Goal: Information Seeking & Learning: Learn about a topic

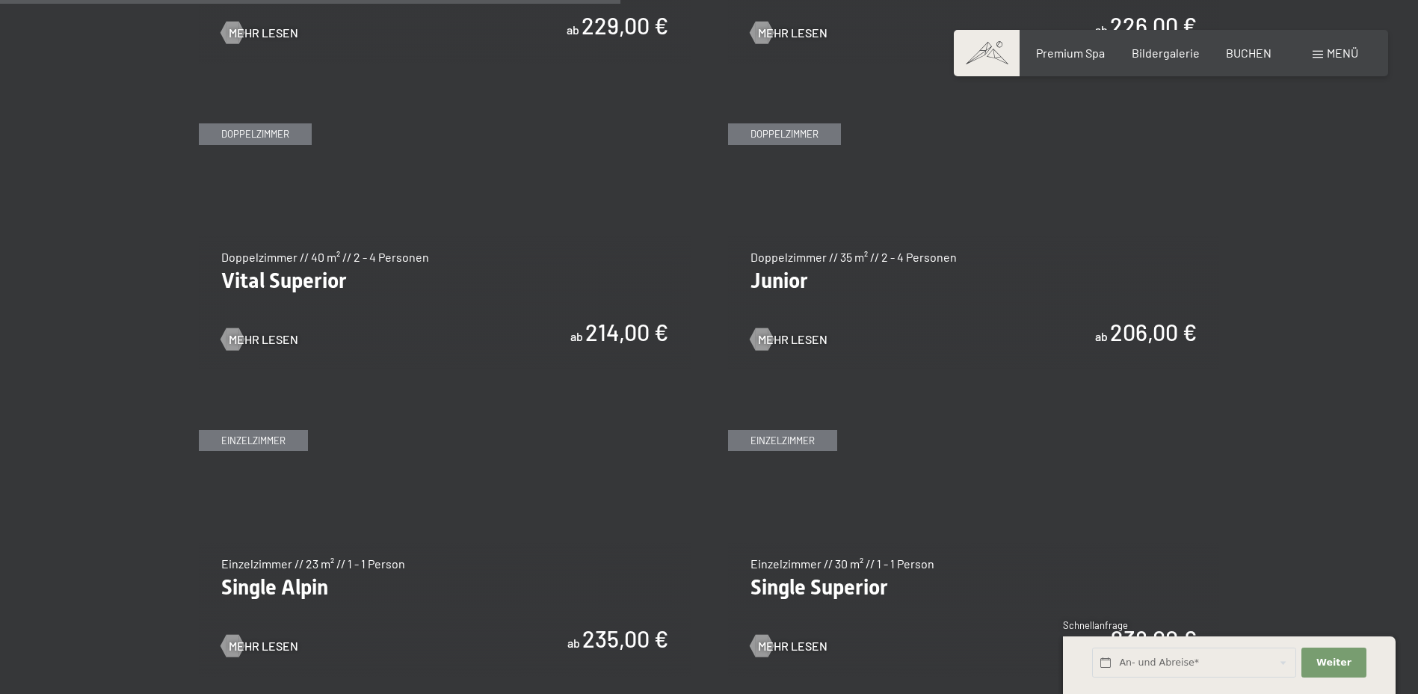
scroll to position [2093, 0]
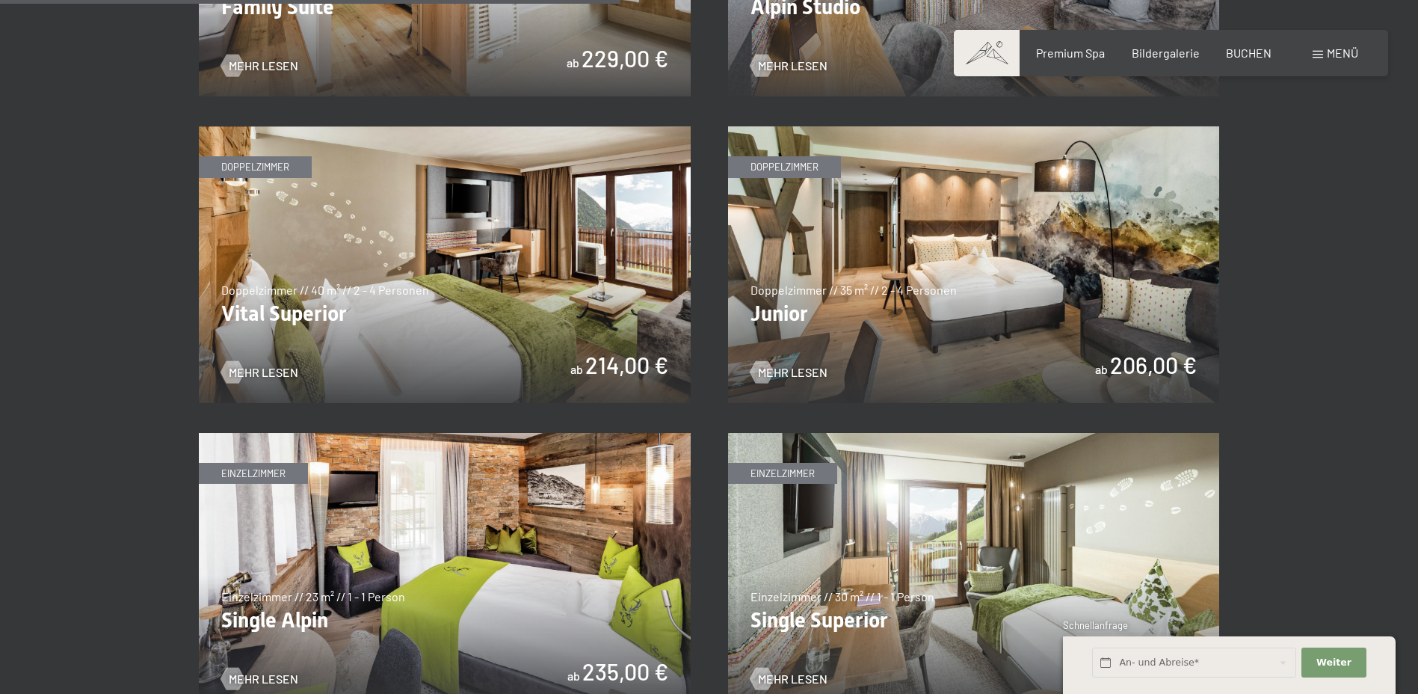
click at [984, 297] on img at bounding box center [974, 264] width 492 height 277
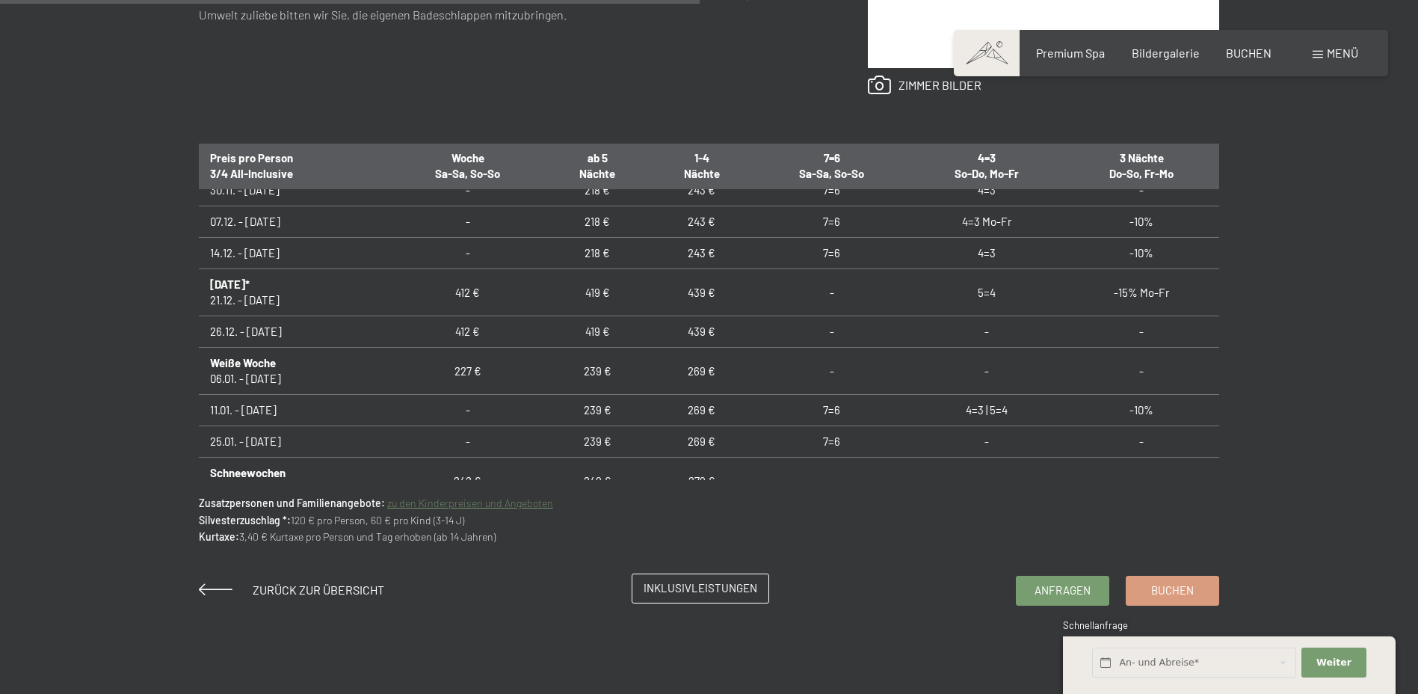
scroll to position [1047, 0]
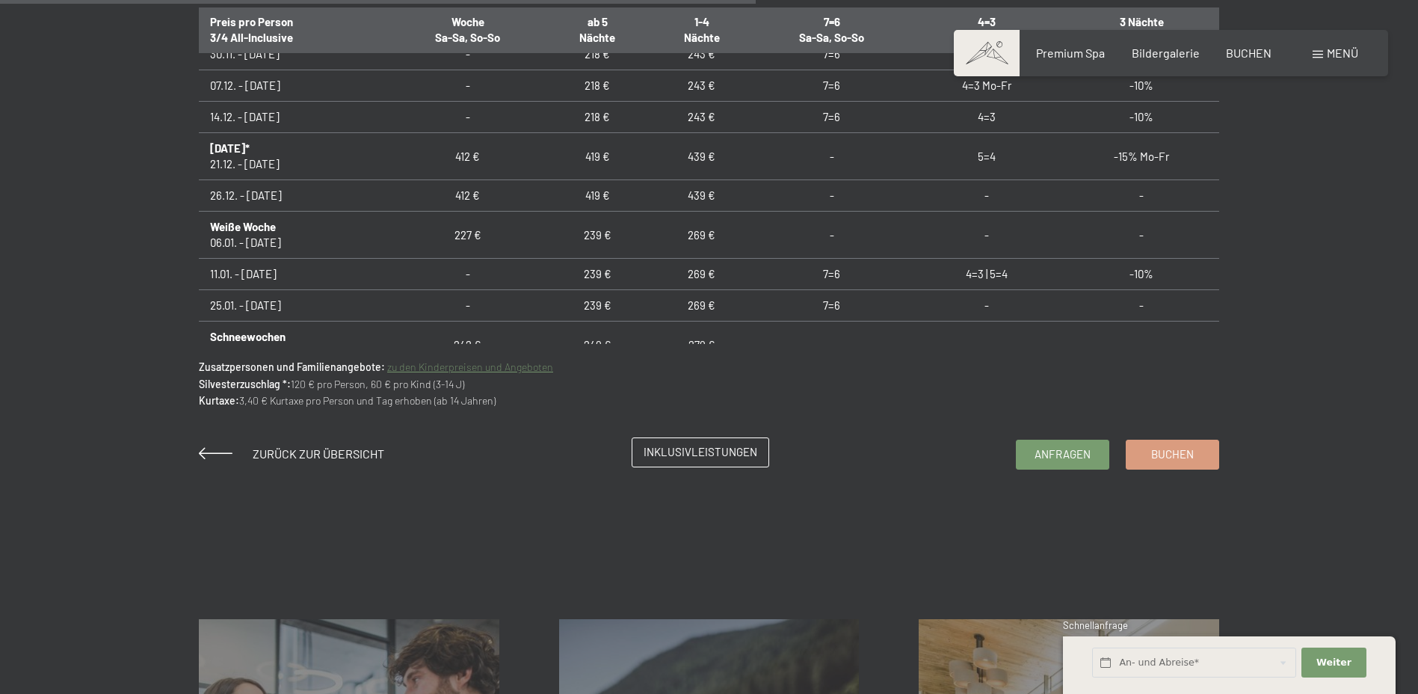
click at [697, 454] on span "Inklusivleistungen" at bounding box center [701, 452] width 114 height 16
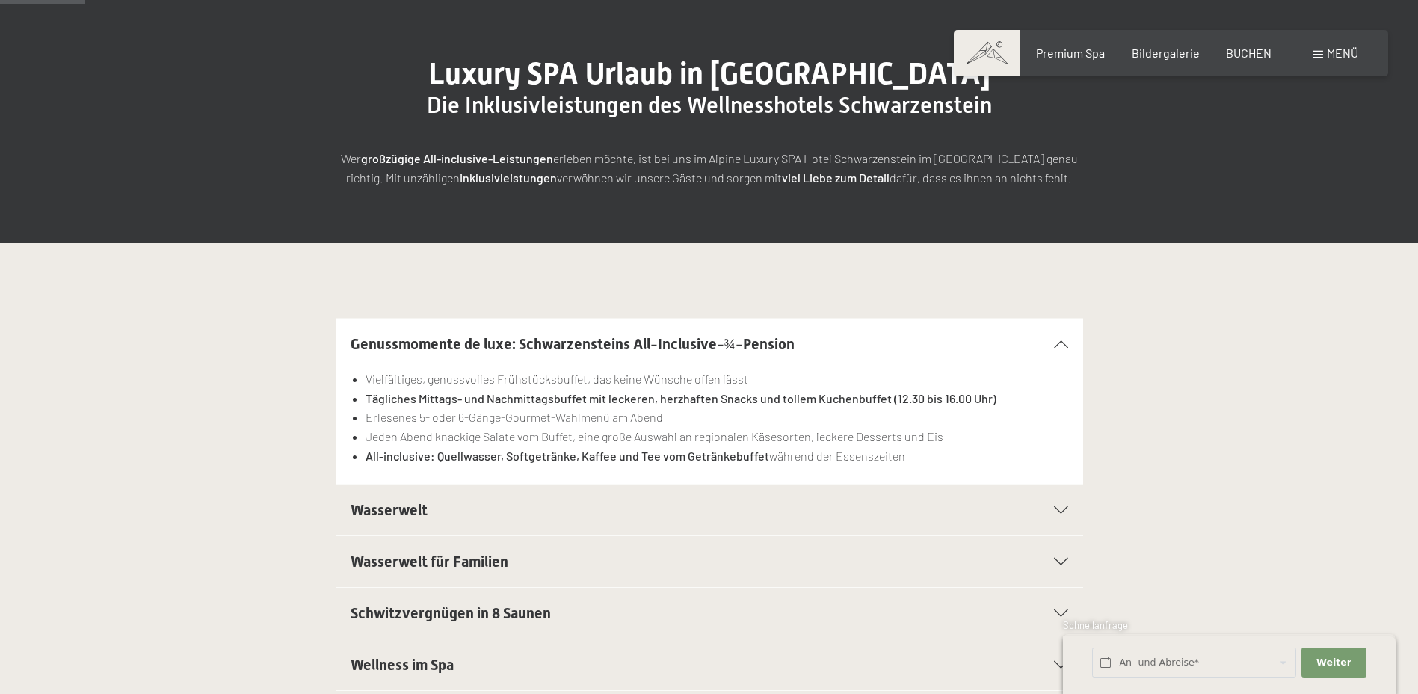
scroll to position [224, 0]
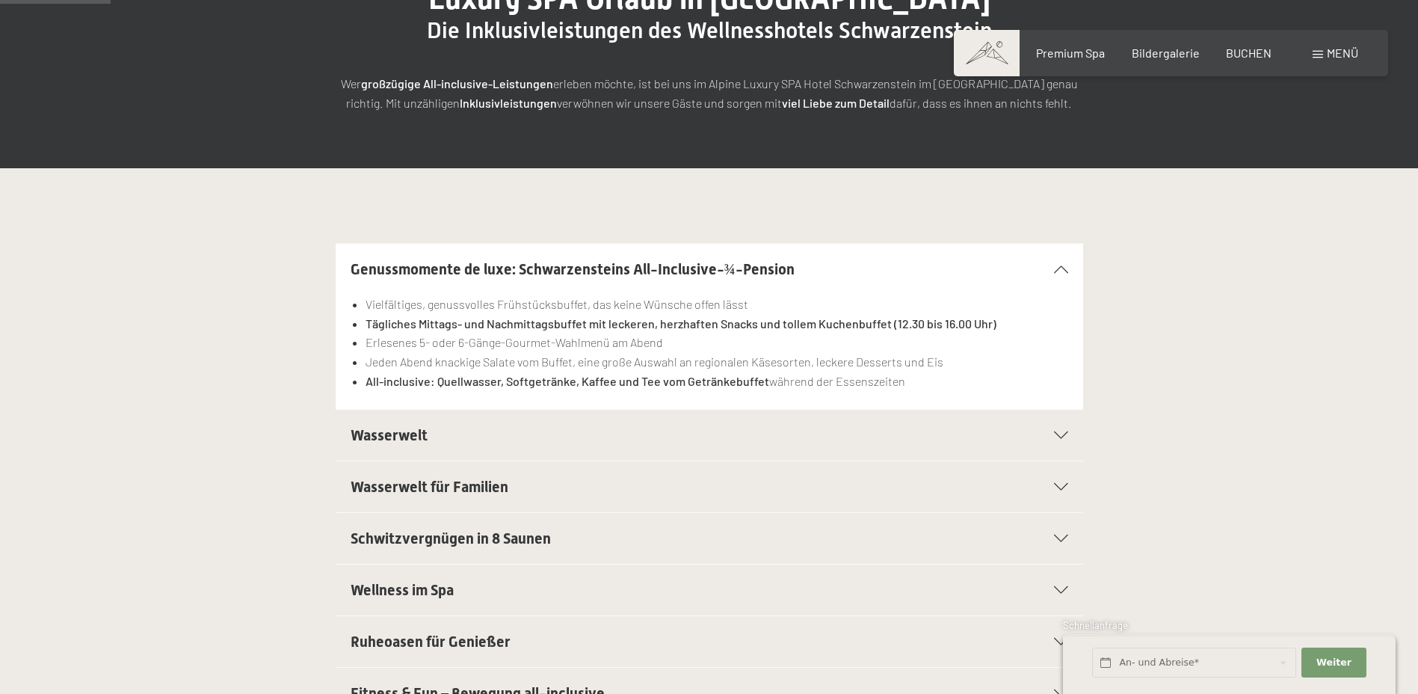
click at [412, 440] on span "Wasserwelt" at bounding box center [389, 435] width 77 height 18
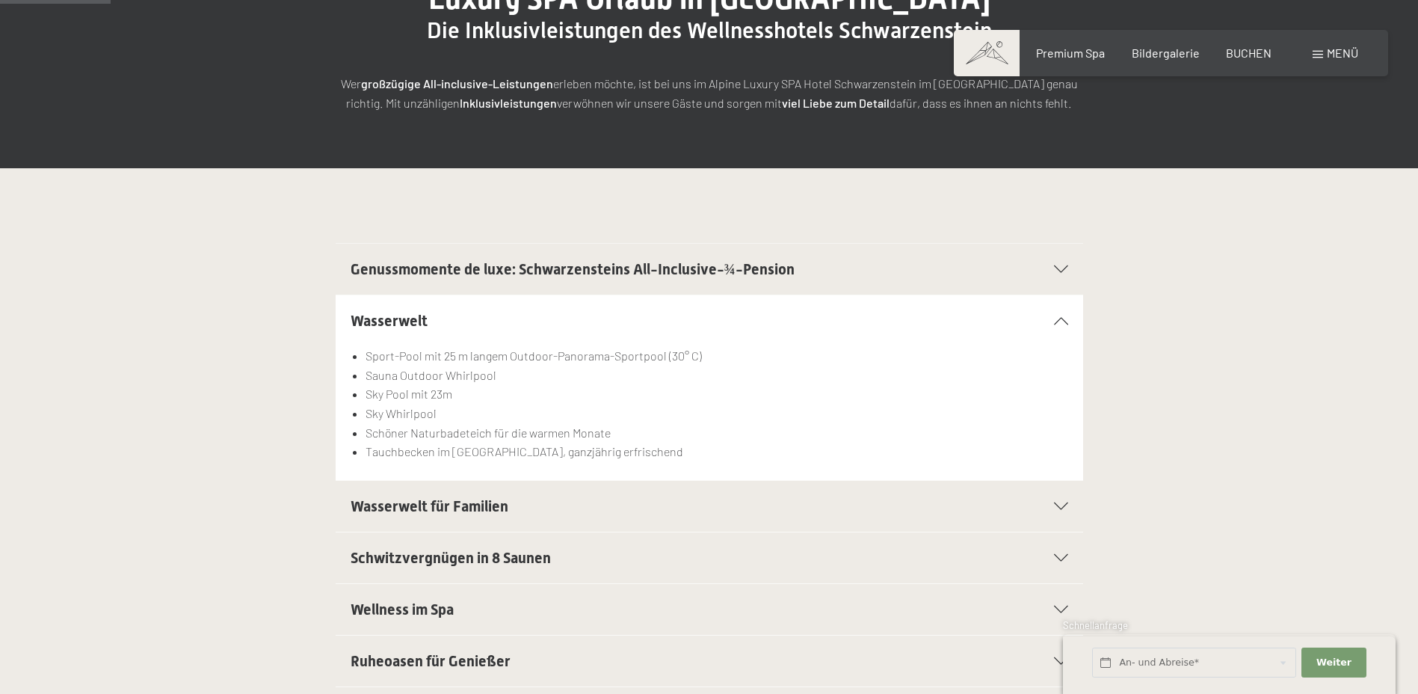
click at [437, 510] on span "Wasserwelt für Familien" at bounding box center [430, 506] width 158 height 18
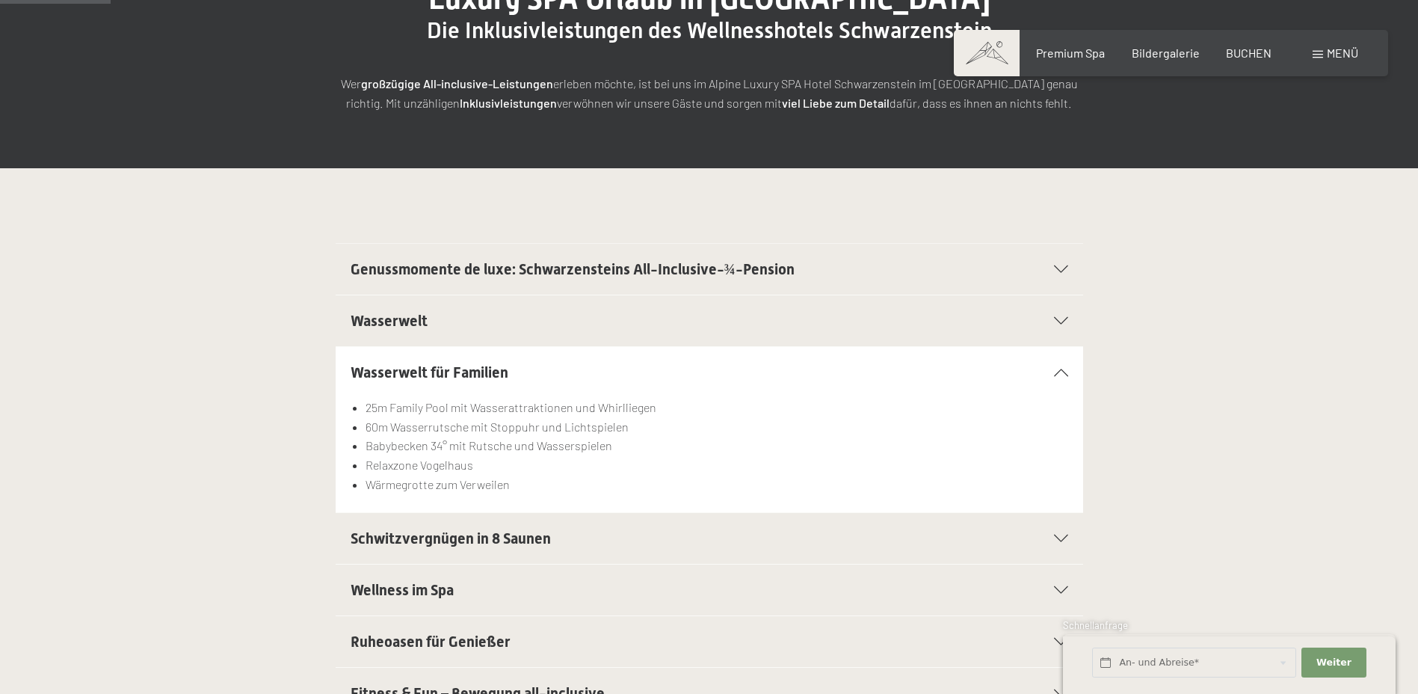
click at [429, 536] on span "Schwitzvergnügen in 8 Saunen" at bounding box center [451, 538] width 200 height 18
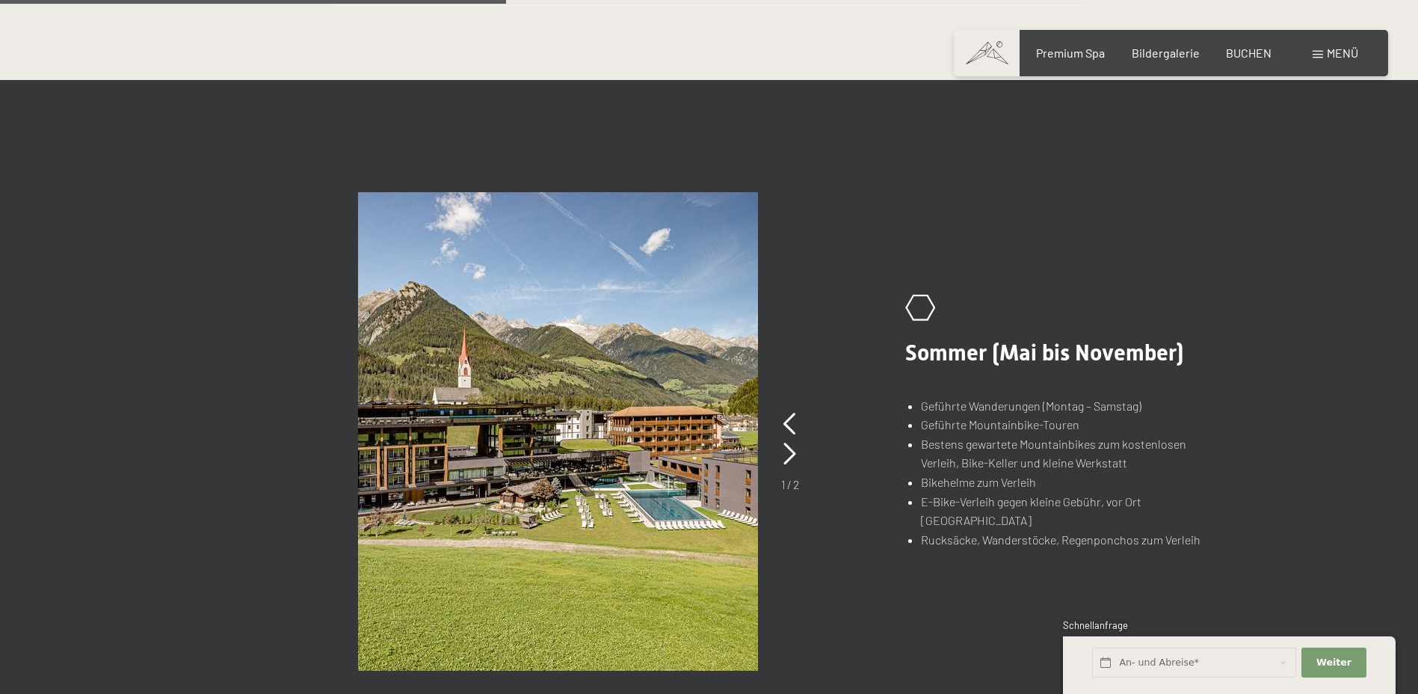
scroll to position [1121, 0]
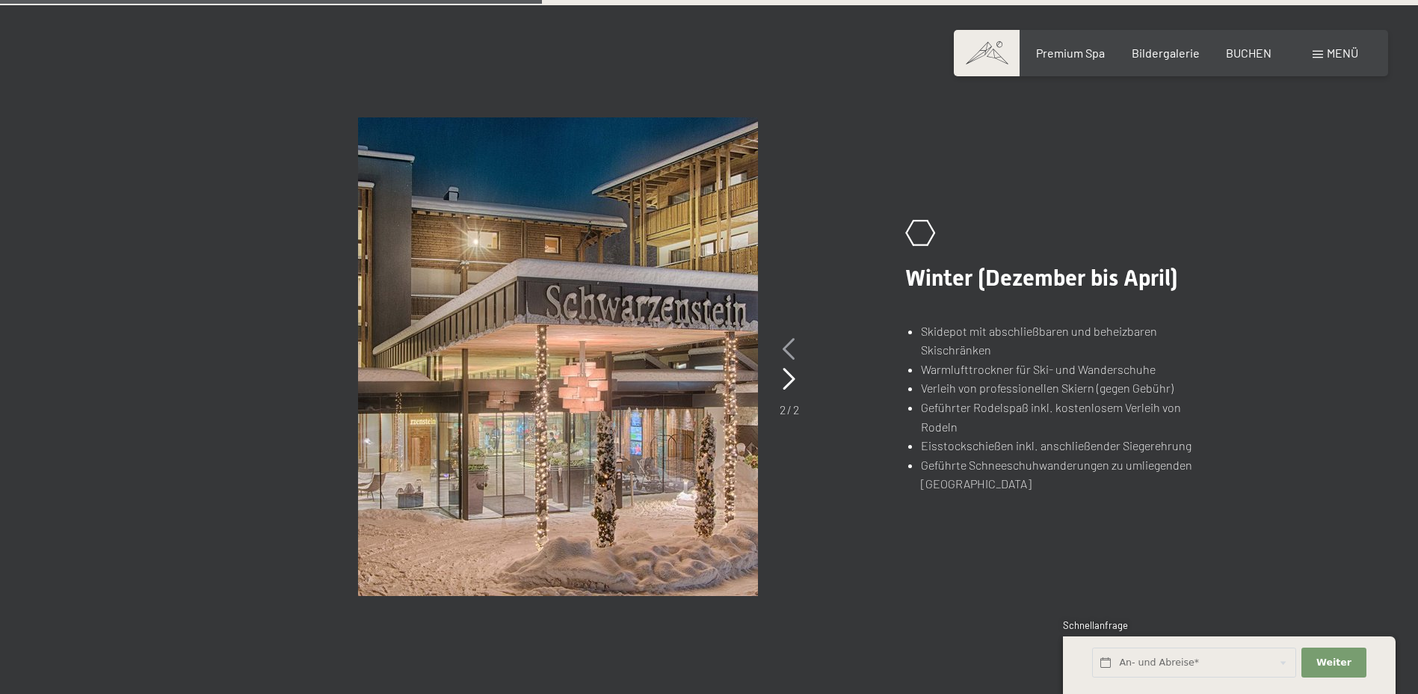
click at [783, 343] on icon at bounding box center [789, 349] width 13 height 22
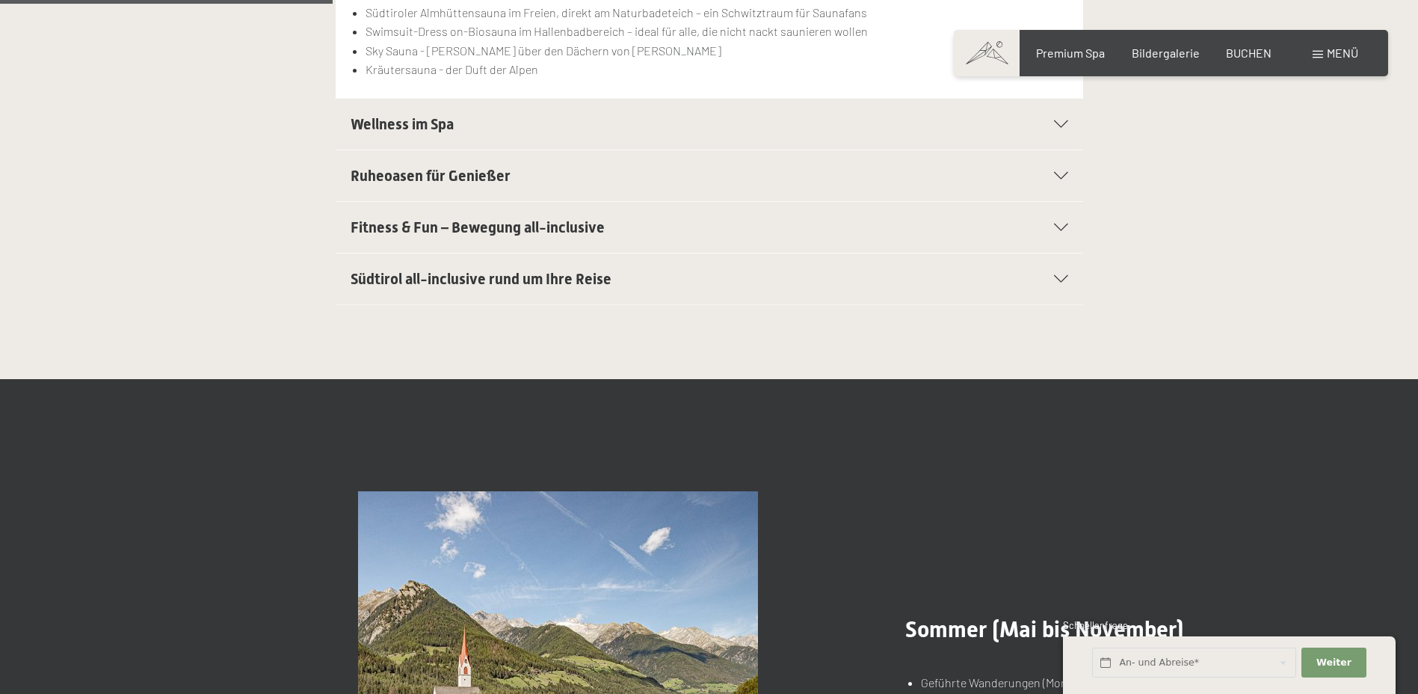
scroll to position [299, 0]
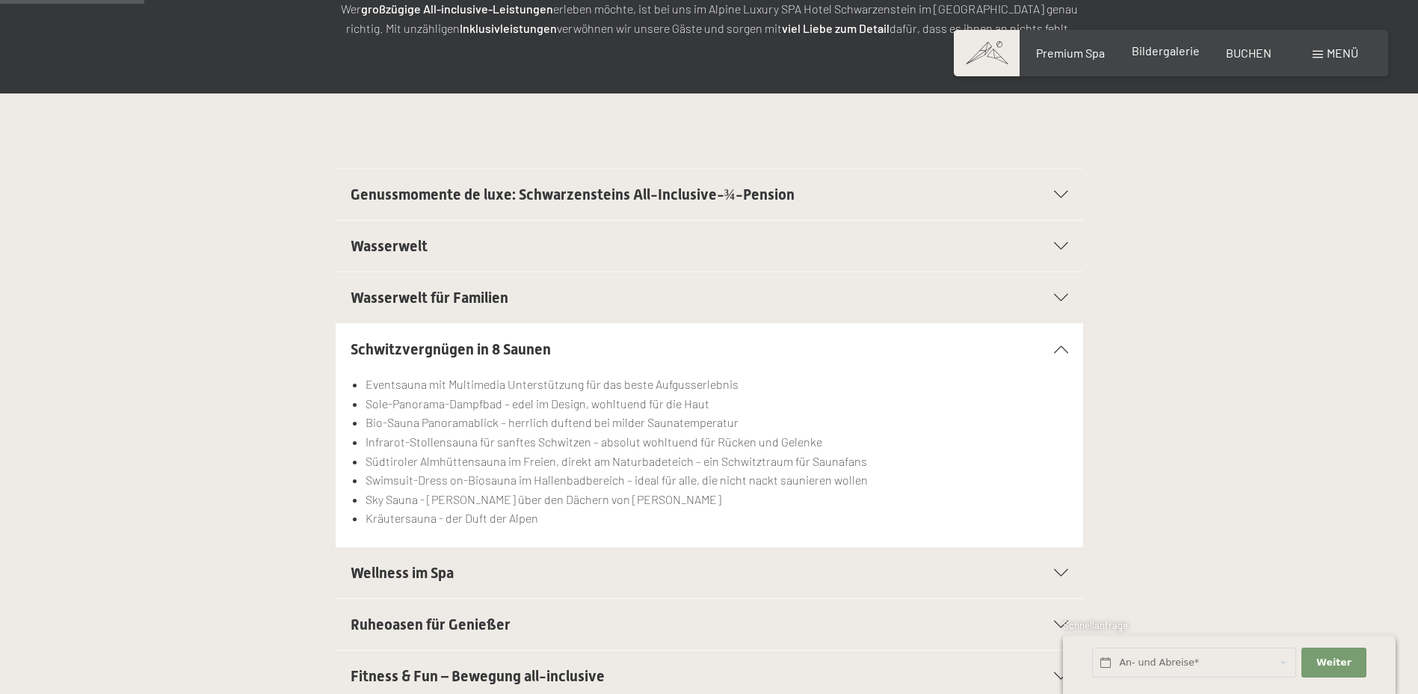
click at [1165, 46] on span "Bildergalerie" at bounding box center [1166, 50] width 68 height 14
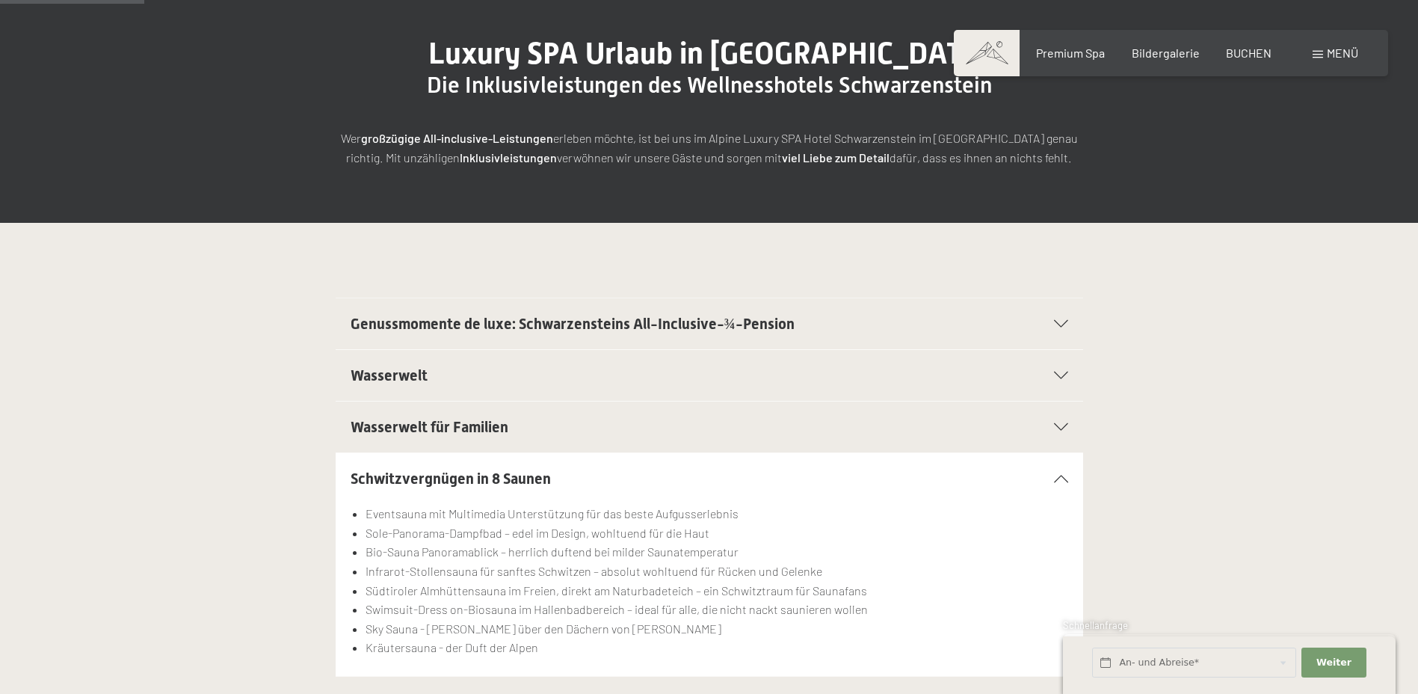
scroll to position [0, 0]
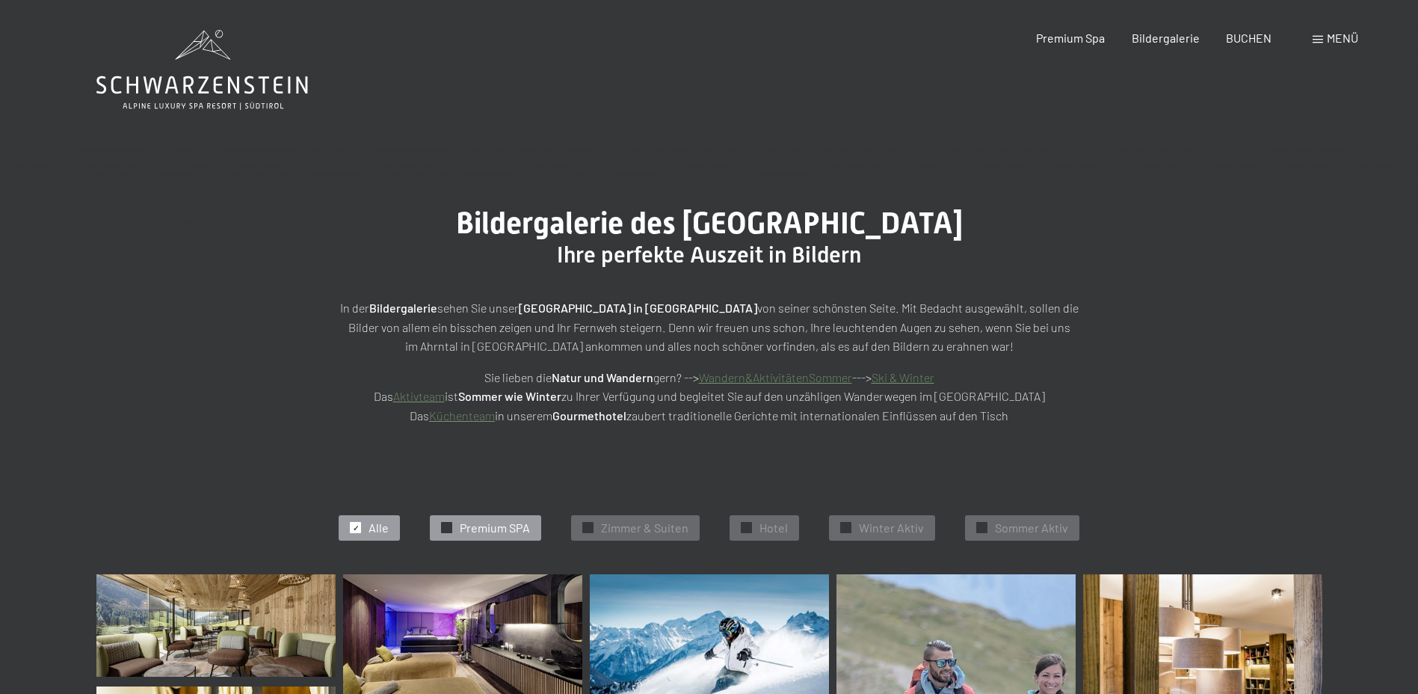
click at [441, 526] on div "✓ Premium SPA" at bounding box center [485, 527] width 111 height 25
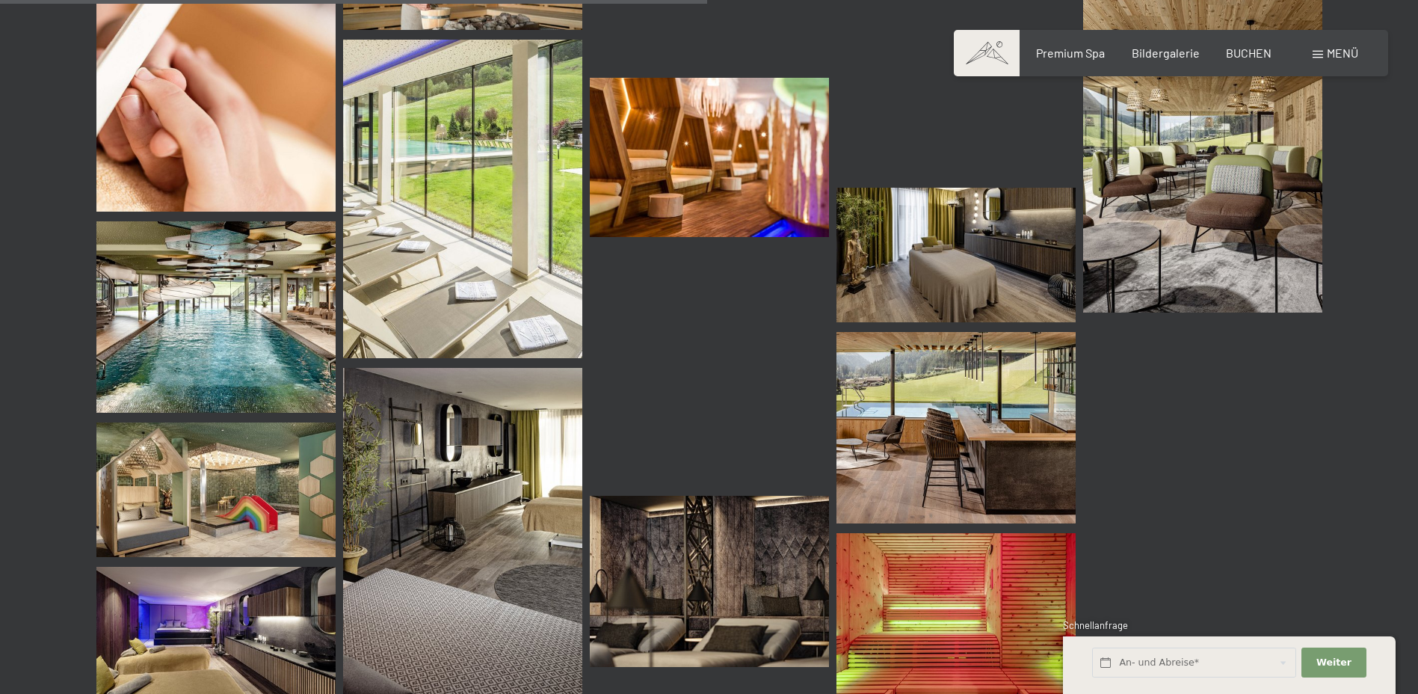
scroll to position [1572, 0]
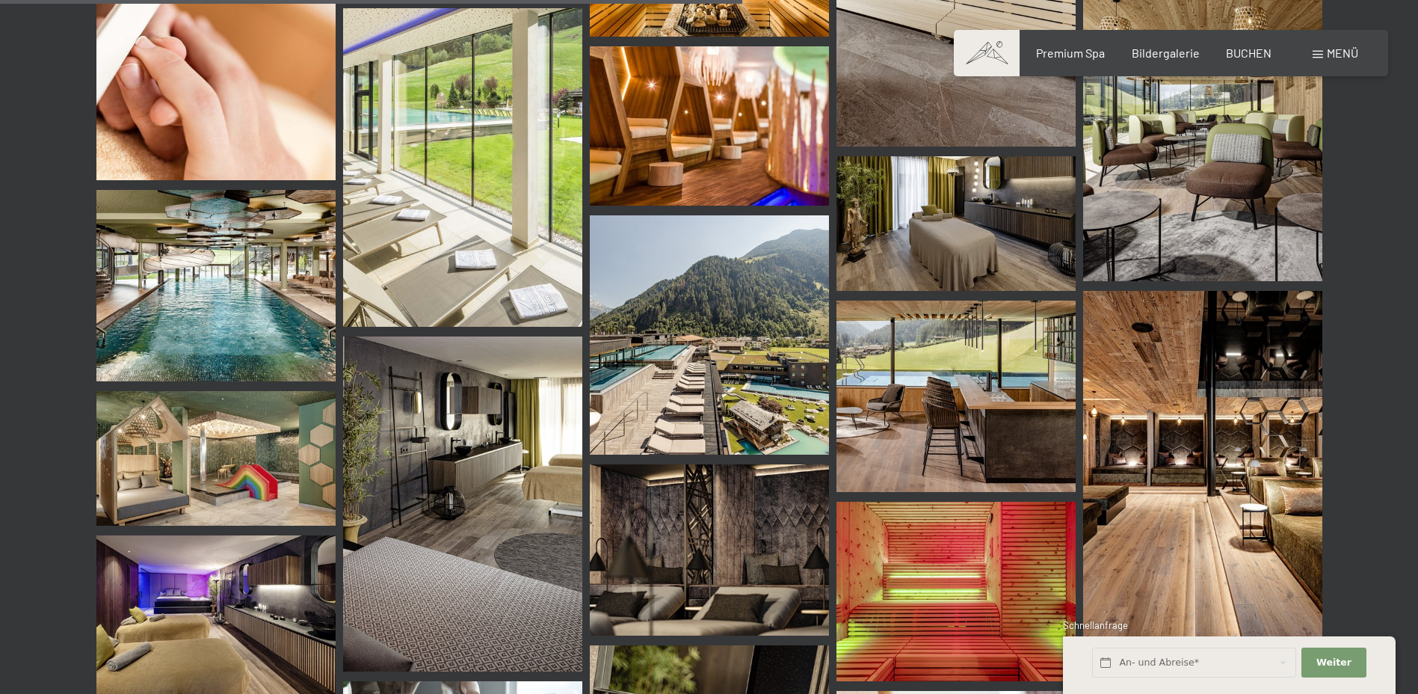
click at [187, 263] on img at bounding box center [215, 285] width 239 height 191
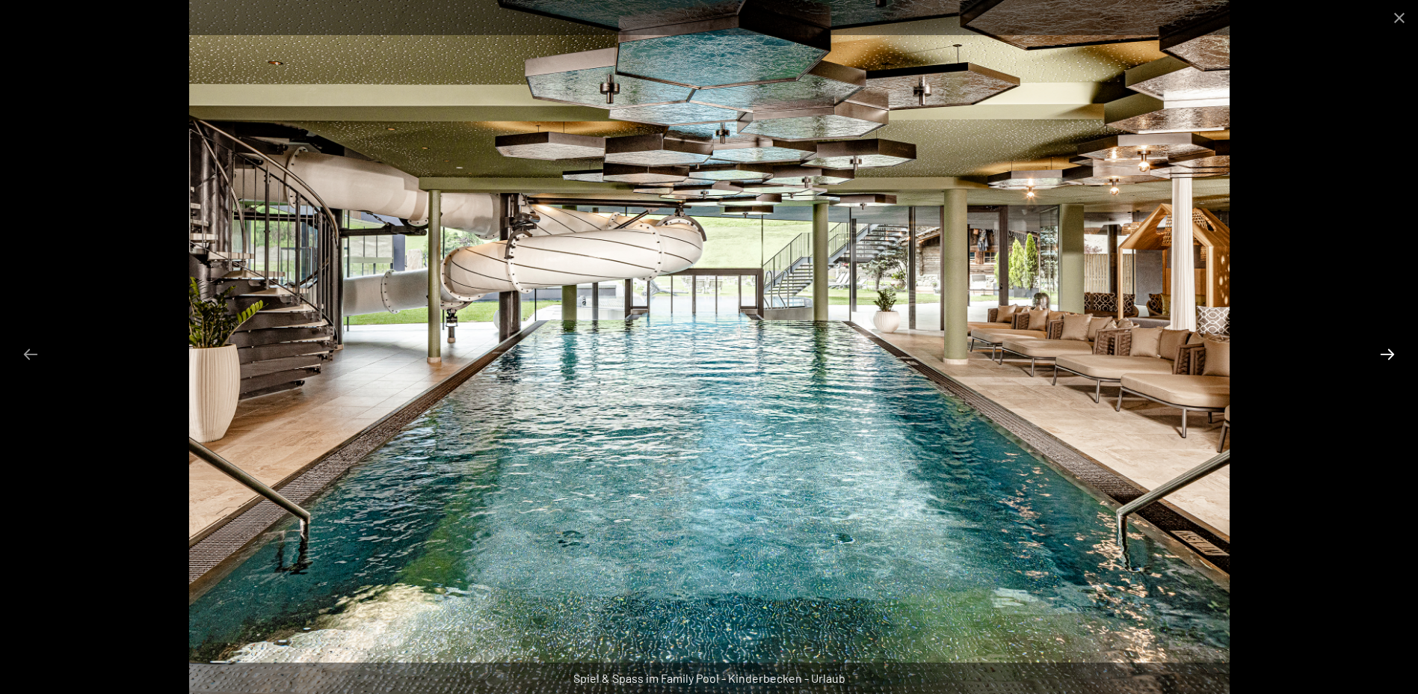
click at [1390, 349] on button "Next slide" at bounding box center [1387, 353] width 31 height 29
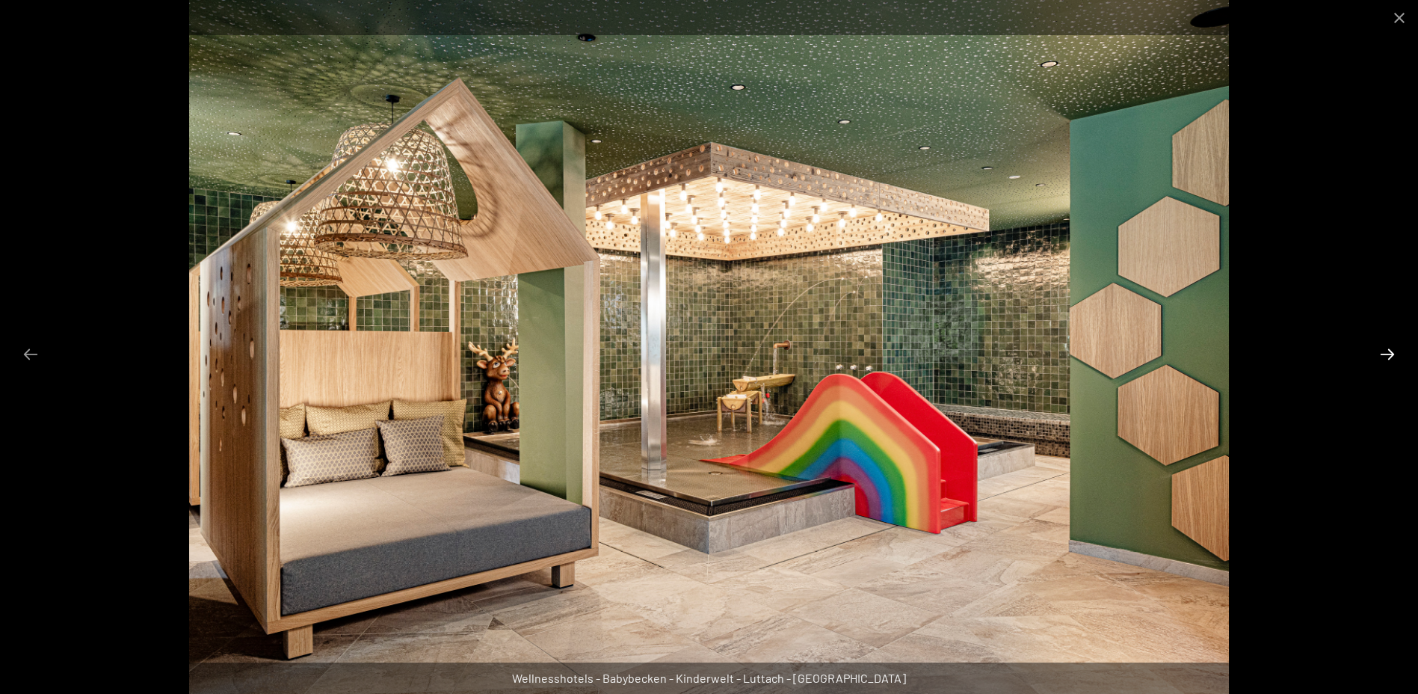
click at [1390, 349] on button "Next slide" at bounding box center [1387, 353] width 31 height 29
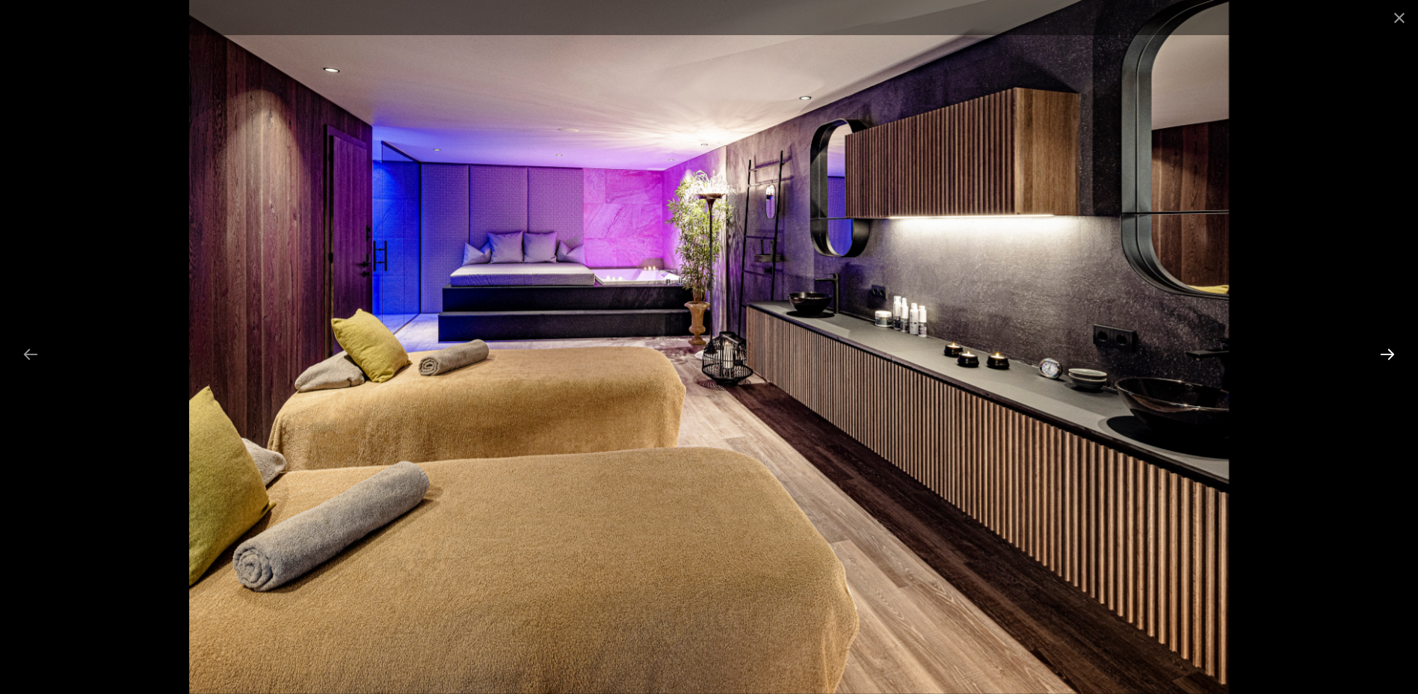
click at [1390, 349] on button "Next slide" at bounding box center [1387, 353] width 31 height 29
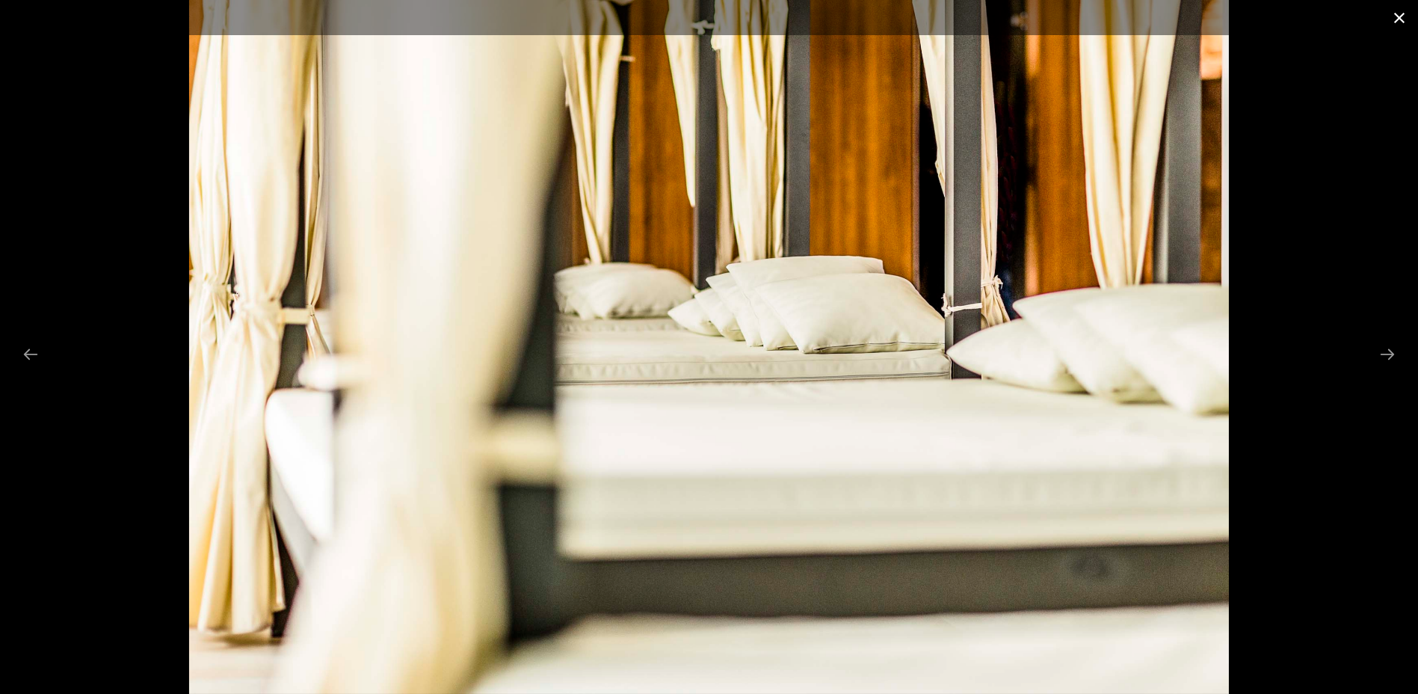
click at [1402, 13] on button "Close gallery" at bounding box center [1399, 17] width 37 height 35
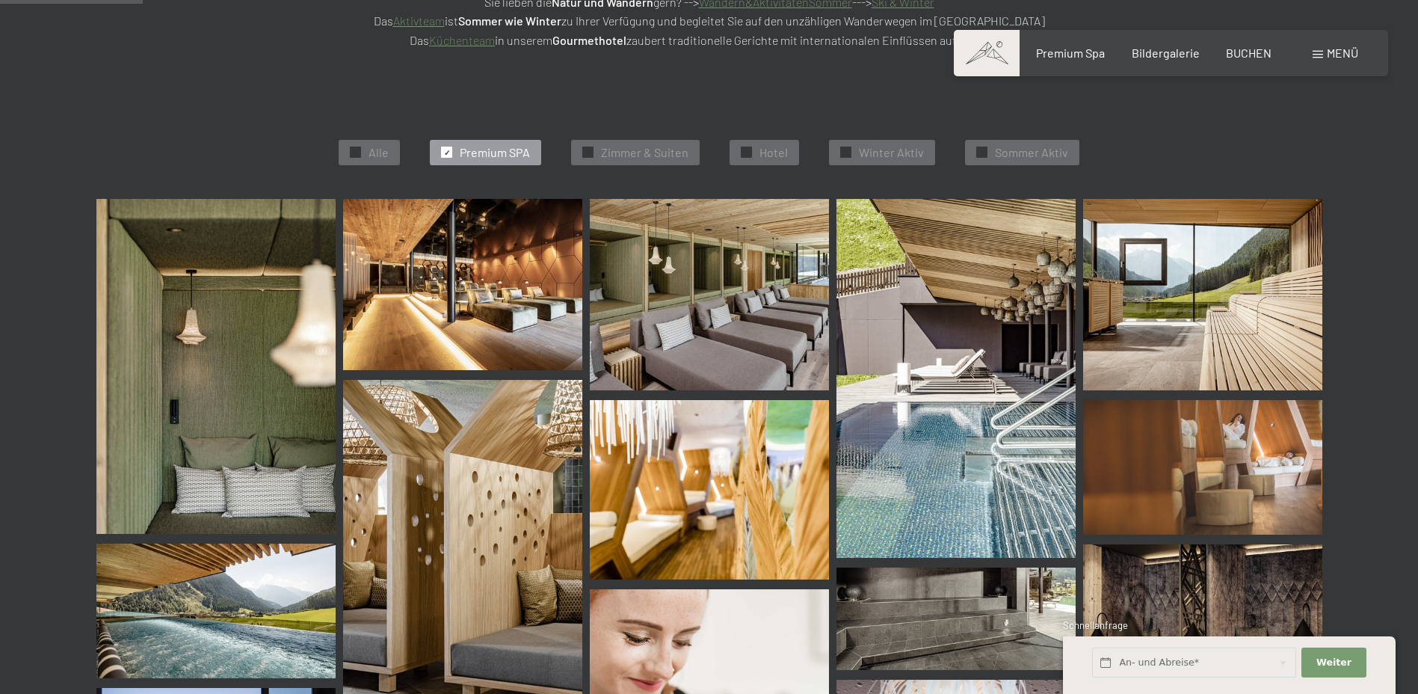
scroll to position [376, 0]
click at [249, 478] on img at bounding box center [215, 365] width 239 height 335
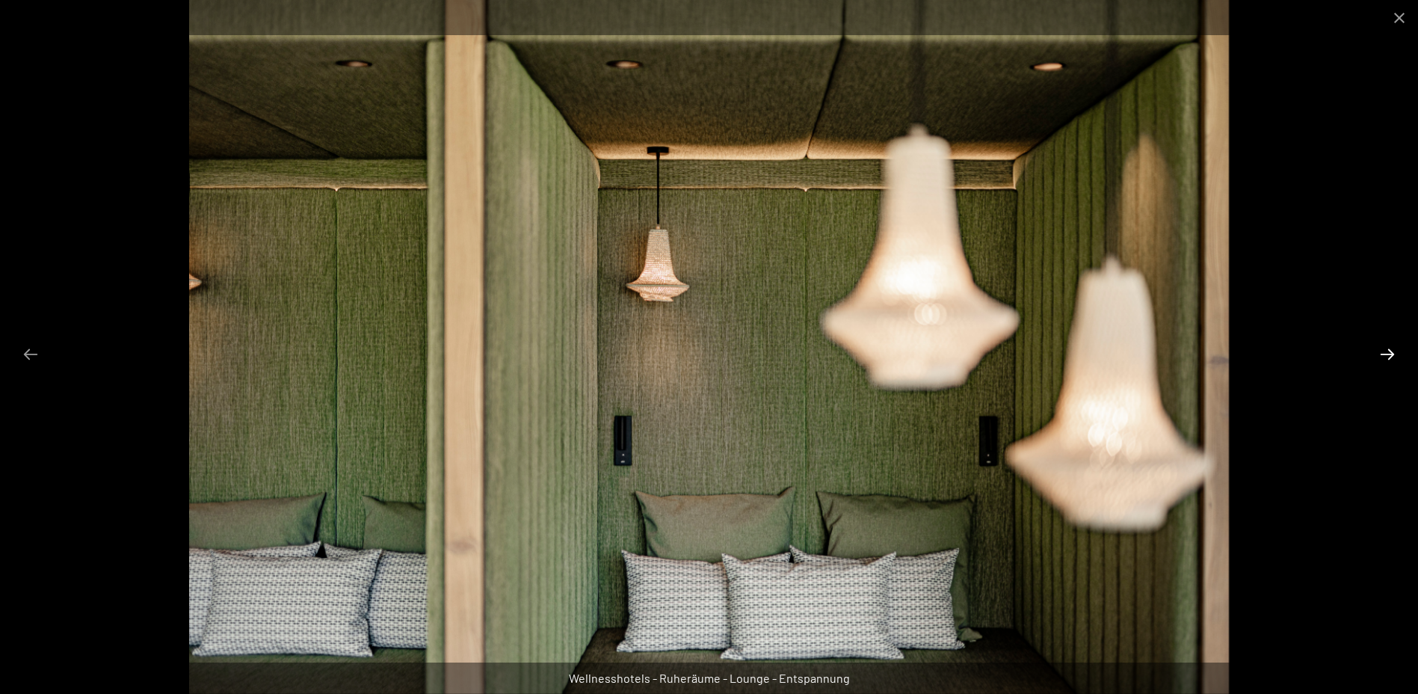
click at [1384, 354] on button "Next slide" at bounding box center [1387, 353] width 31 height 29
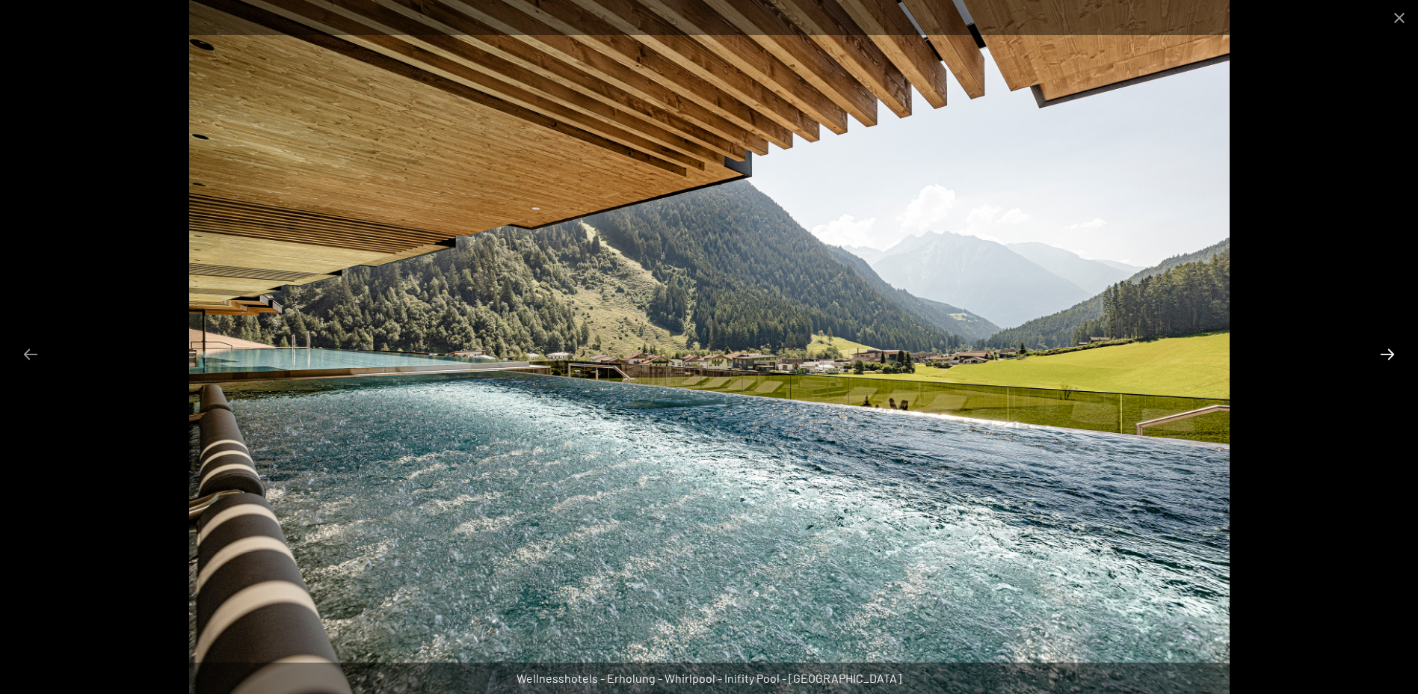
click at [1384, 354] on button "Next slide" at bounding box center [1387, 353] width 31 height 29
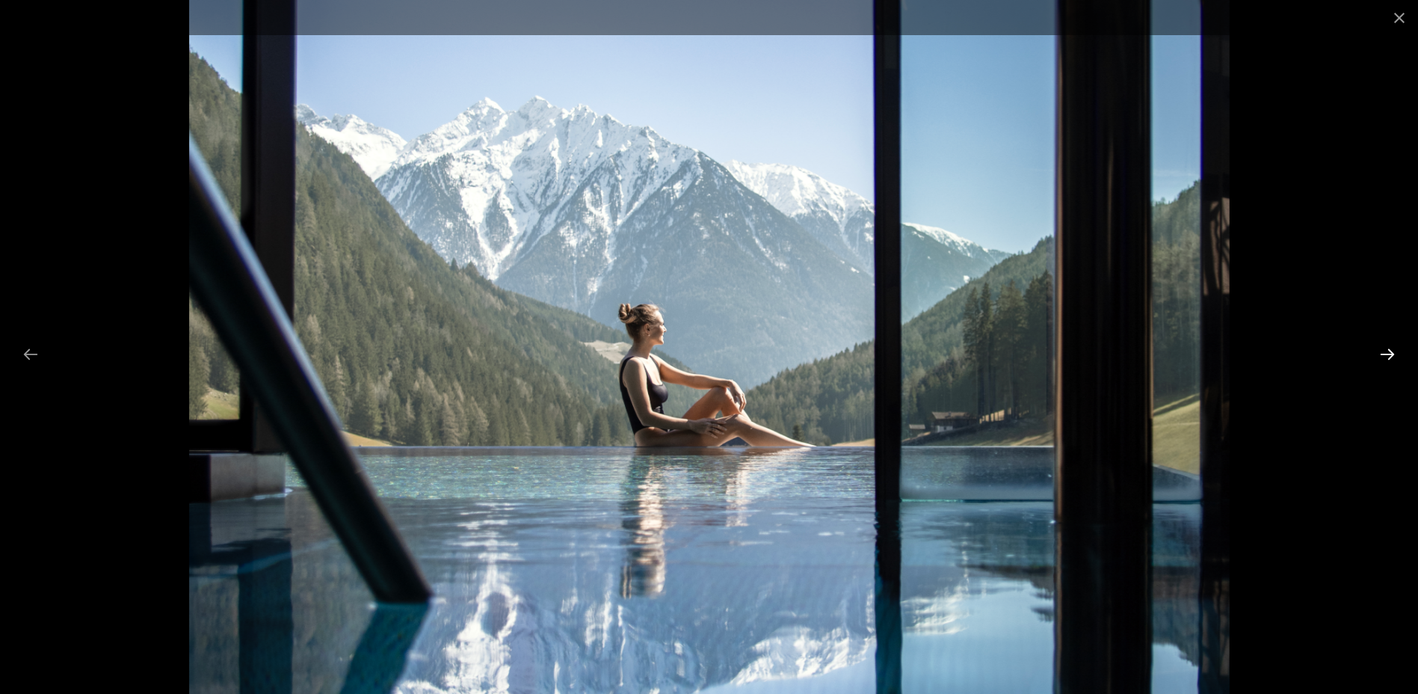
click at [1384, 354] on button "Next slide" at bounding box center [1387, 353] width 31 height 29
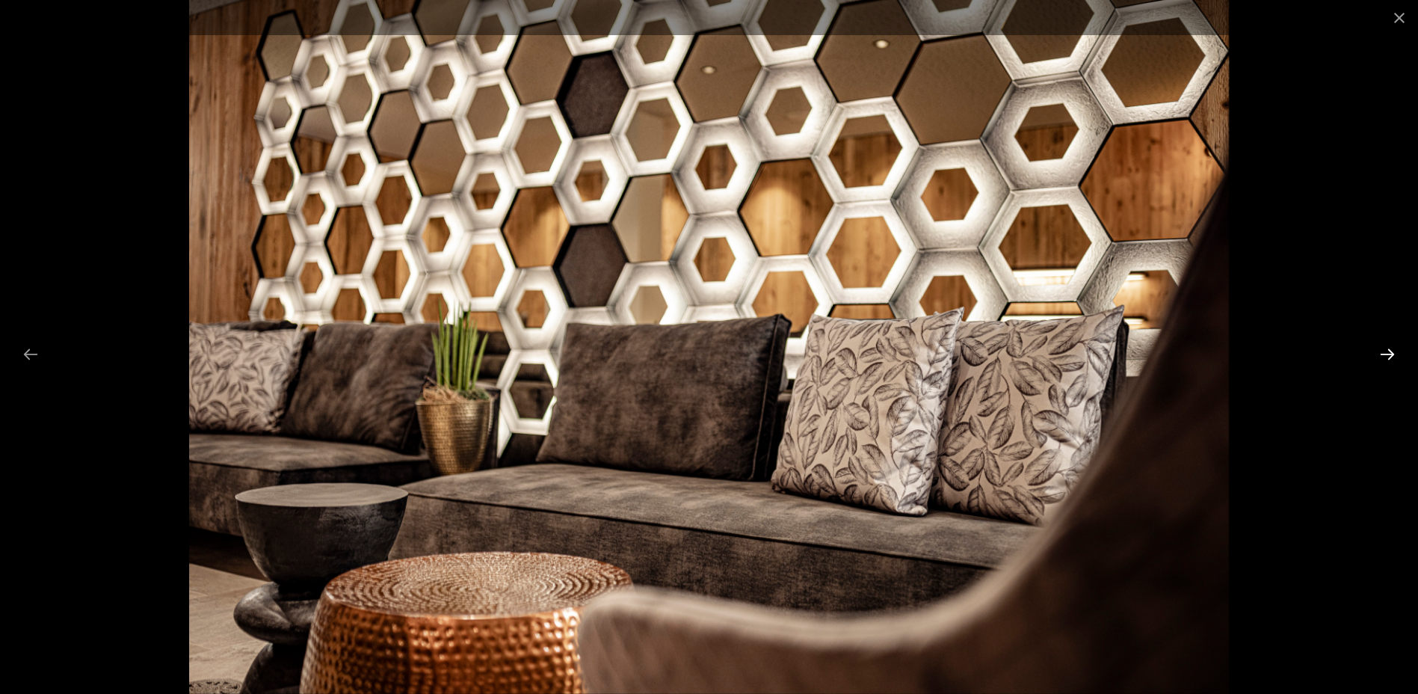
click at [1384, 354] on button "Next slide" at bounding box center [1387, 353] width 31 height 29
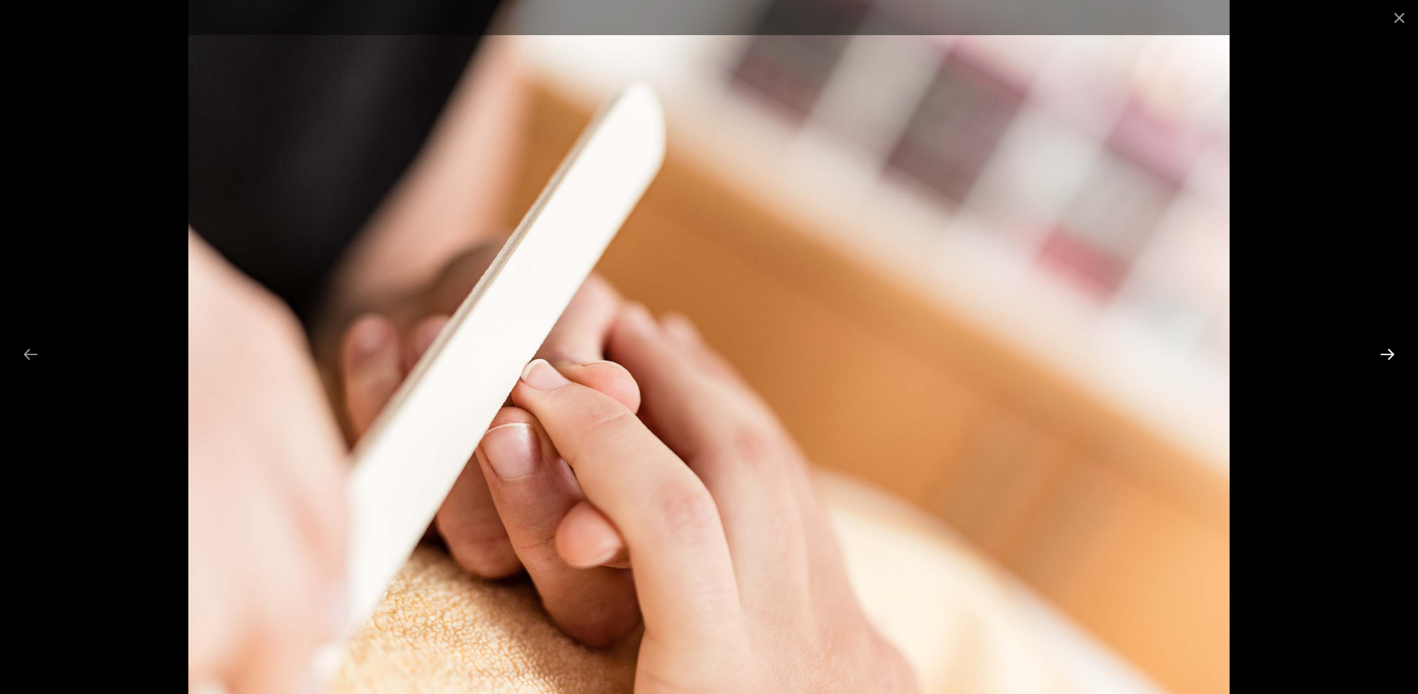
click at [1384, 354] on button "Next slide" at bounding box center [1387, 353] width 31 height 29
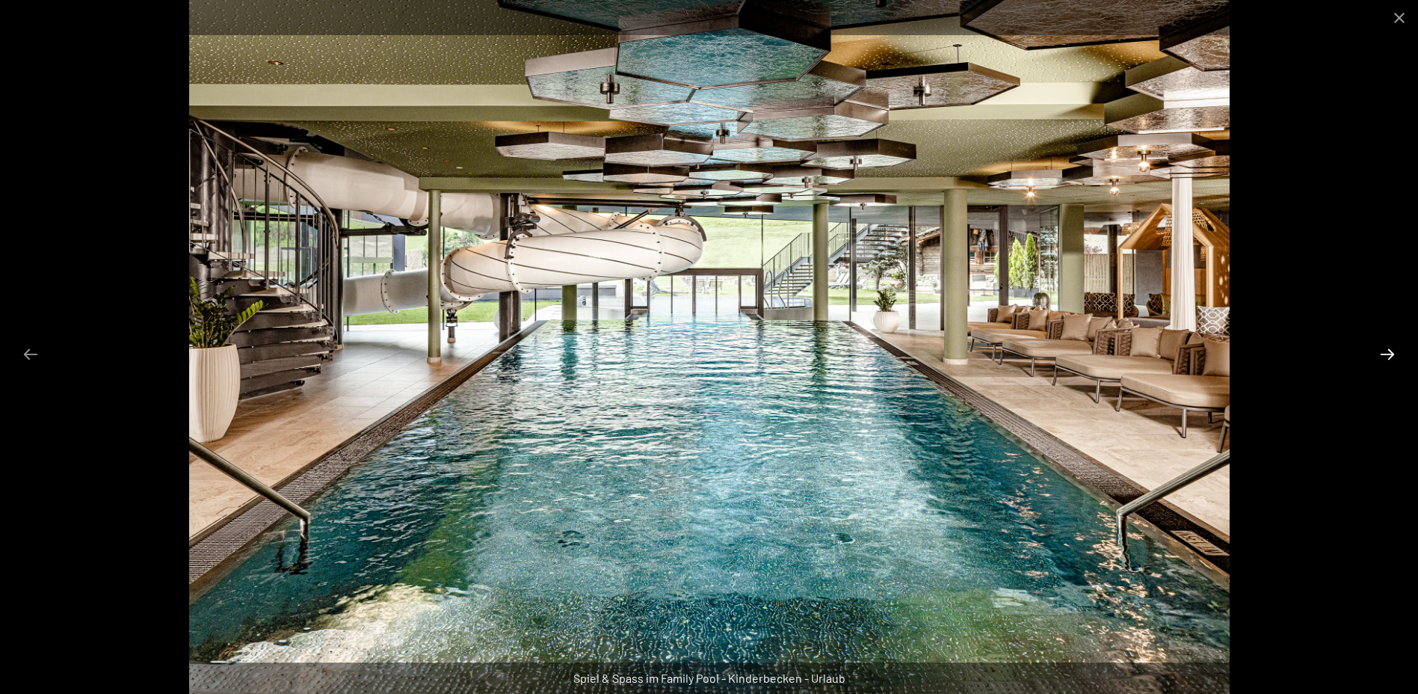
click at [1384, 354] on button "Next slide" at bounding box center [1387, 353] width 31 height 29
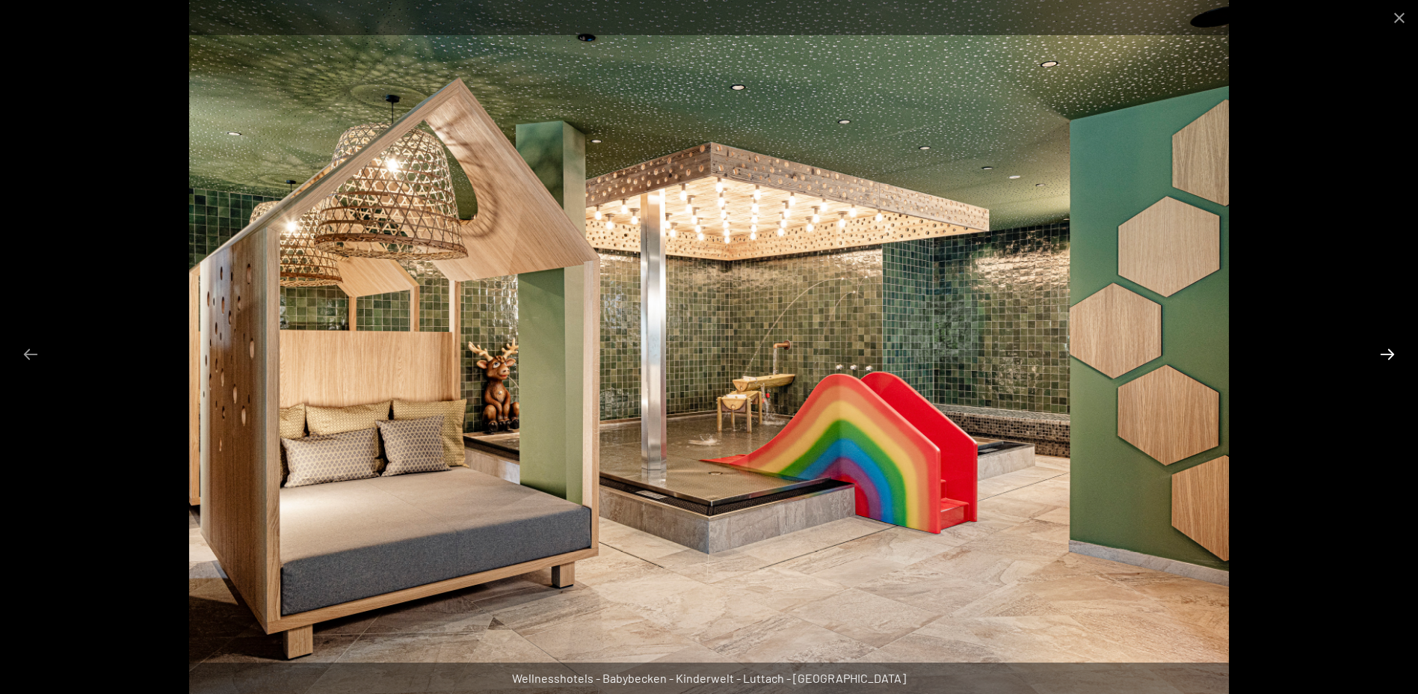
click at [1384, 354] on button "Next slide" at bounding box center [1387, 353] width 31 height 29
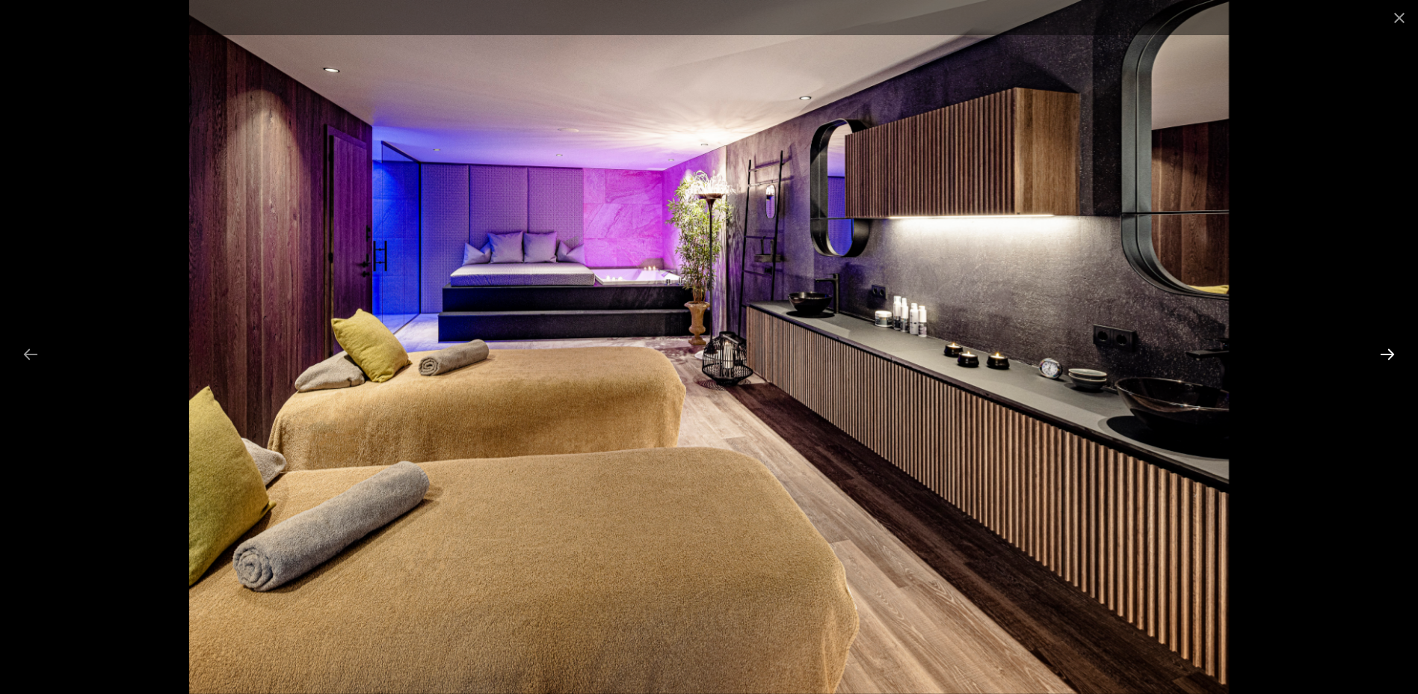
click at [1384, 354] on button "Next slide" at bounding box center [1387, 353] width 31 height 29
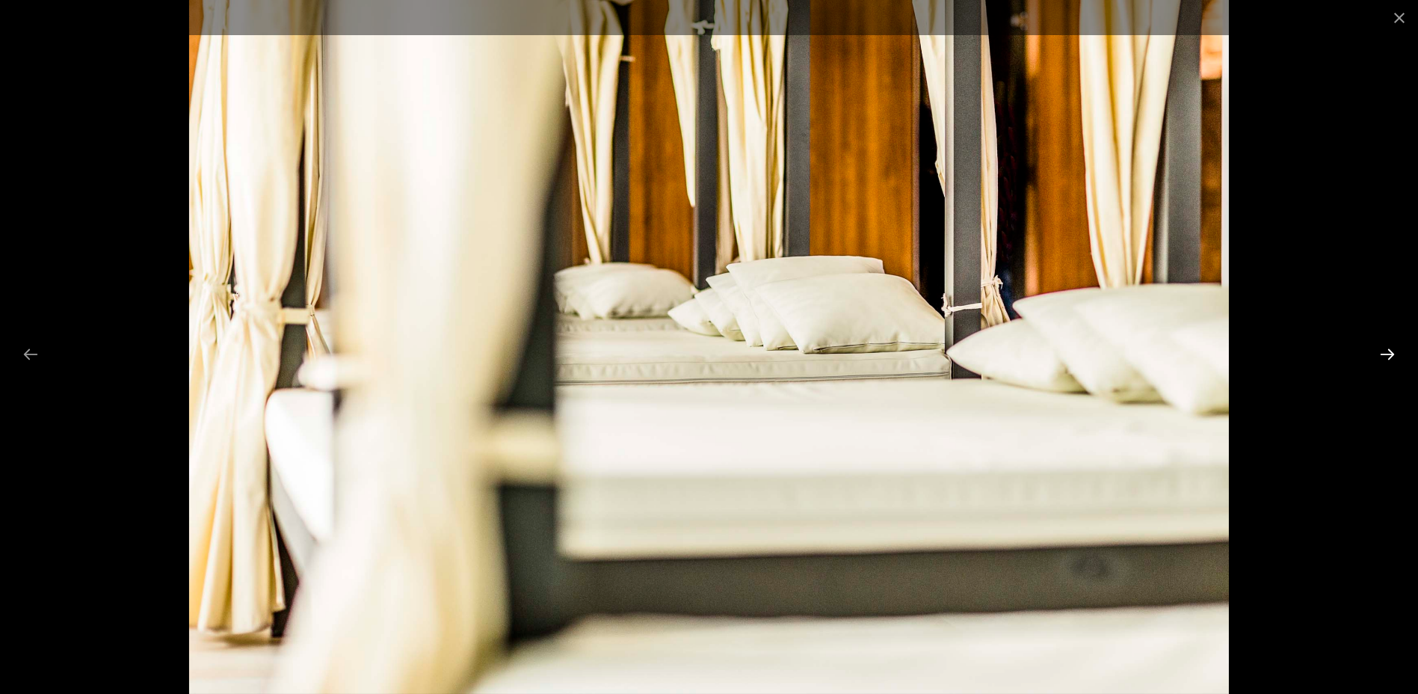
click at [1384, 354] on button "Next slide" at bounding box center [1387, 353] width 31 height 29
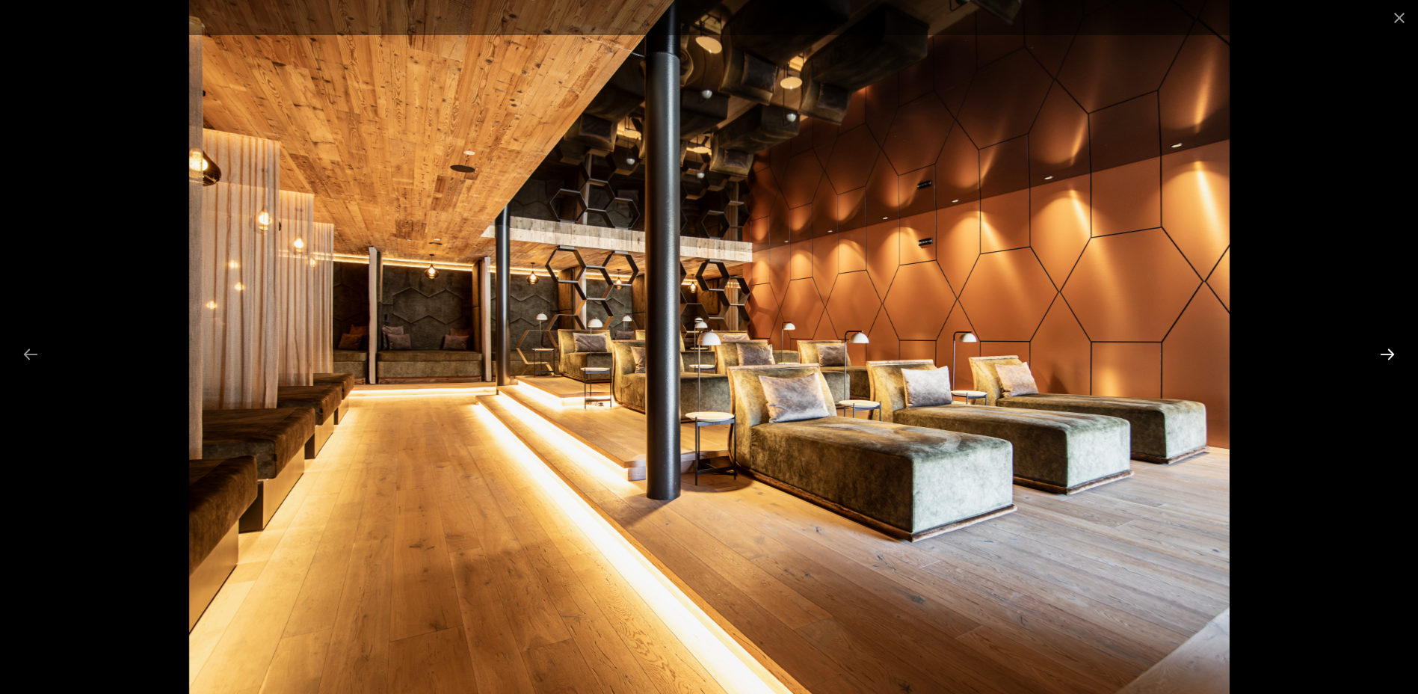
click at [1384, 354] on button "Next slide" at bounding box center [1387, 353] width 31 height 29
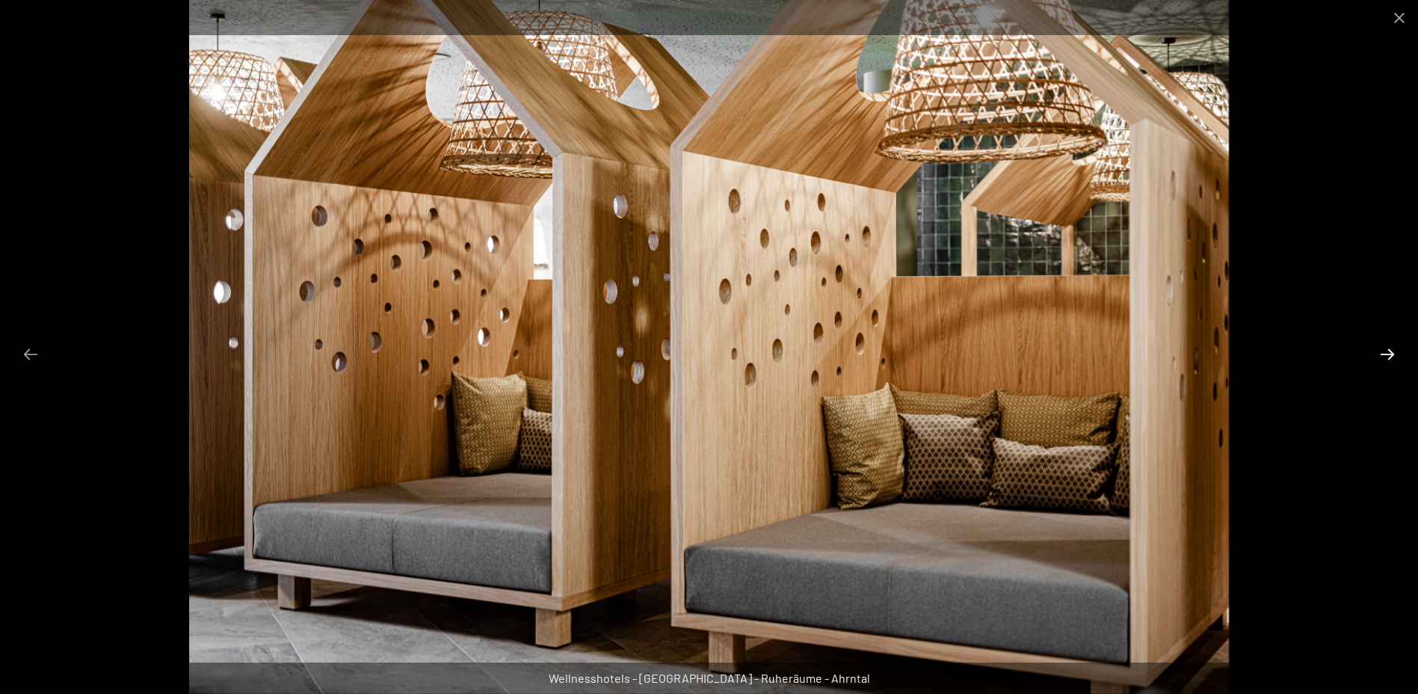
click at [1384, 355] on button "Next slide" at bounding box center [1387, 353] width 31 height 29
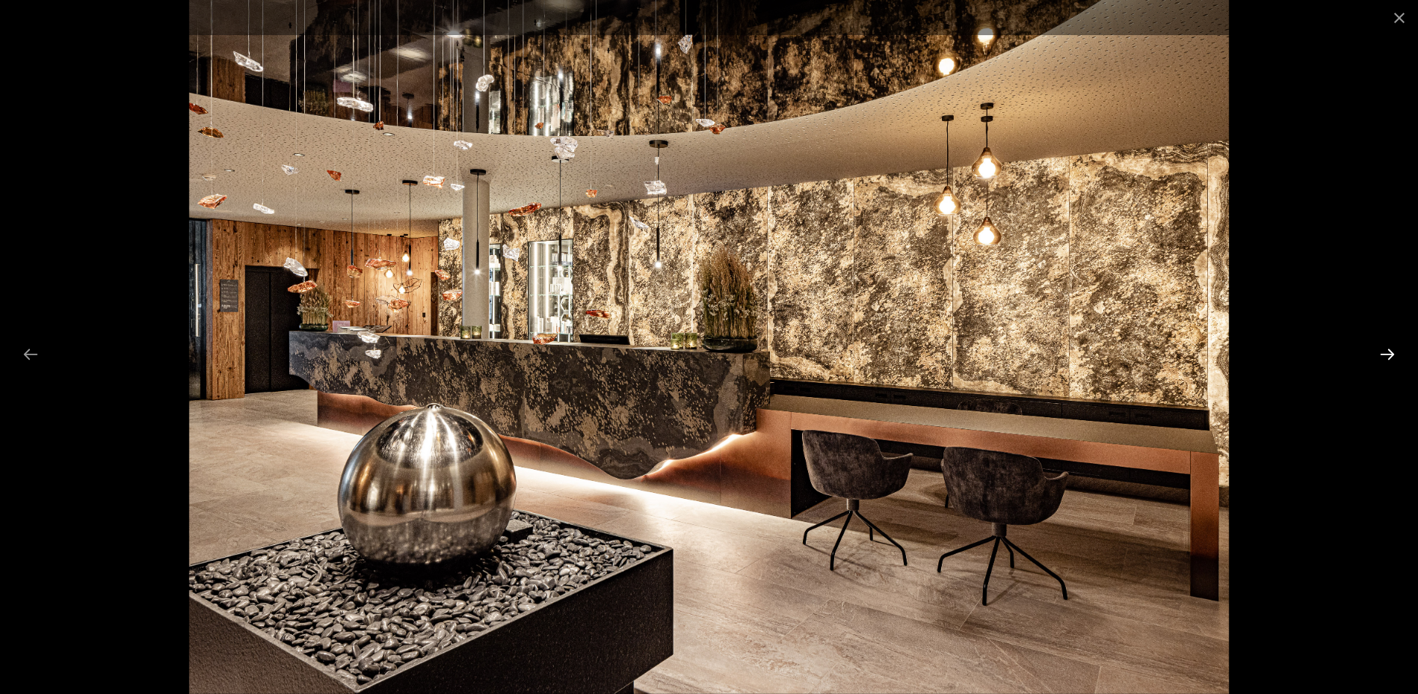
click at [1384, 355] on button "Next slide" at bounding box center [1387, 353] width 31 height 29
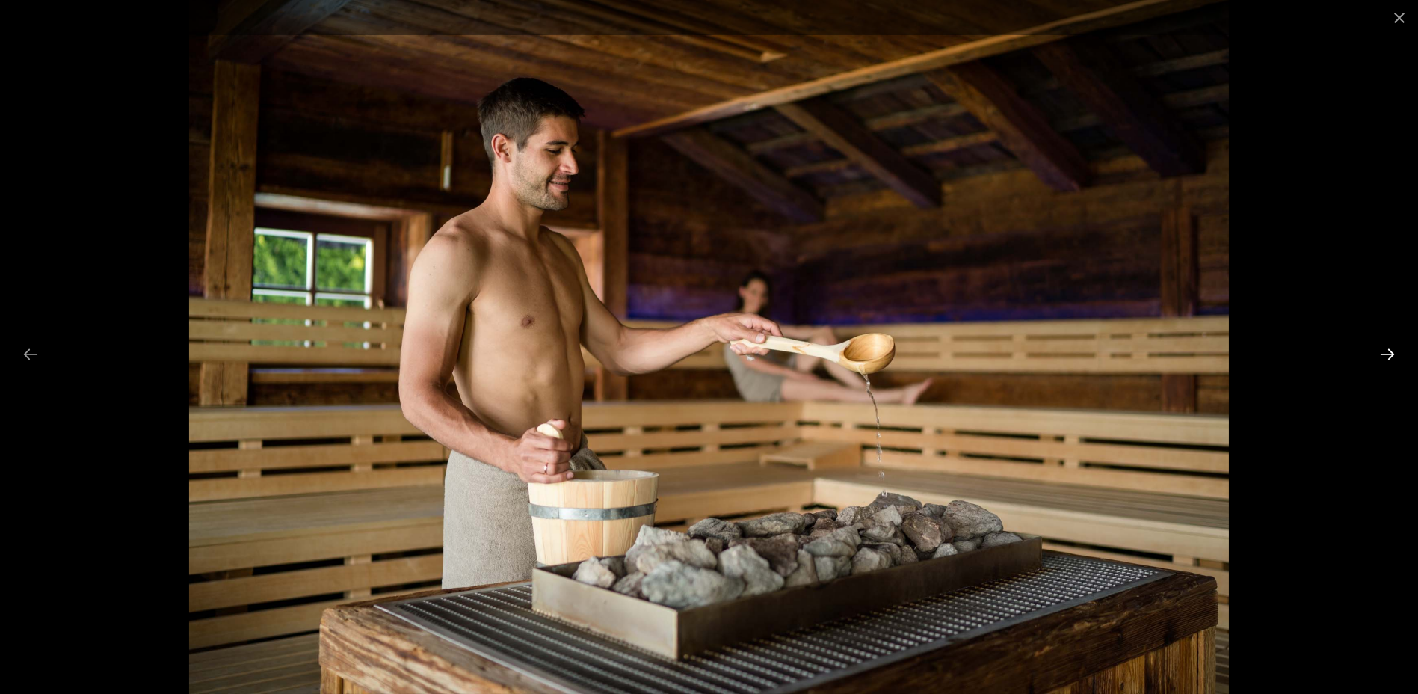
click at [1384, 355] on button "Next slide" at bounding box center [1387, 353] width 31 height 29
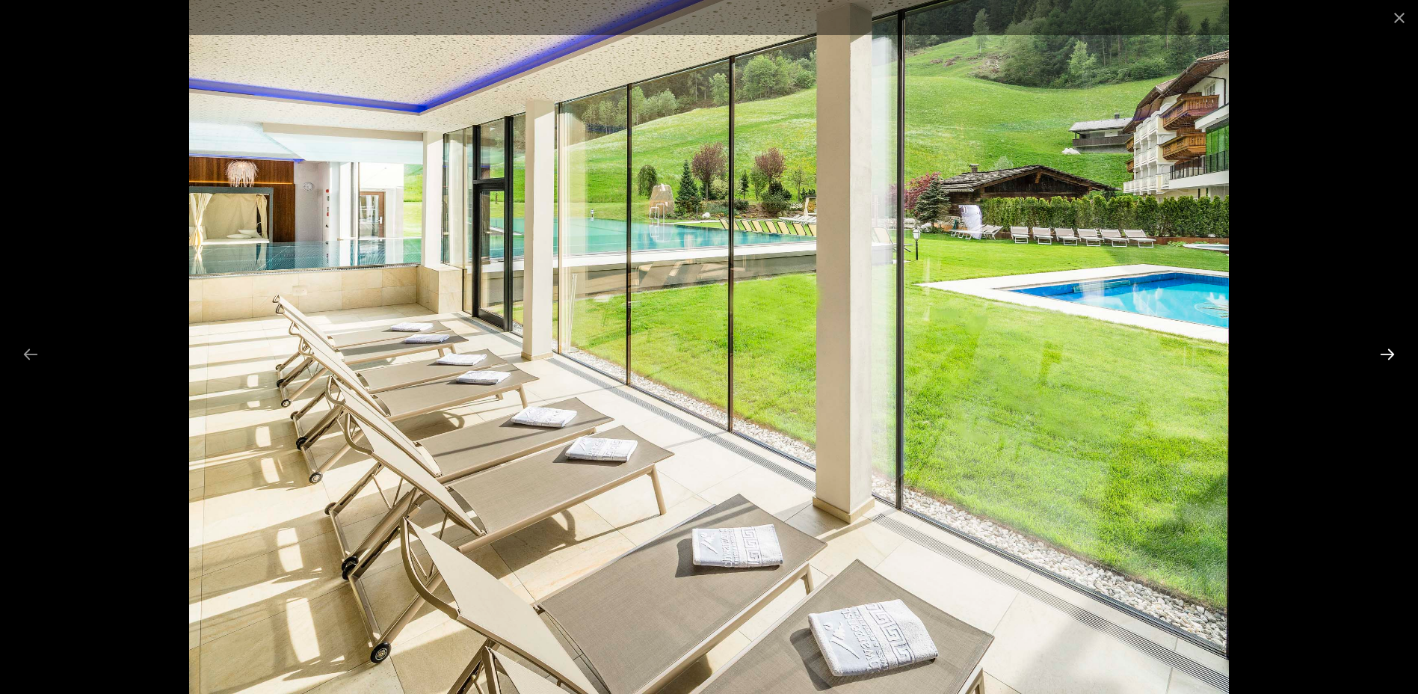
click at [1384, 355] on button "Next slide" at bounding box center [1387, 353] width 31 height 29
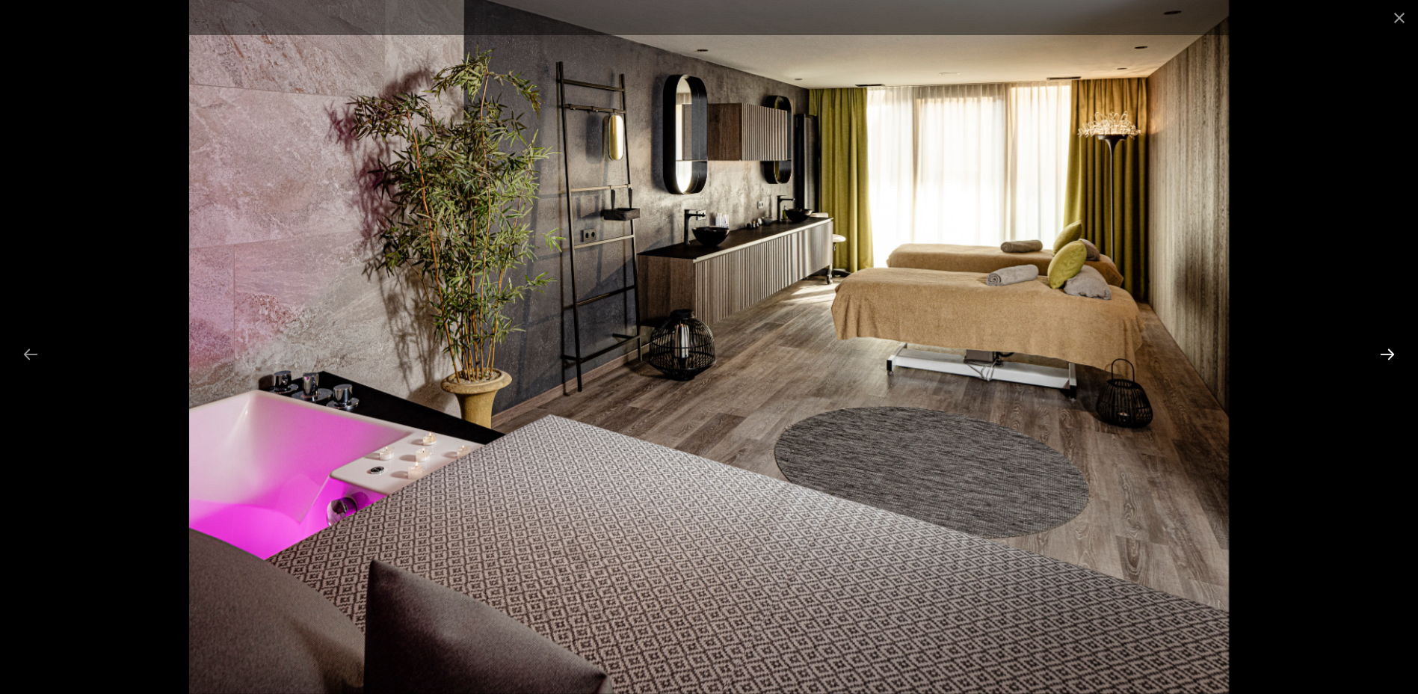
click at [1384, 355] on button "Next slide" at bounding box center [1387, 353] width 31 height 29
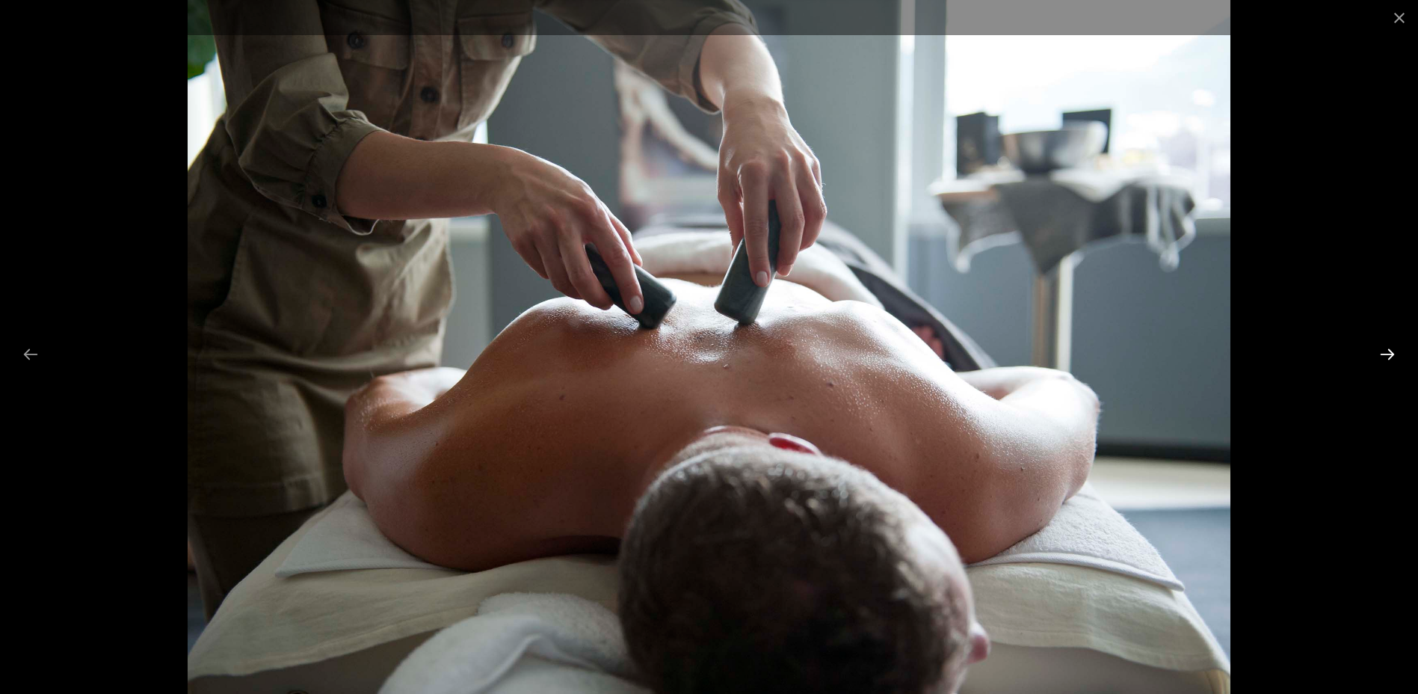
click at [1384, 355] on button "Next slide" at bounding box center [1387, 353] width 31 height 29
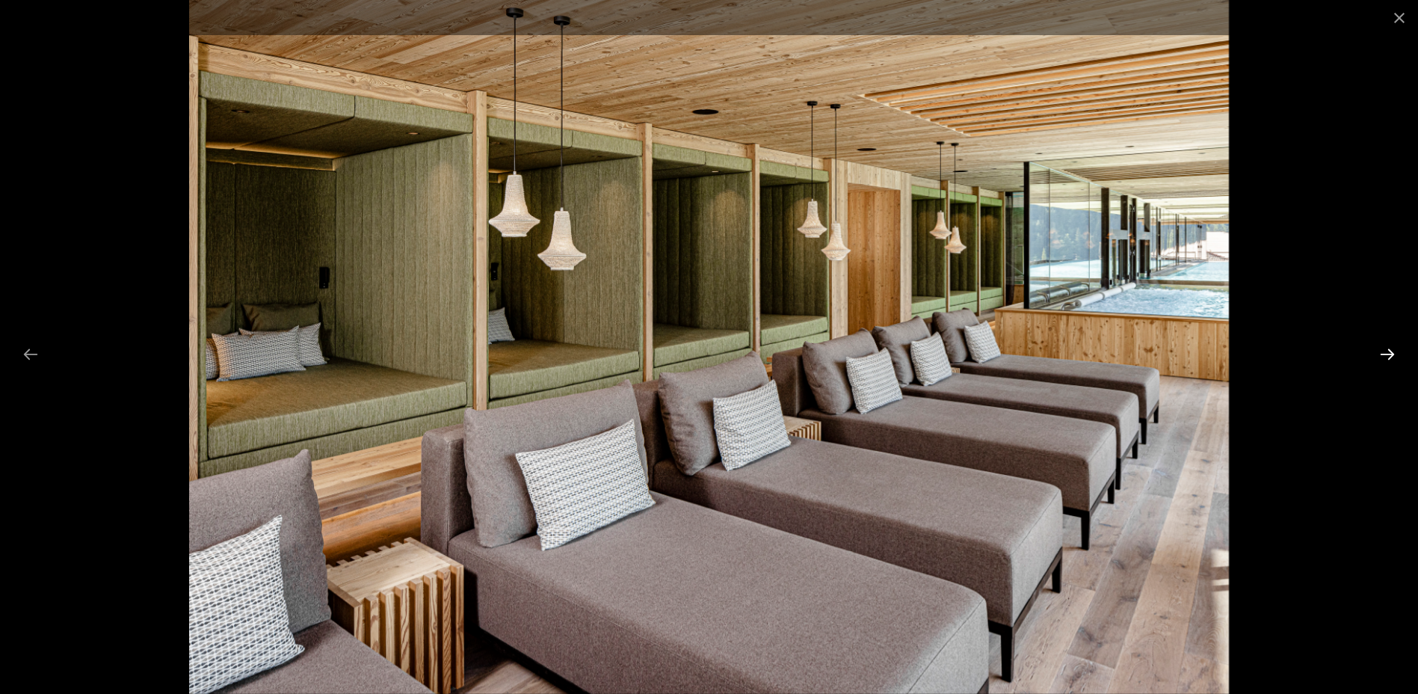
click at [1384, 355] on button "Next slide" at bounding box center [1387, 353] width 31 height 29
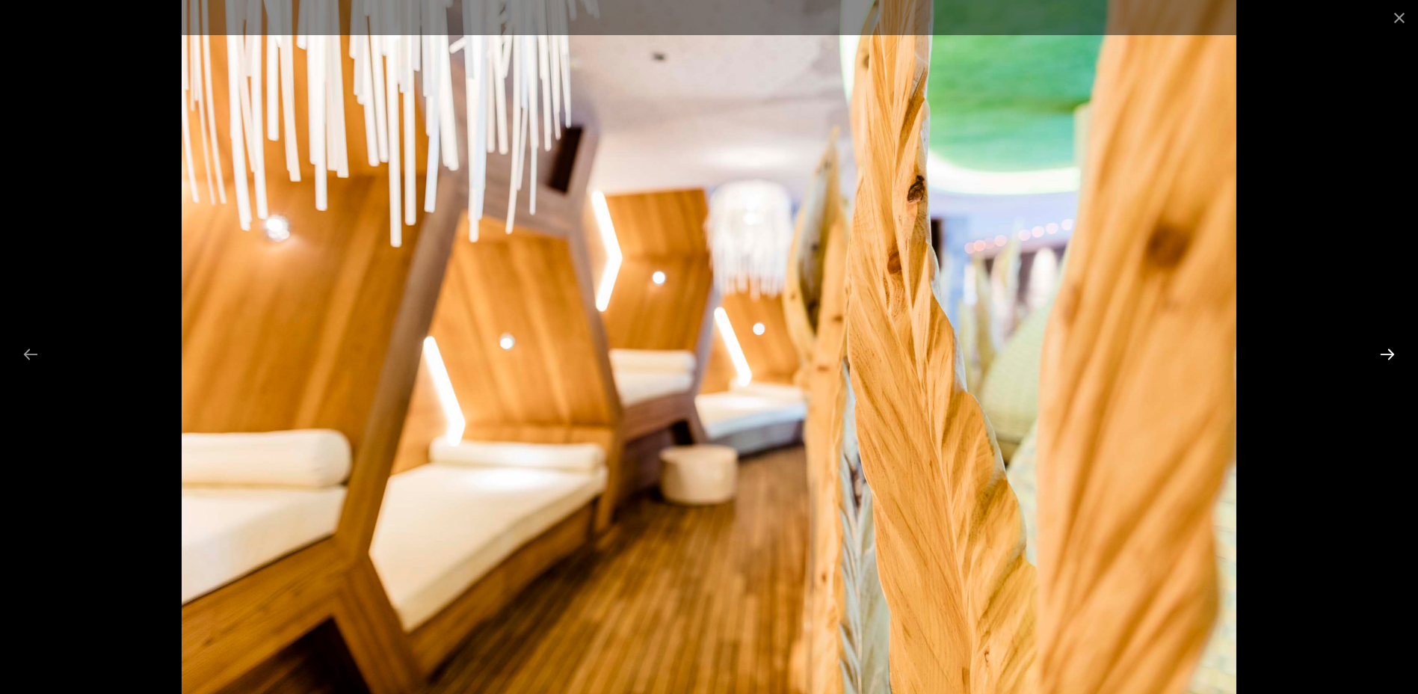
click at [1384, 355] on button "Next slide" at bounding box center [1387, 353] width 31 height 29
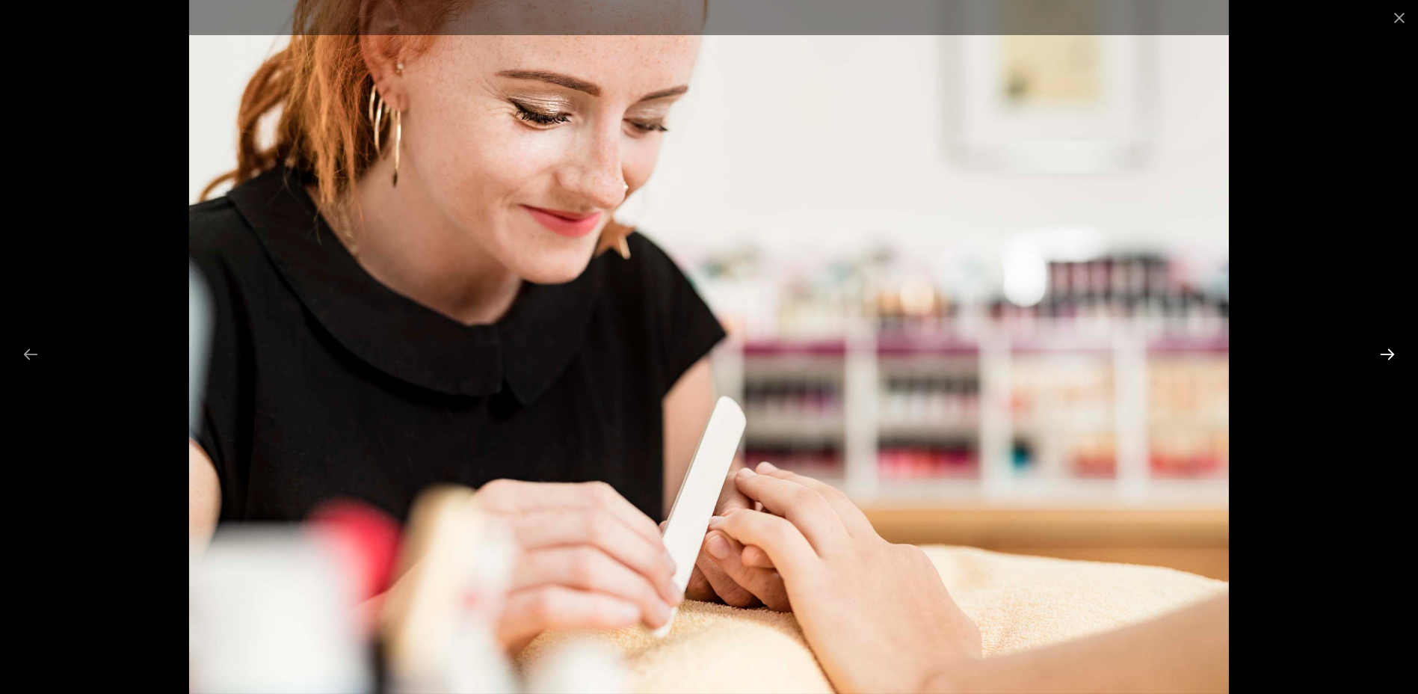
click at [1384, 355] on button "Next slide" at bounding box center [1387, 353] width 31 height 29
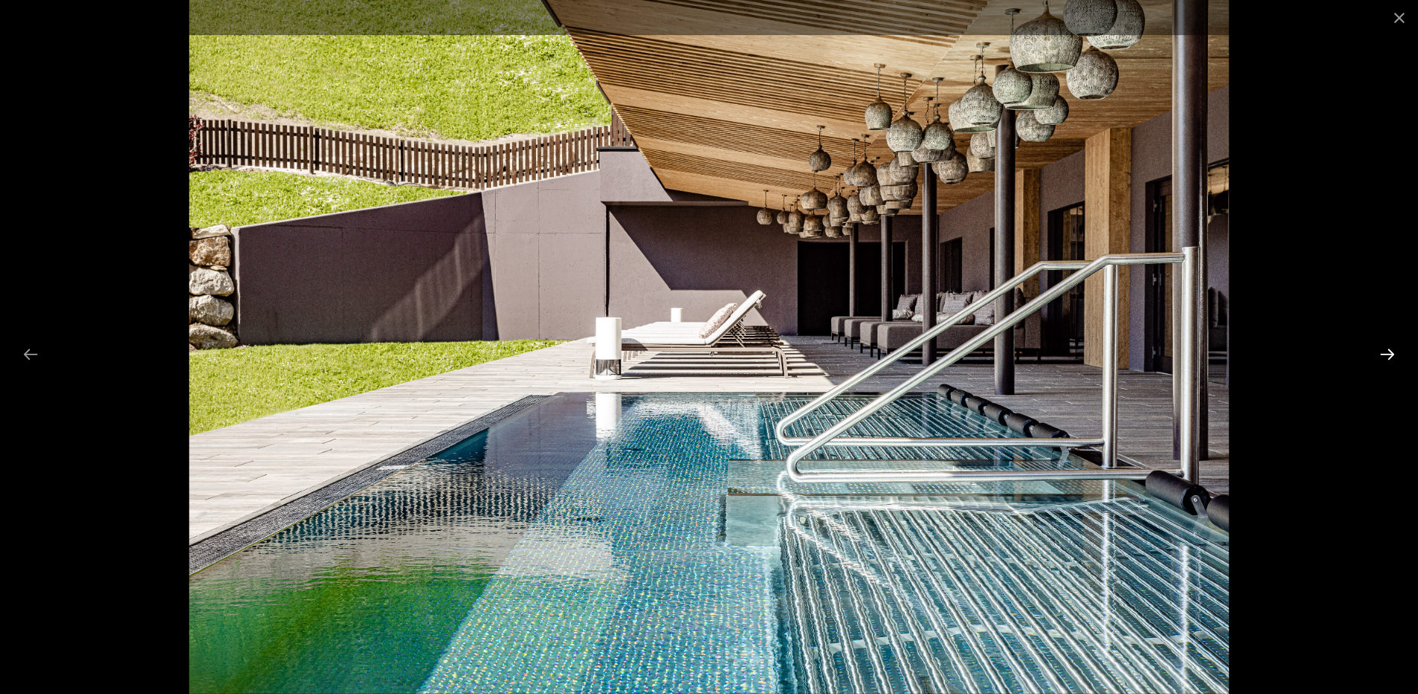
click at [1384, 355] on button "Next slide" at bounding box center [1387, 353] width 31 height 29
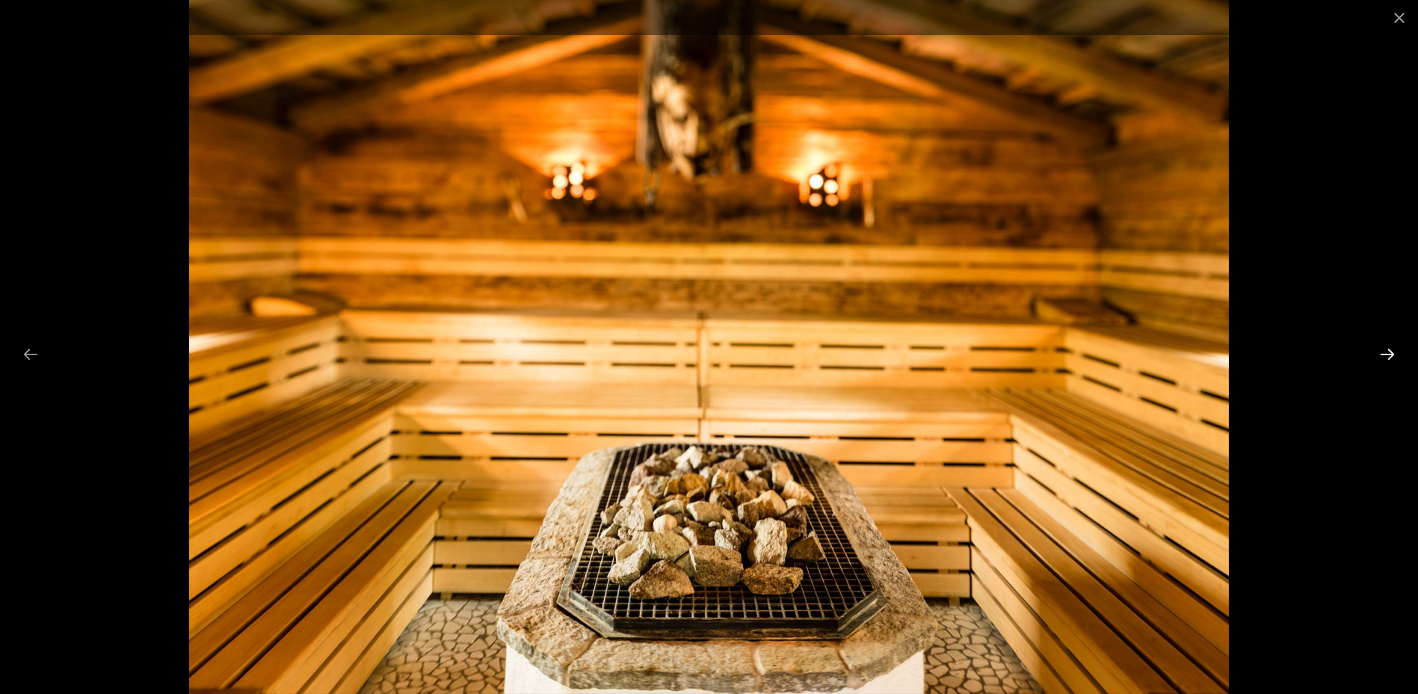
click at [1384, 355] on button "Next slide" at bounding box center [1387, 353] width 31 height 29
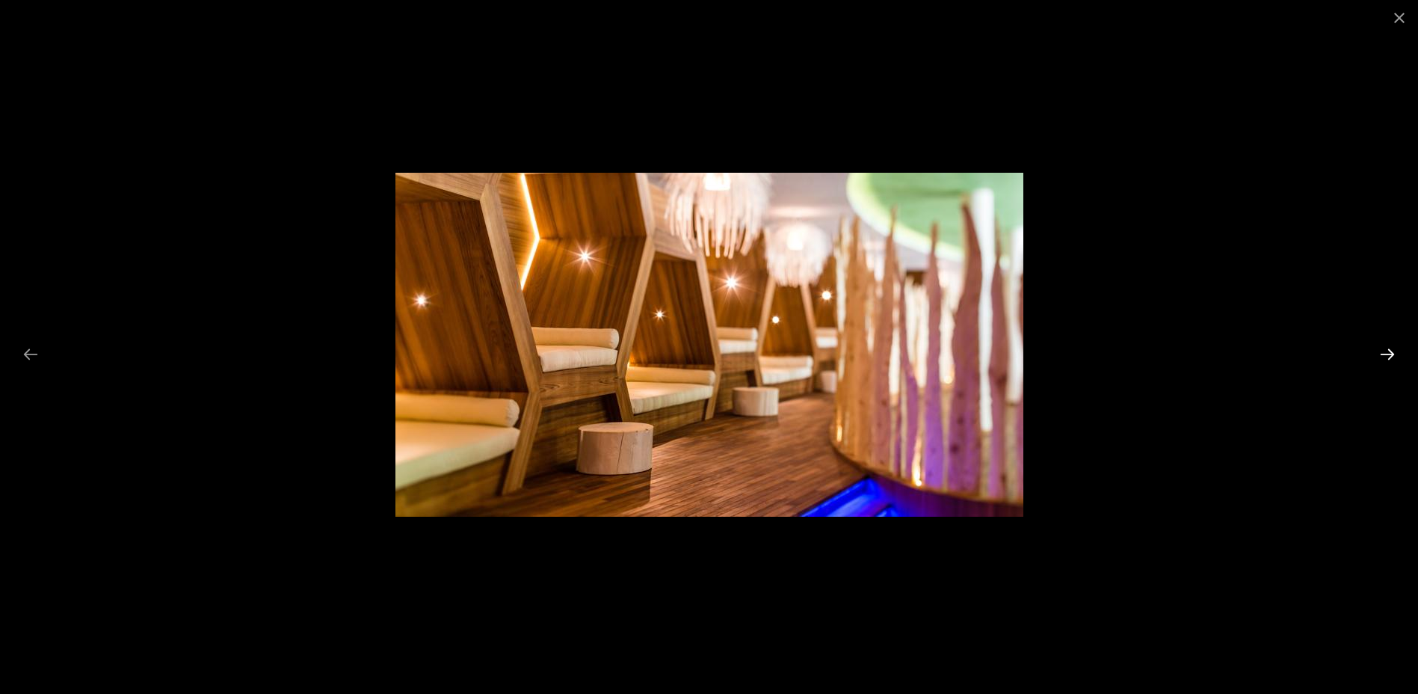
click at [1384, 355] on button "Next slide" at bounding box center [1387, 353] width 31 height 29
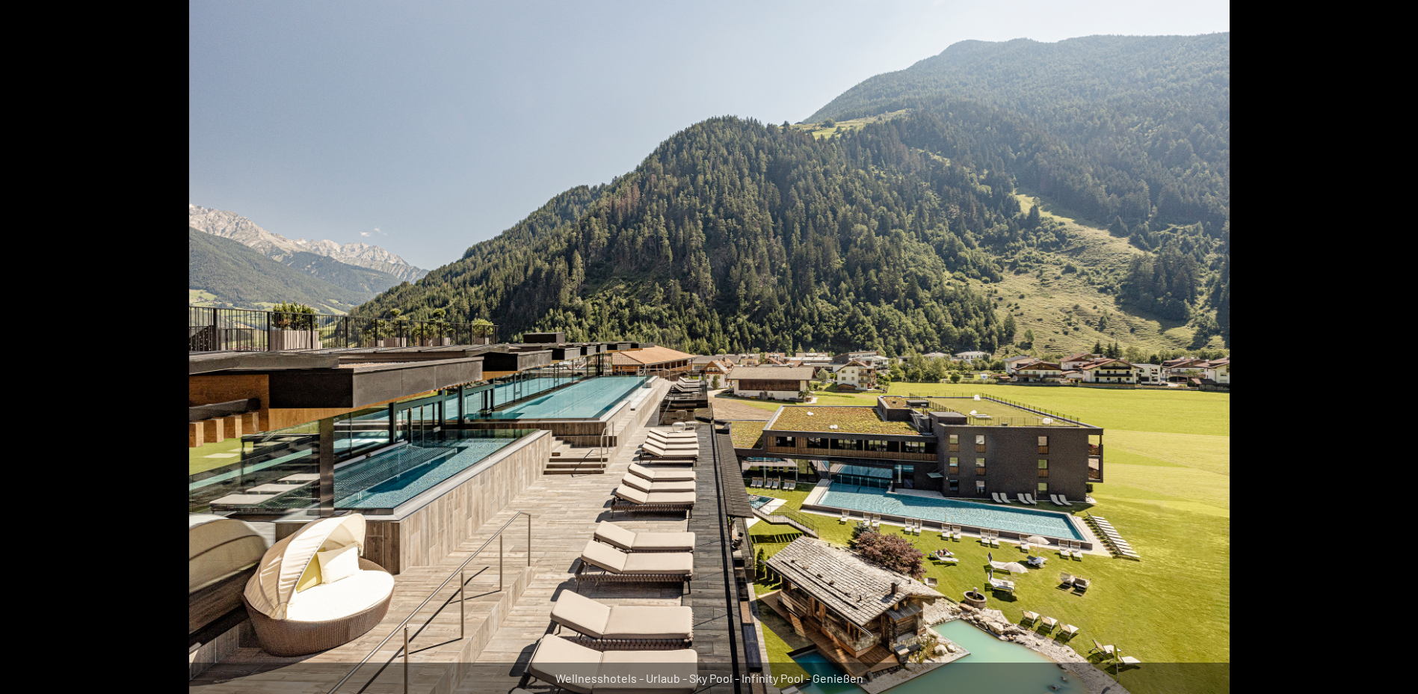
click at [1384, 355] on button "Next slide" at bounding box center [1394, 353] width 31 height 29
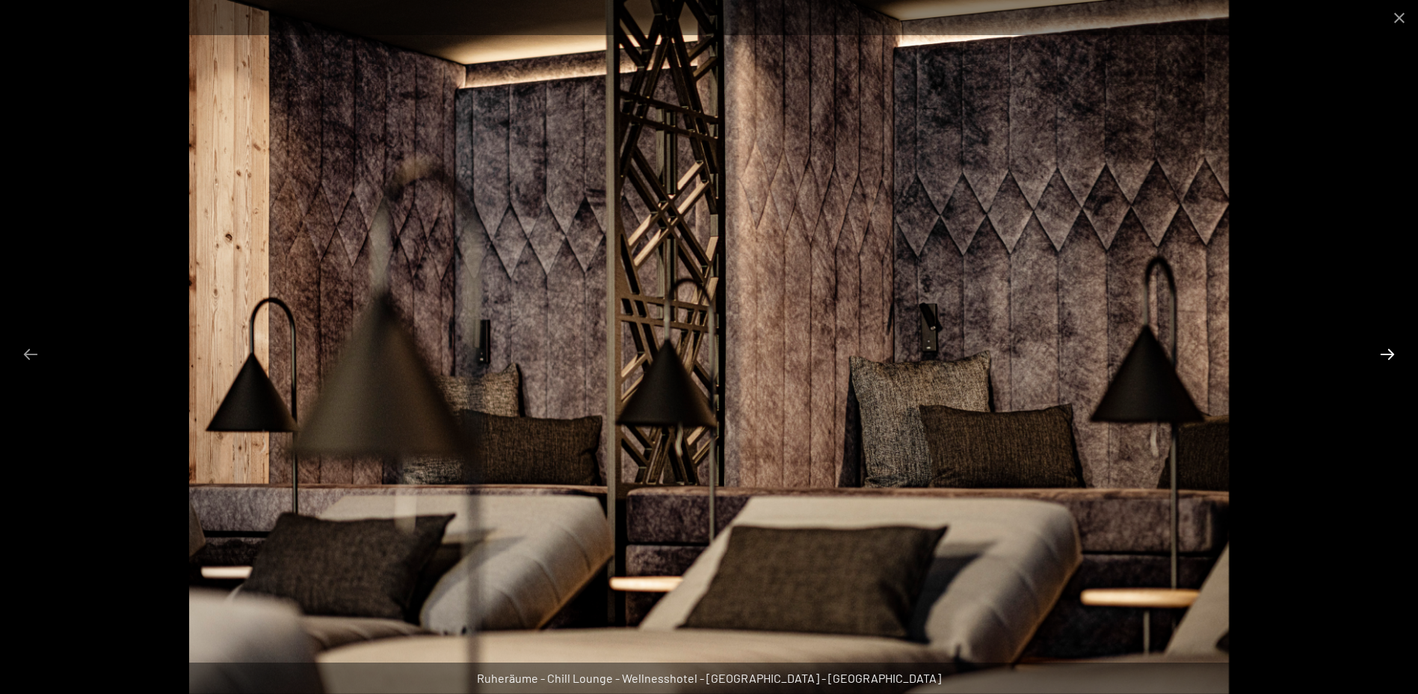
click at [1384, 355] on button "Next slide" at bounding box center [1387, 353] width 31 height 29
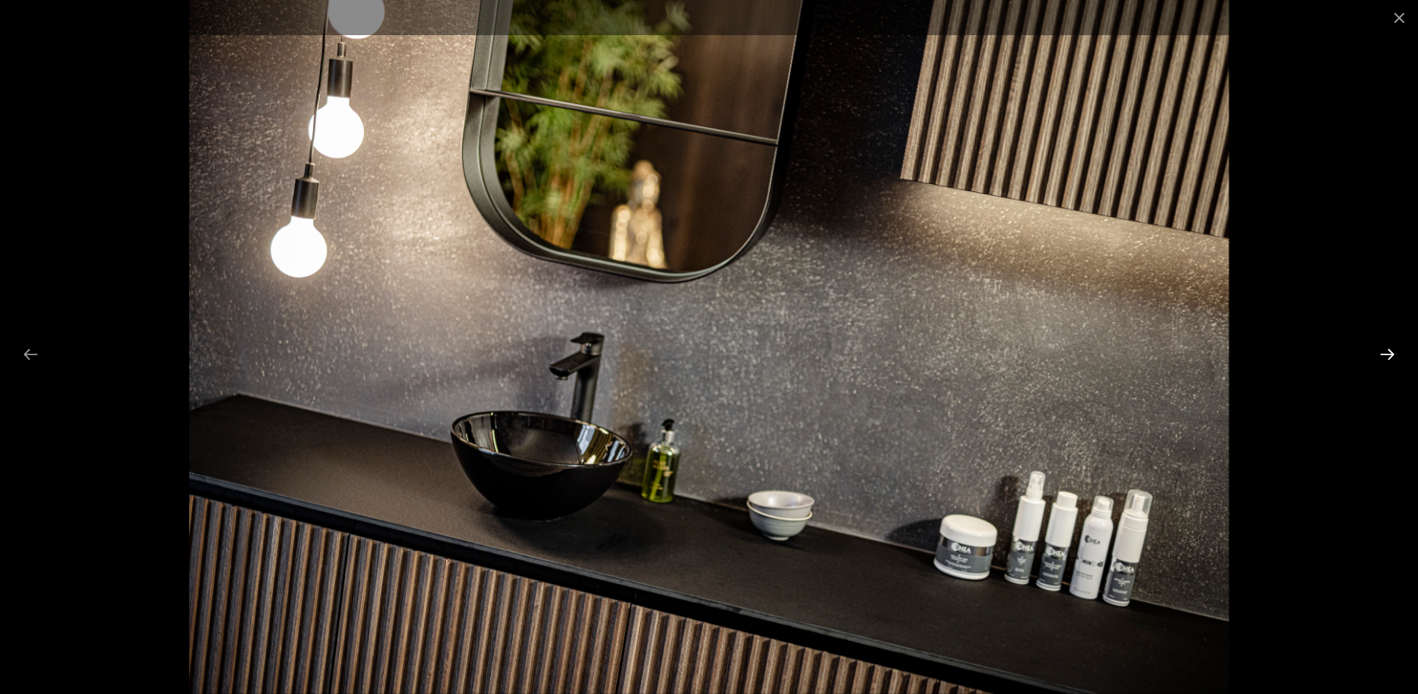
click at [1384, 355] on button "Next slide" at bounding box center [1387, 353] width 31 height 29
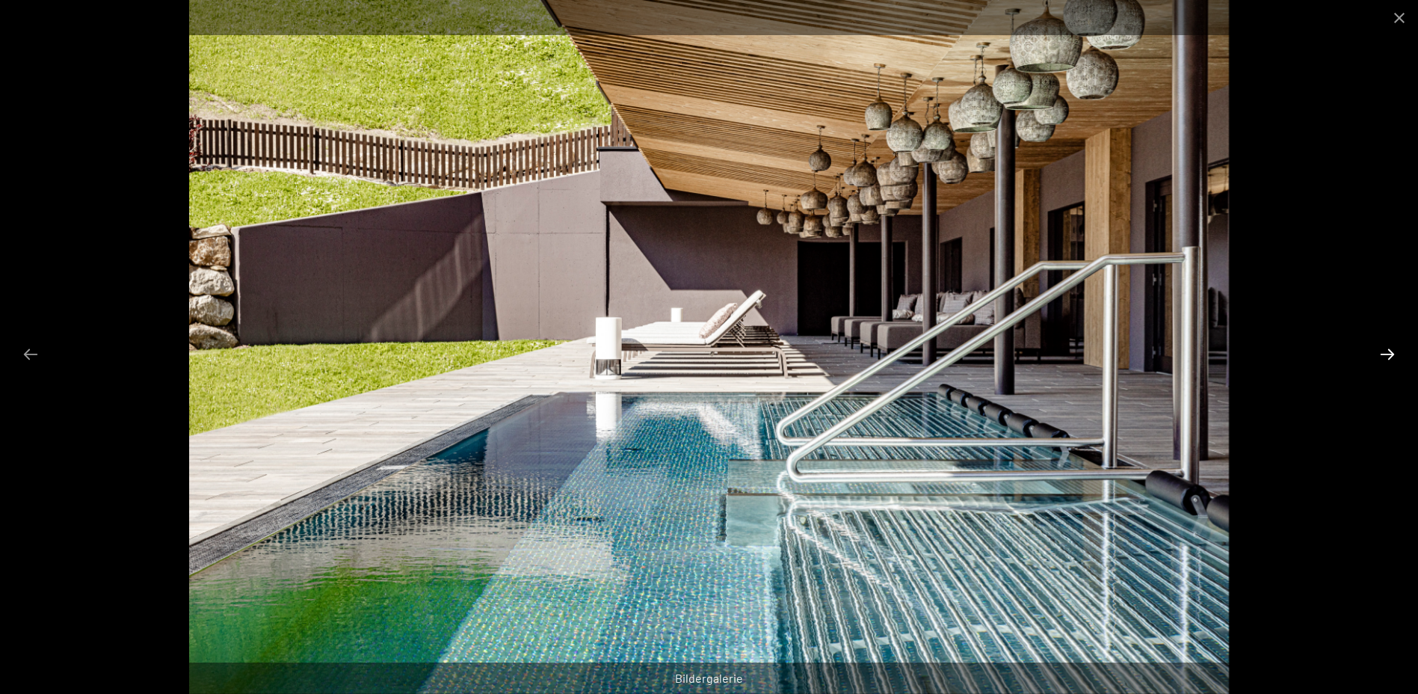
click at [1384, 355] on button "Next slide" at bounding box center [1387, 353] width 31 height 29
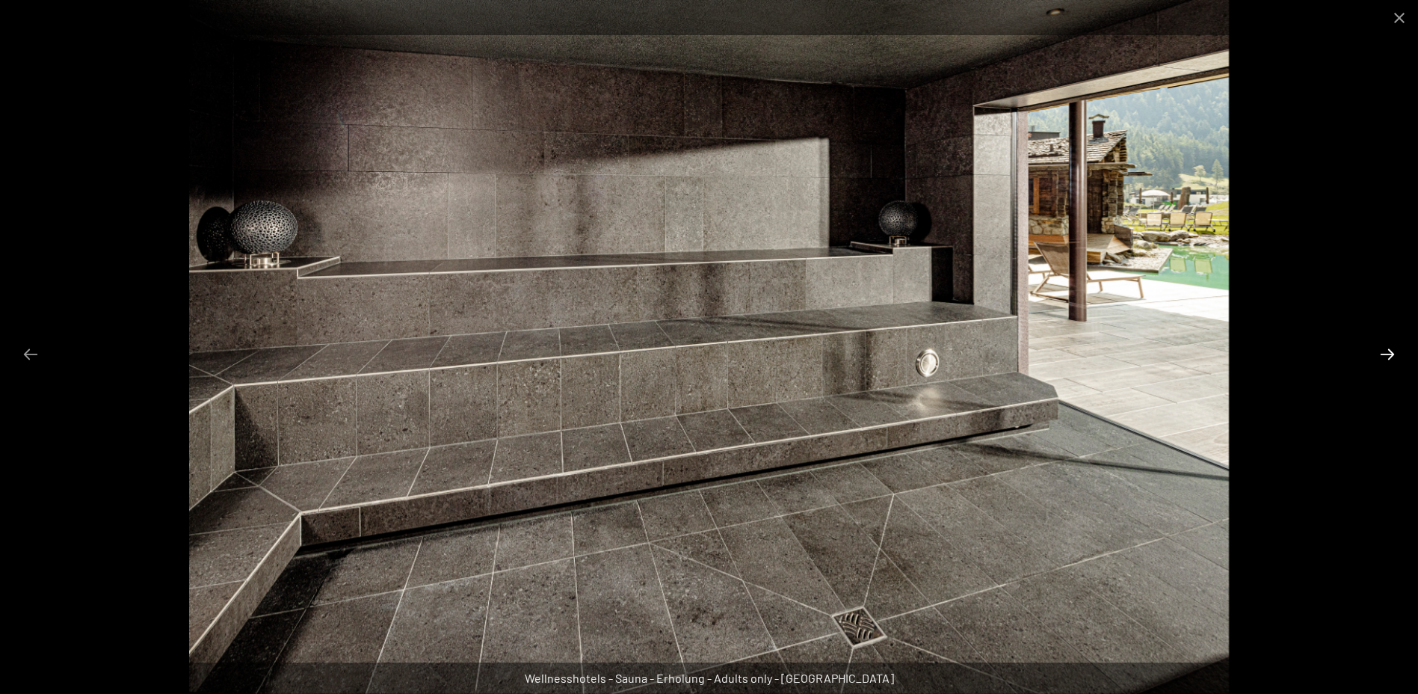
click at [1384, 355] on button "Next slide" at bounding box center [1387, 353] width 31 height 29
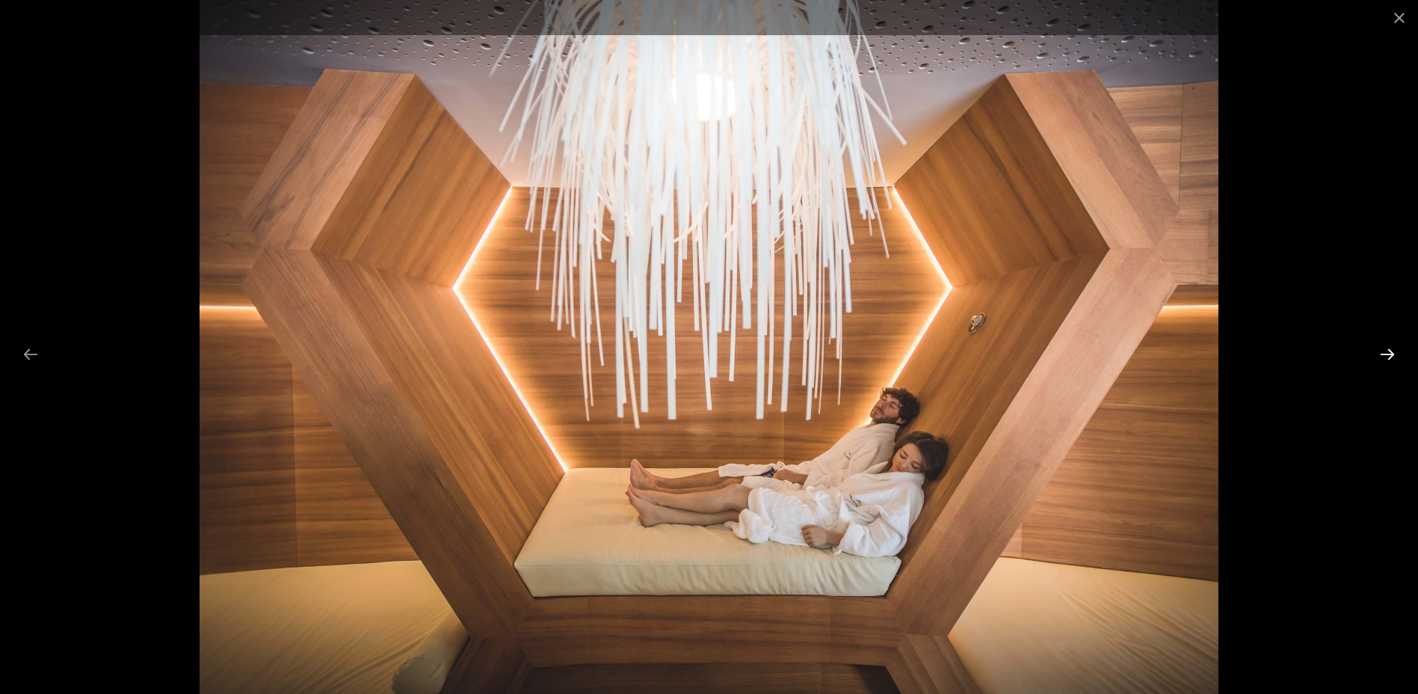
click at [1384, 355] on button "Next slide" at bounding box center [1387, 353] width 31 height 29
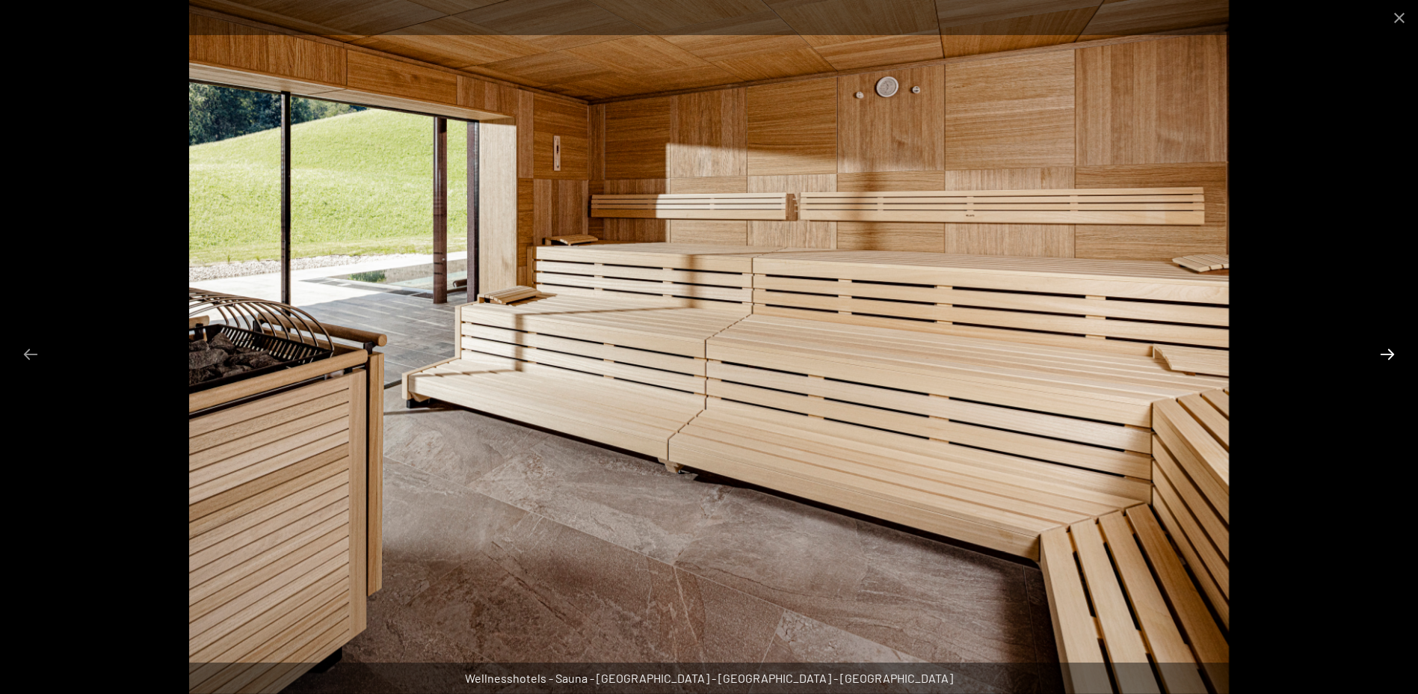
click at [1384, 355] on button "Next slide" at bounding box center [1387, 353] width 31 height 29
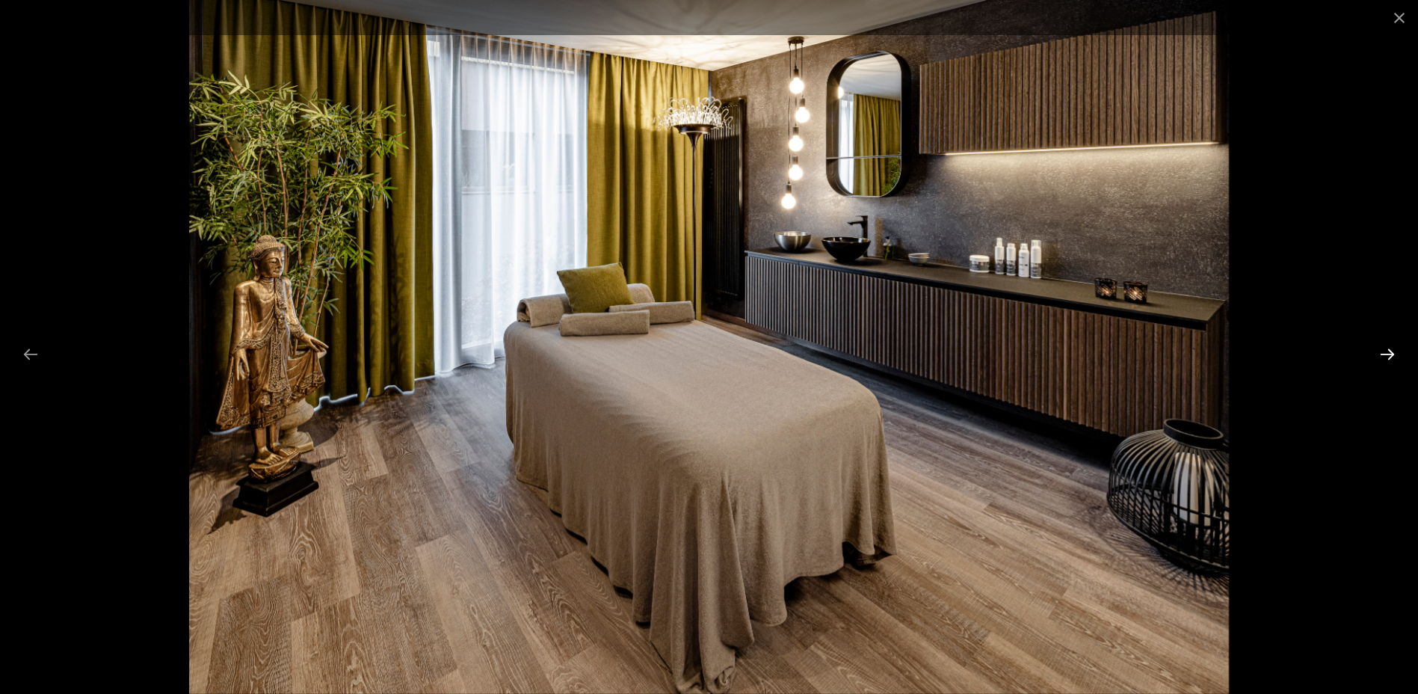
click at [1384, 355] on button "Next slide" at bounding box center [1387, 353] width 31 height 29
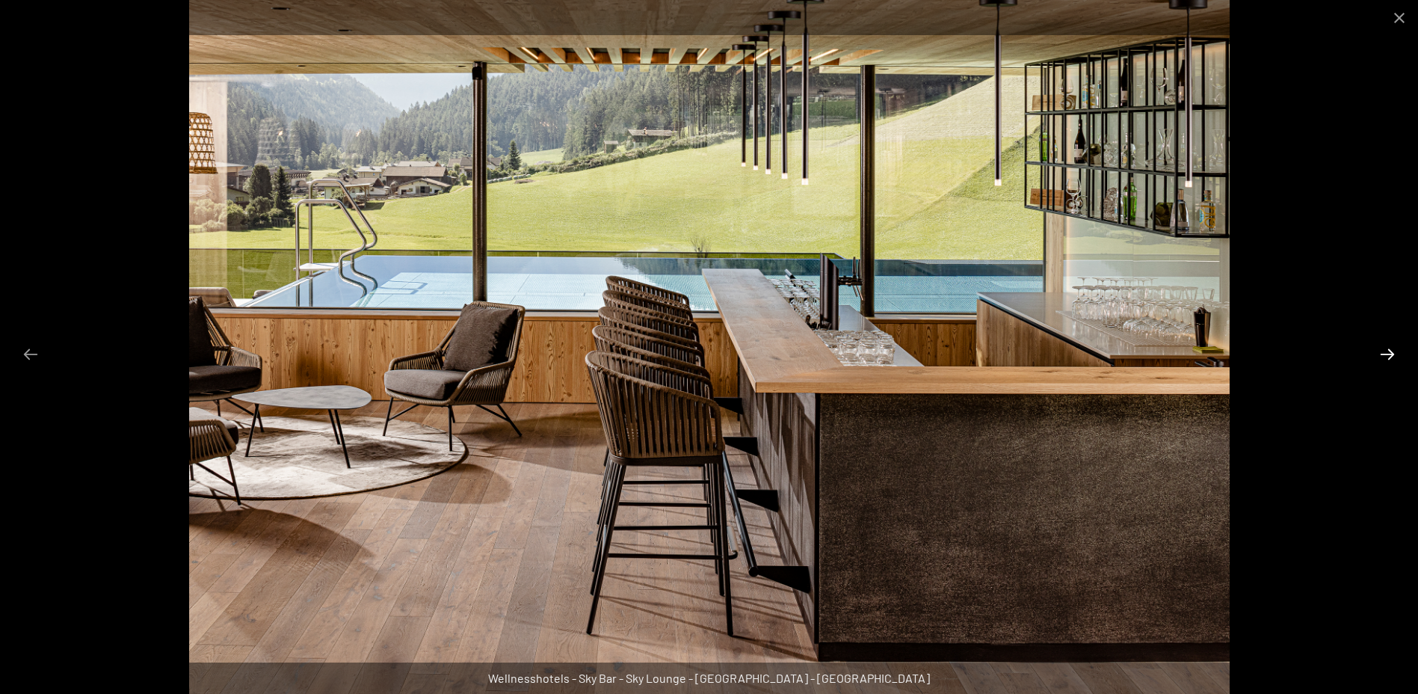
click at [1384, 355] on button "Next slide" at bounding box center [1387, 353] width 31 height 29
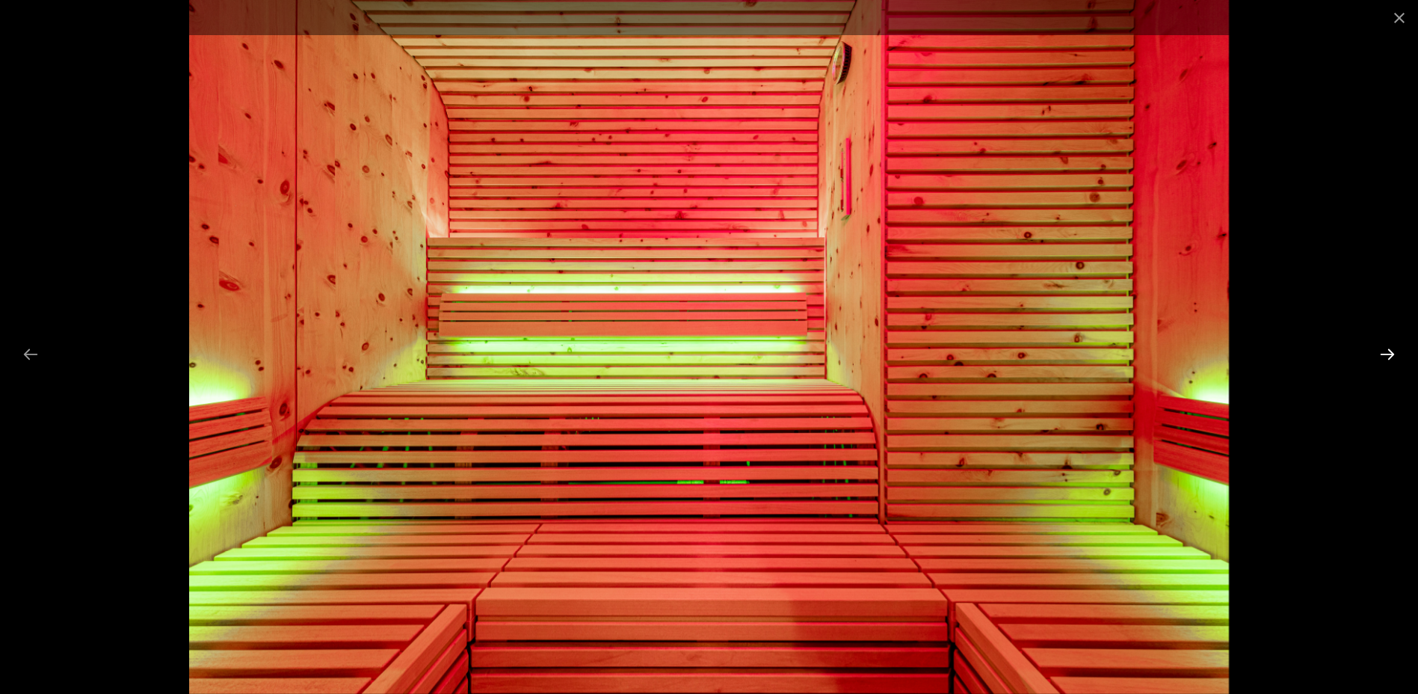
click at [1384, 355] on button "Next slide" at bounding box center [1387, 353] width 31 height 29
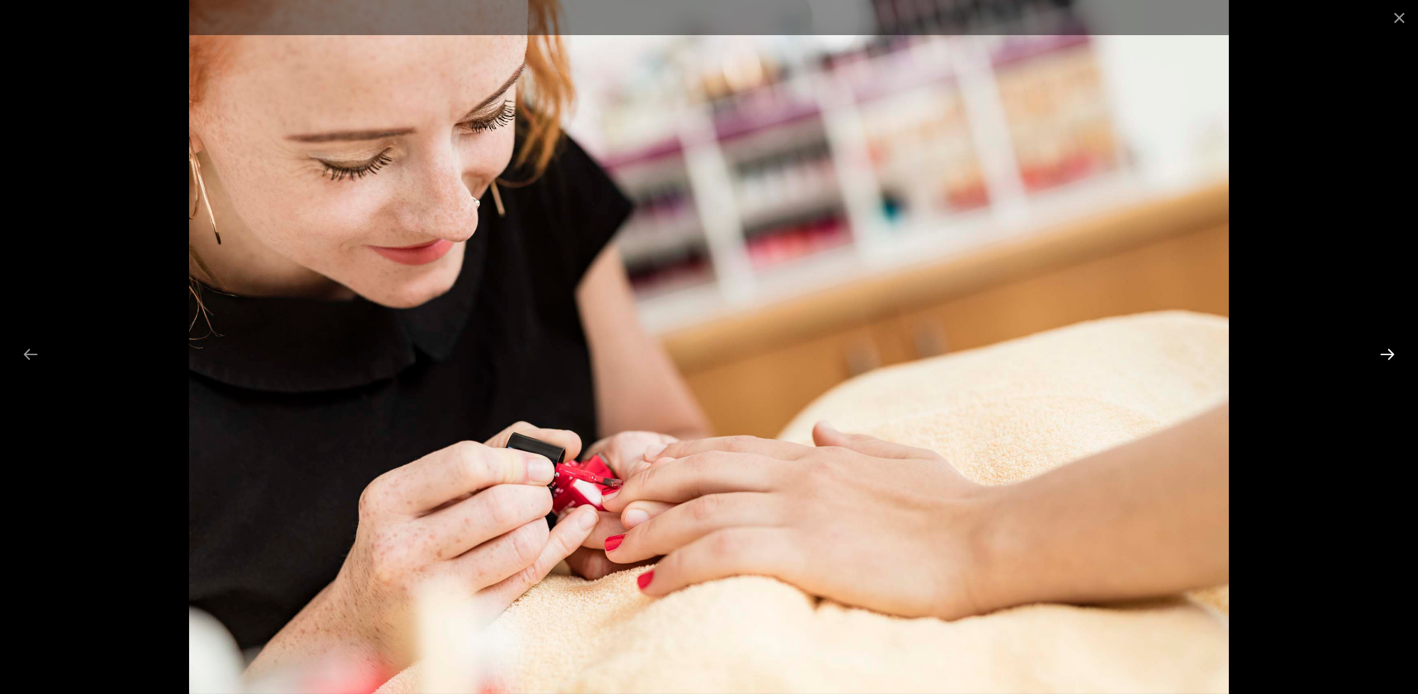
click at [1384, 355] on button "Next slide" at bounding box center [1387, 353] width 31 height 29
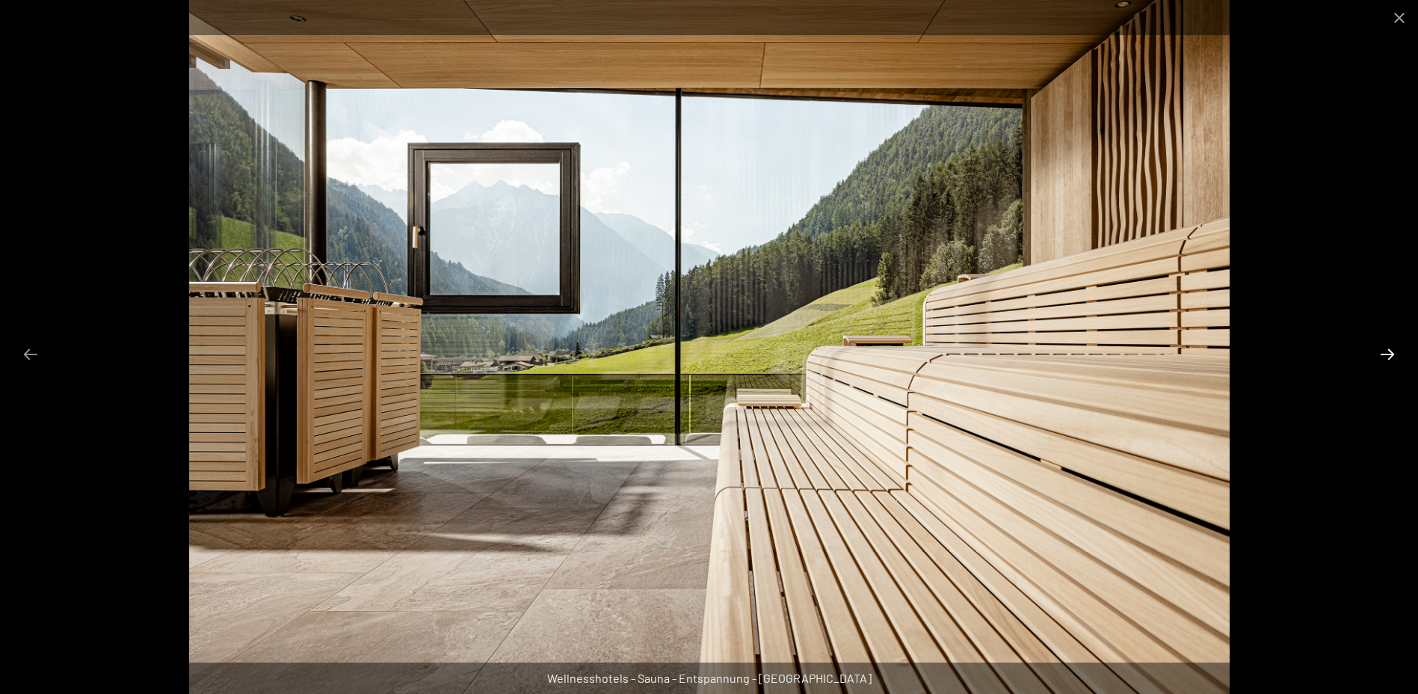
click at [1384, 355] on button "Next slide" at bounding box center [1387, 353] width 31 height 29
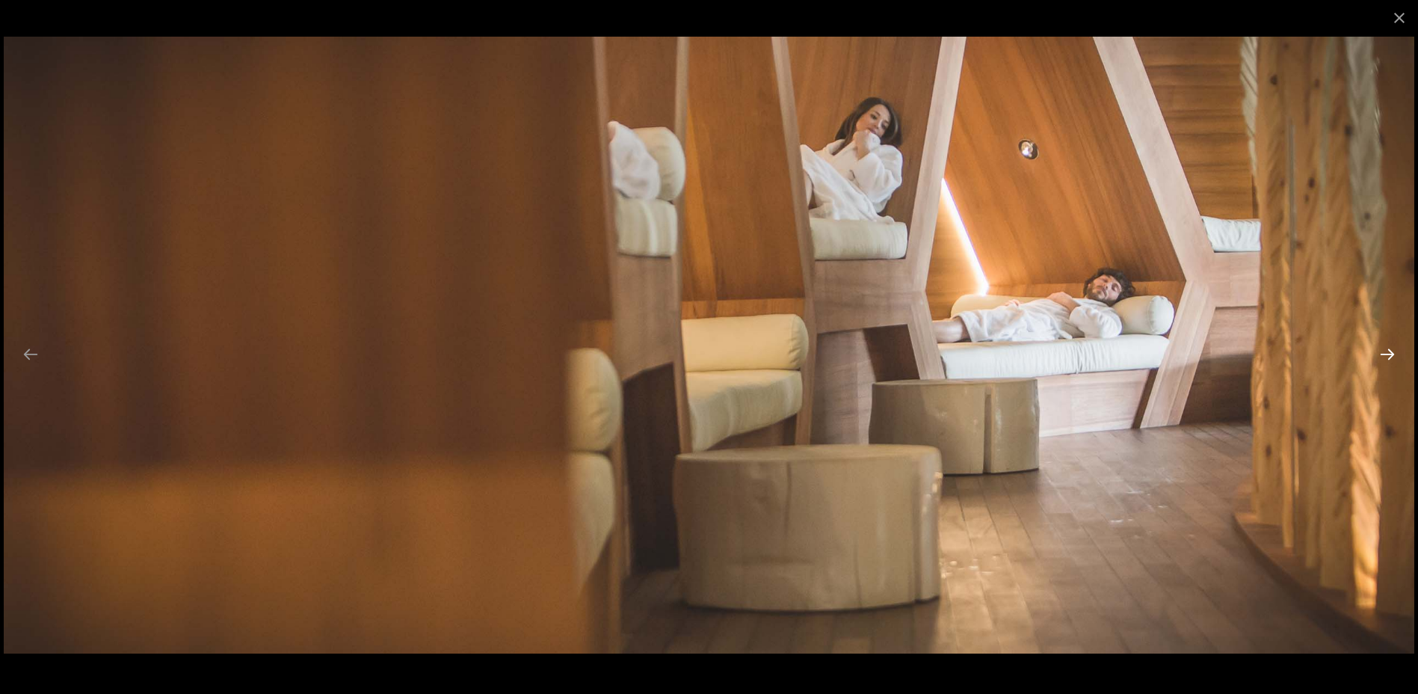
click at [1384, 355] on button "Next slide" at bounding box center [1387, 353] width 31 height 29
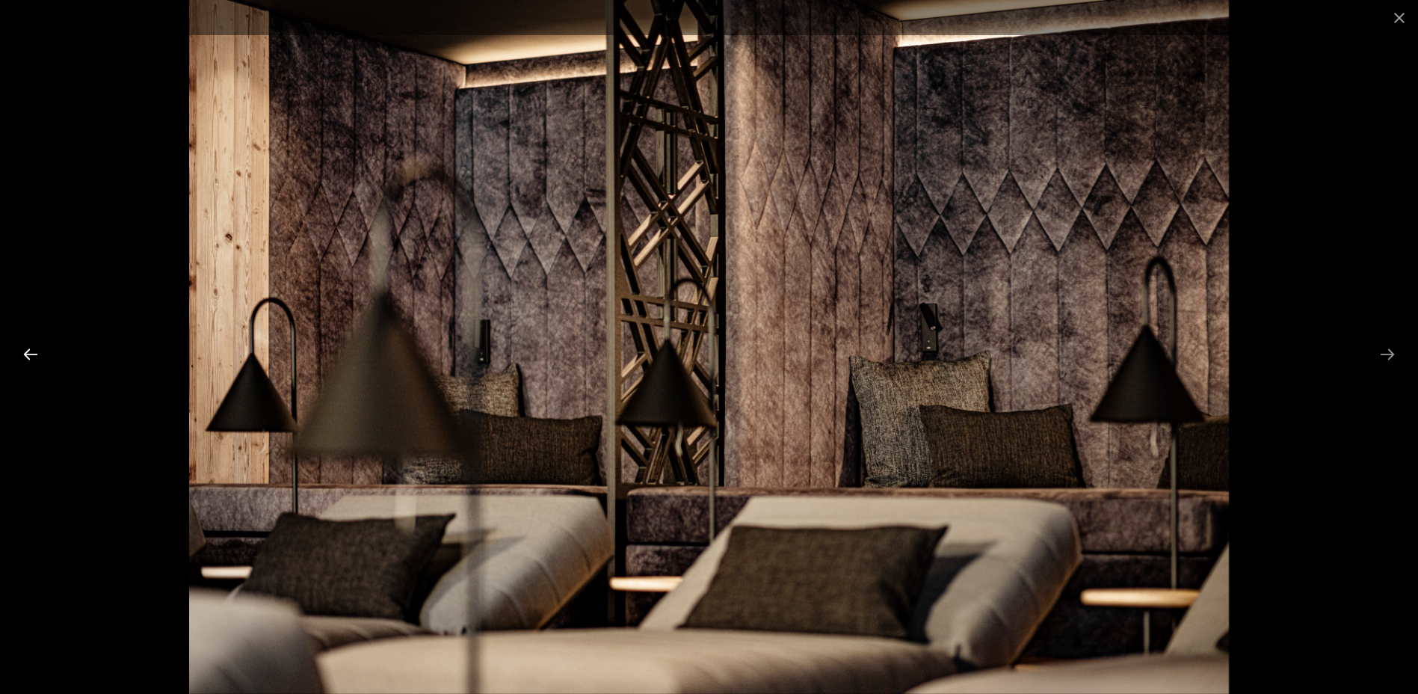
click at [27, 353] on button "Previous slide" at bounding box center [30, 353] width 31 height 29
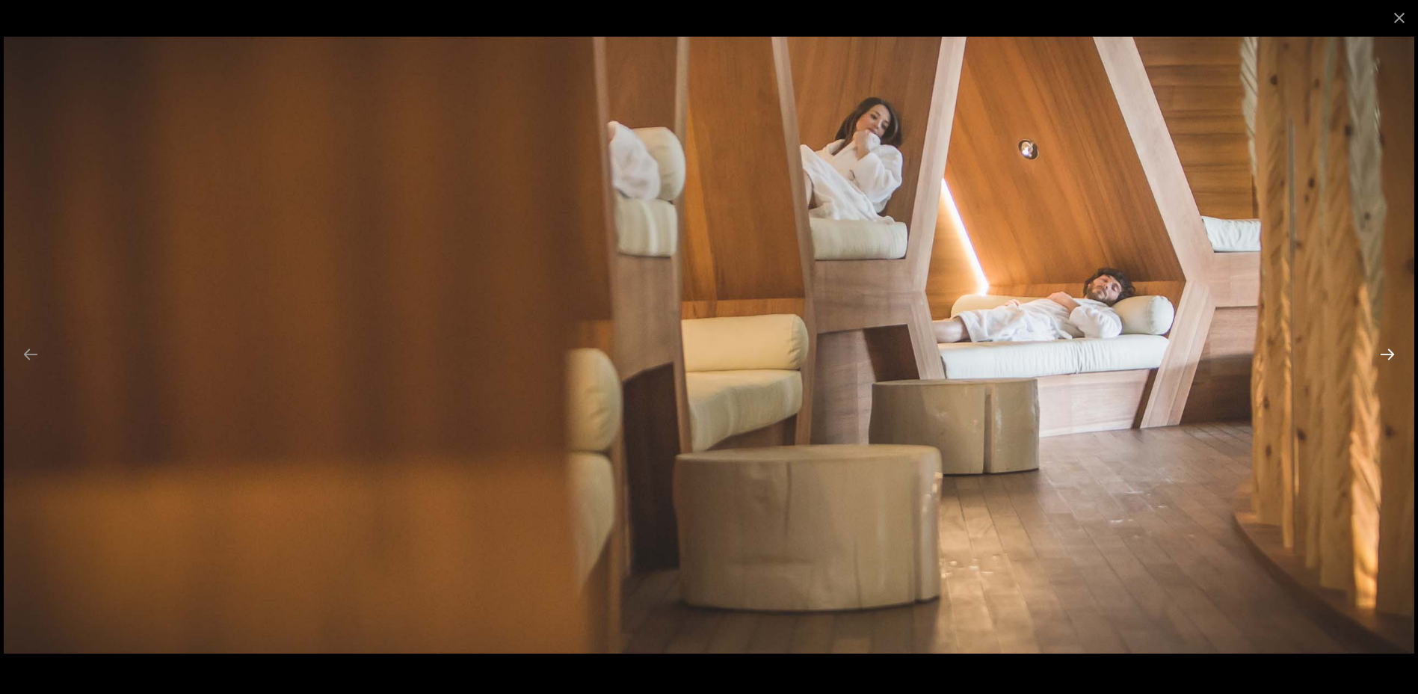
click at [1390, 363] on button "Next slide" at bounding box center [1387, 353] width 31 height 29
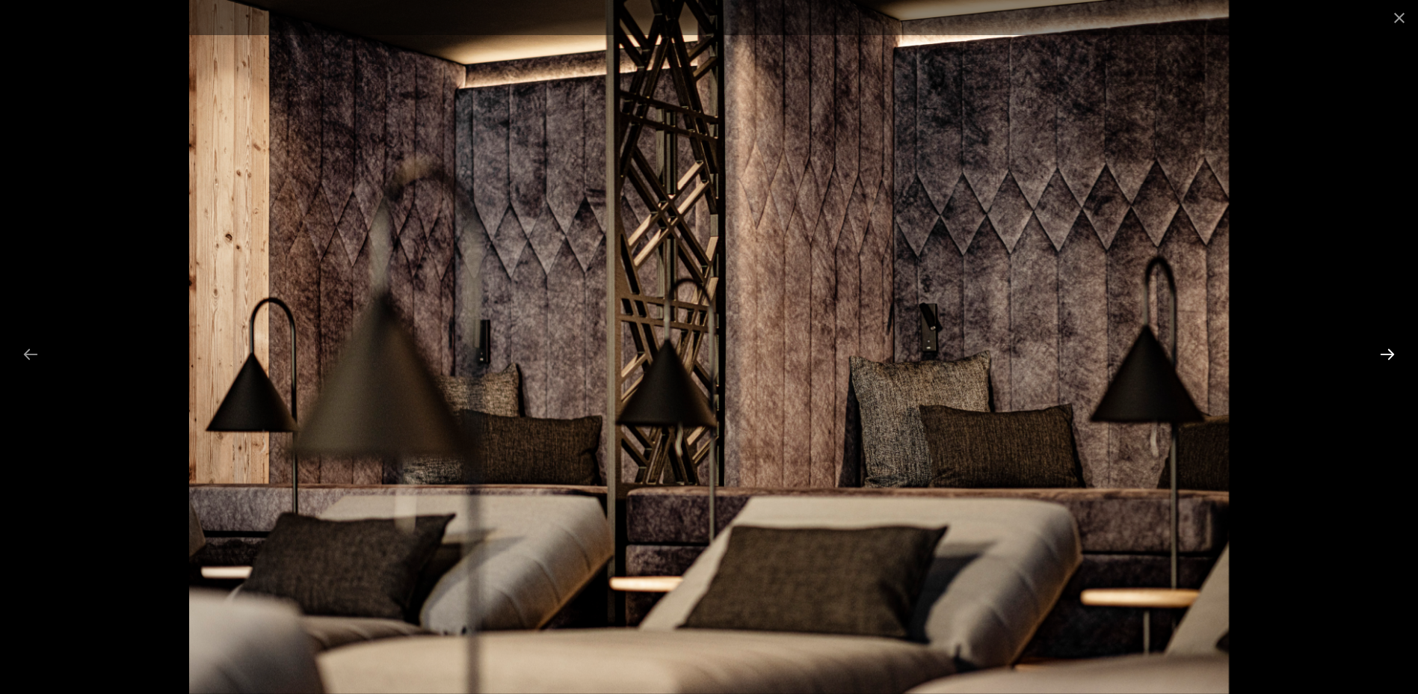
click at [1390, 363] on button "Next slide" at bounding box center [1387, 353] width 31 height 29
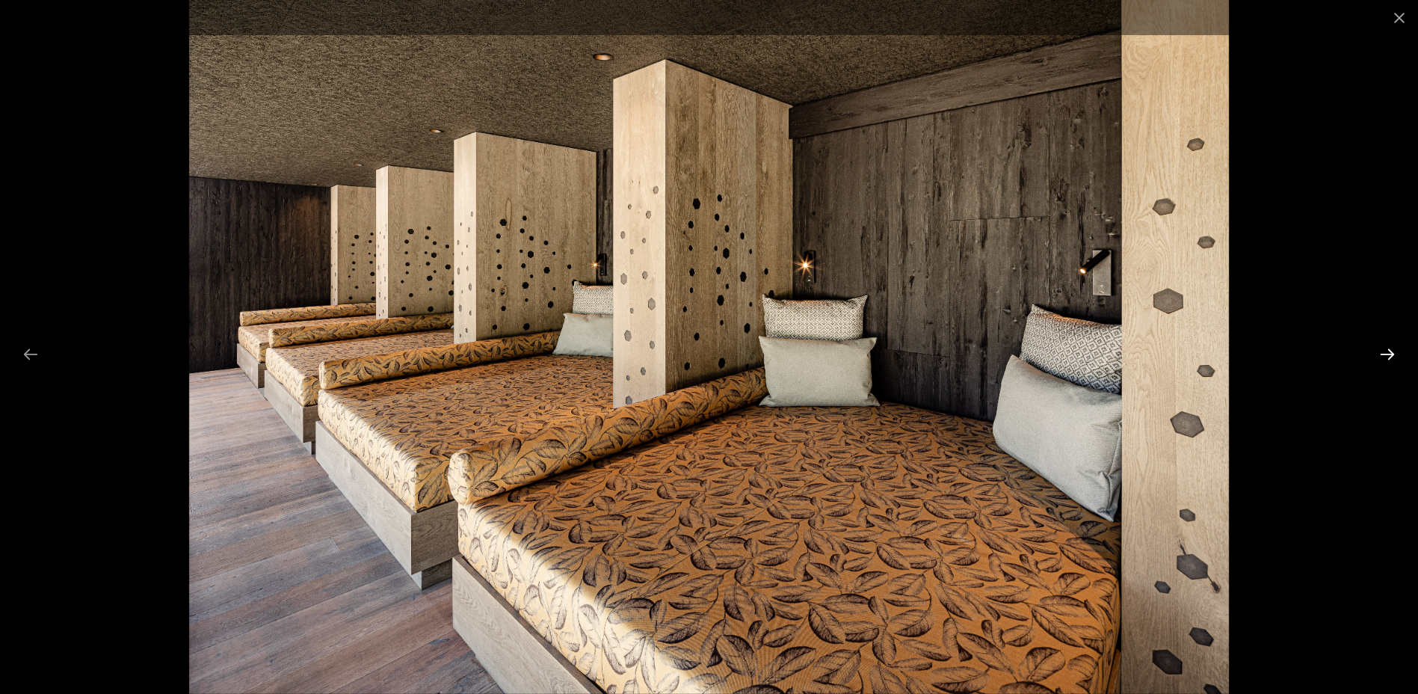
click at [1390, 363] on button "Next slide" at bounding box center [1387, 353] width 31 height 29
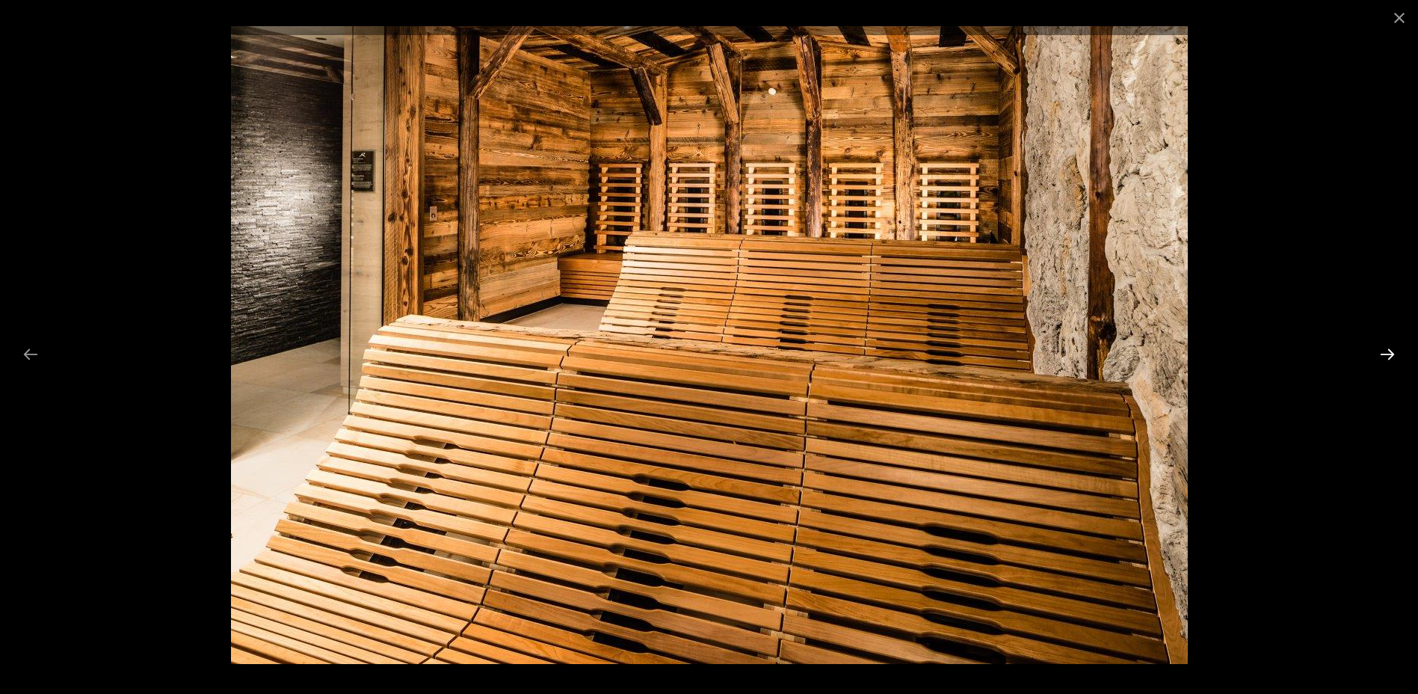
click at [1390, 363] on button "Next slide" at bounding box center [1387, 353] width 31 height 29
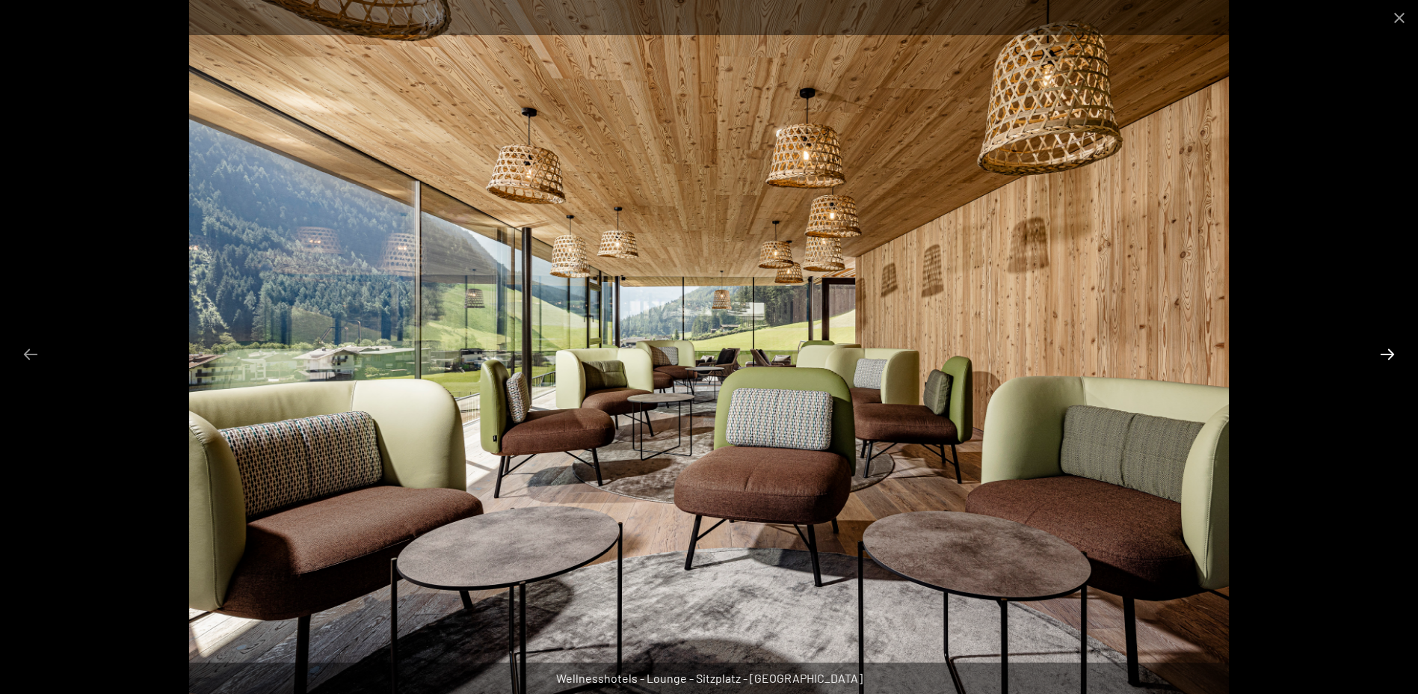
click at [1390, 363] on button "Next slide" at bounding box center [1387, 353] width 31 height 29
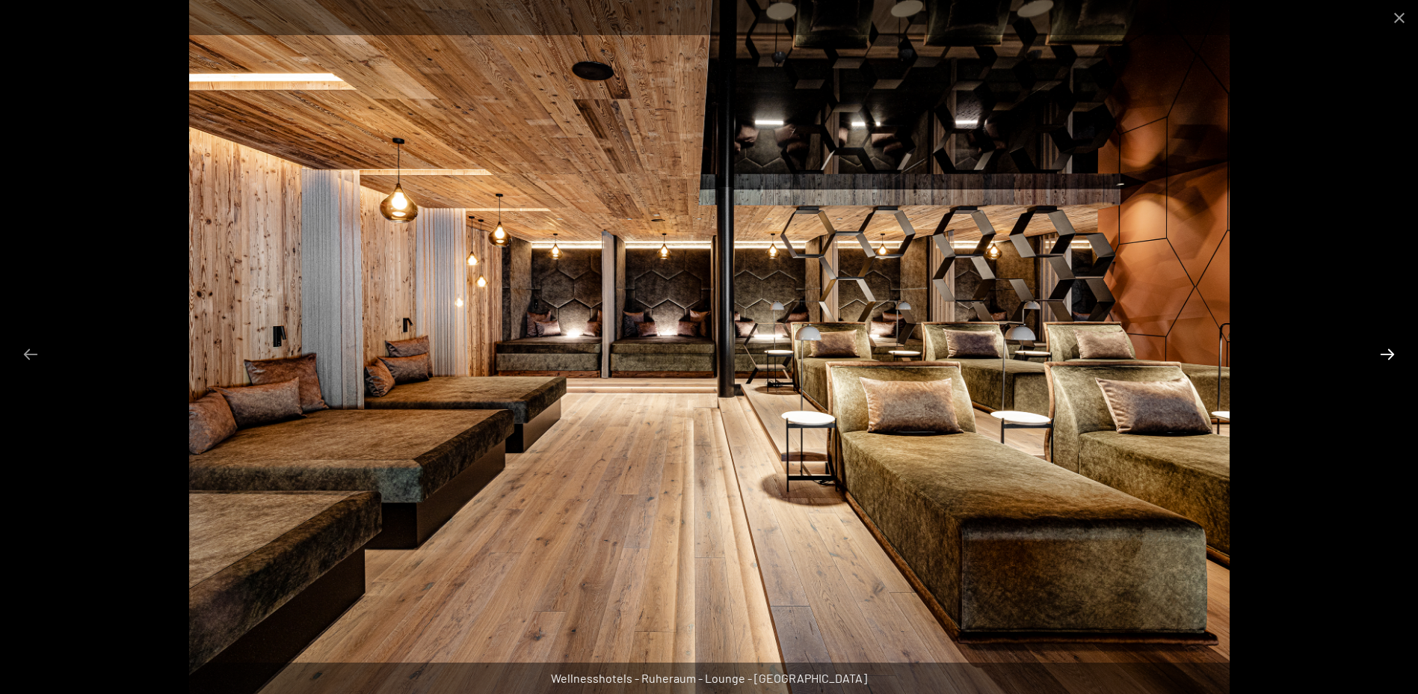
click at [1390, 363] on button "Next slide" at bounding box center [1387, 353] width 31 height 29
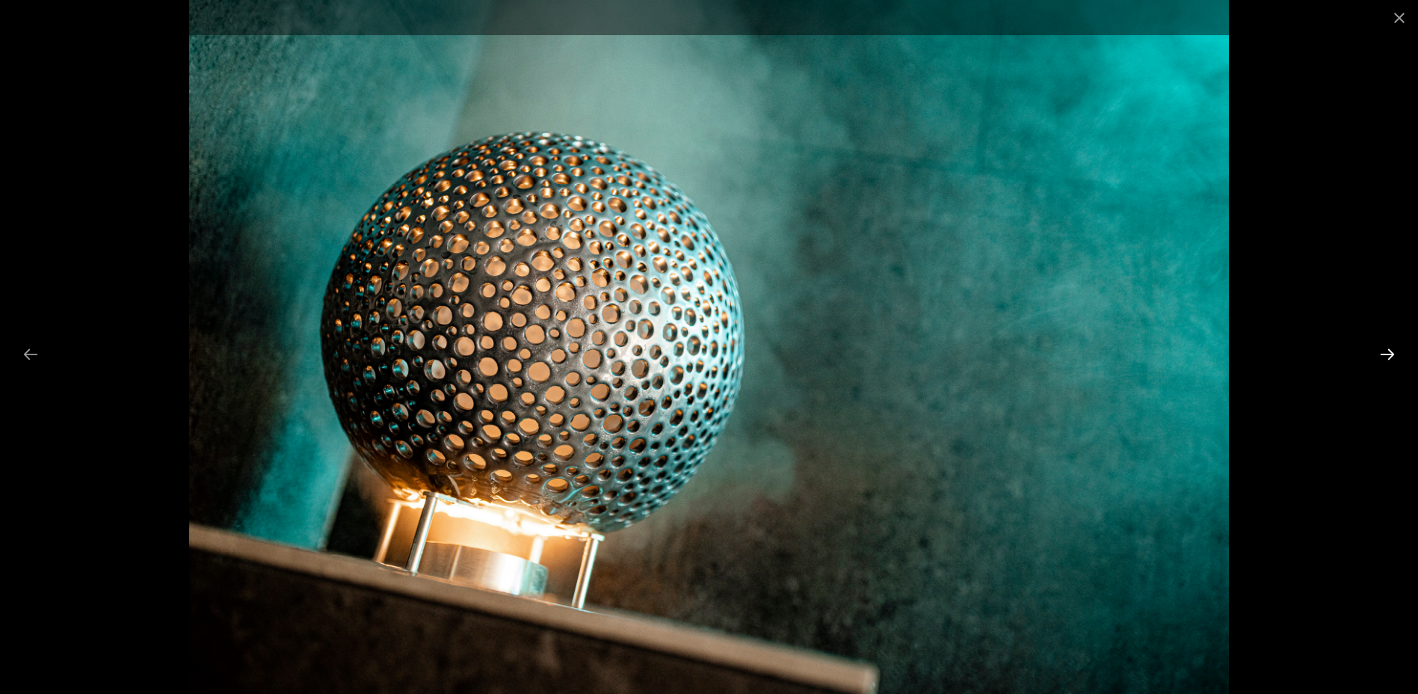
click at [1390, 363] on button "Next slide" at bounding box center [1387, 353] width 31 height 29
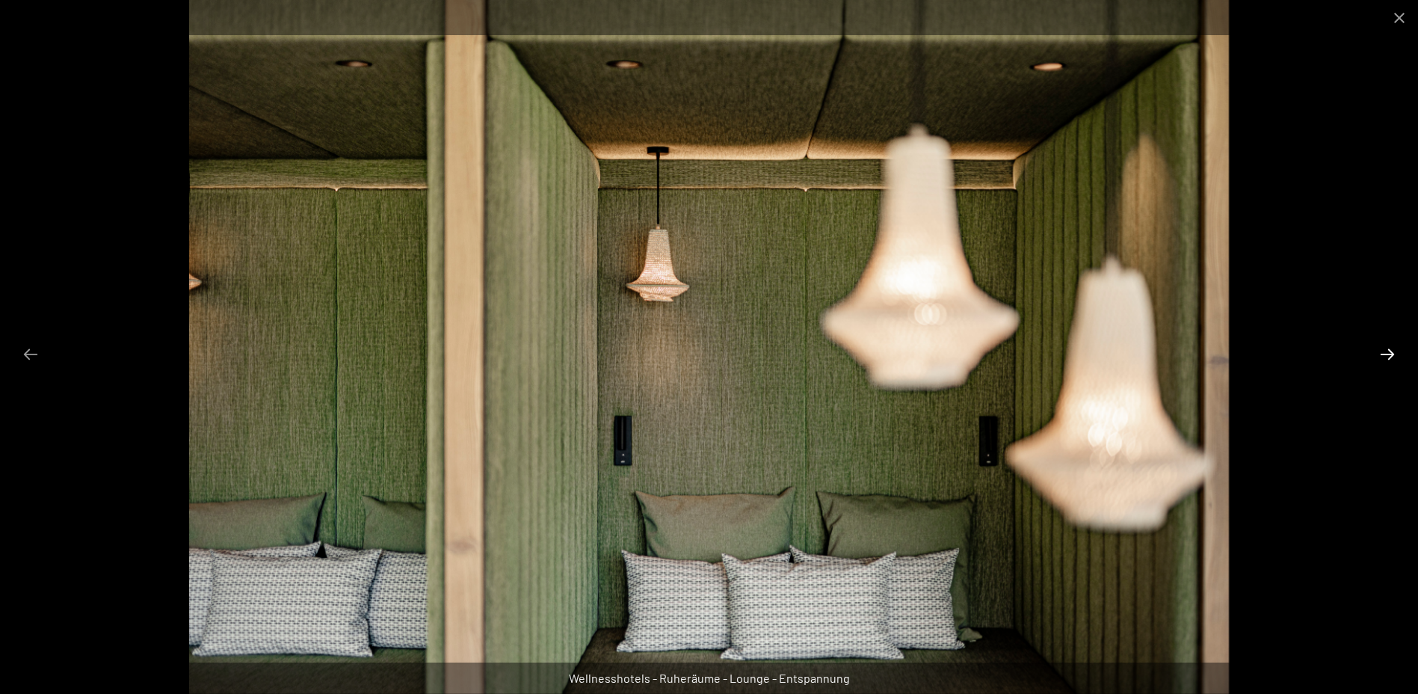
click at [1390, 363] on button "Next slide" at bounding box center [1387, 353] width 31 height 29
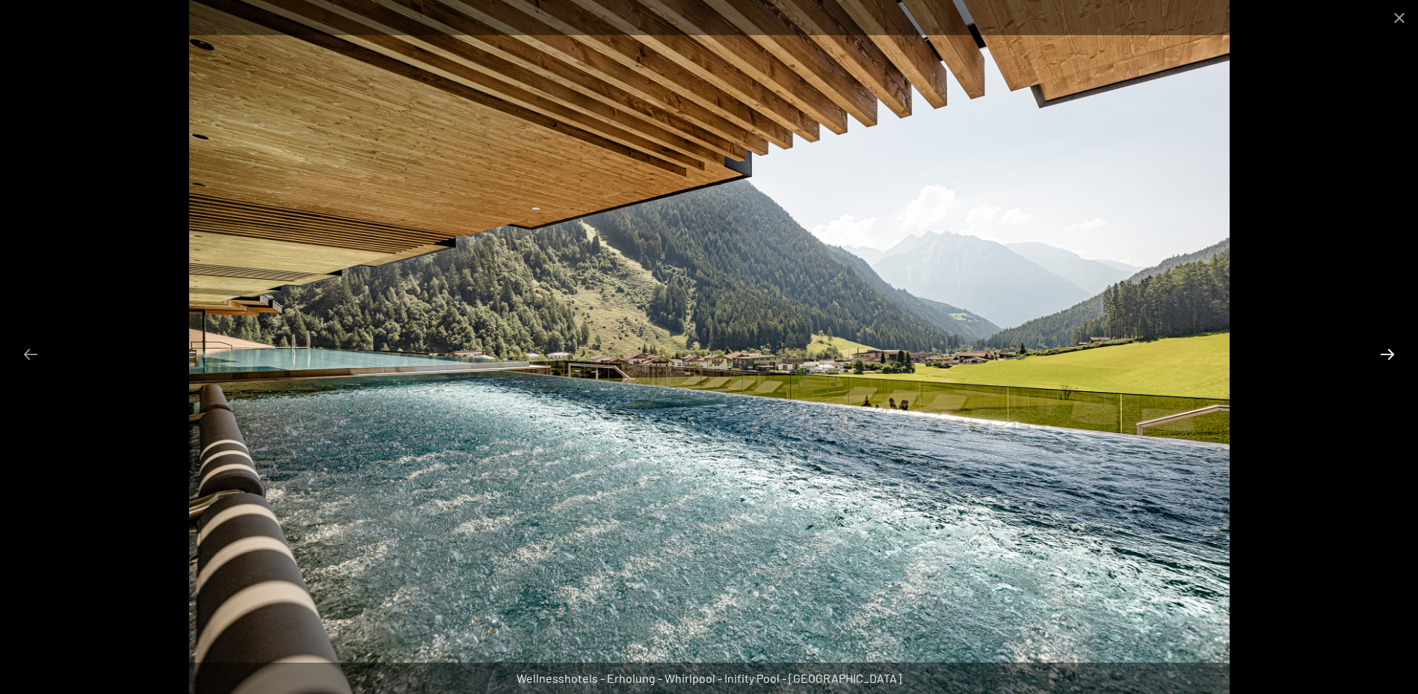
click at [1390, 363] on button "Next slide" at bounding box center [1387, 353] width 31 height 29
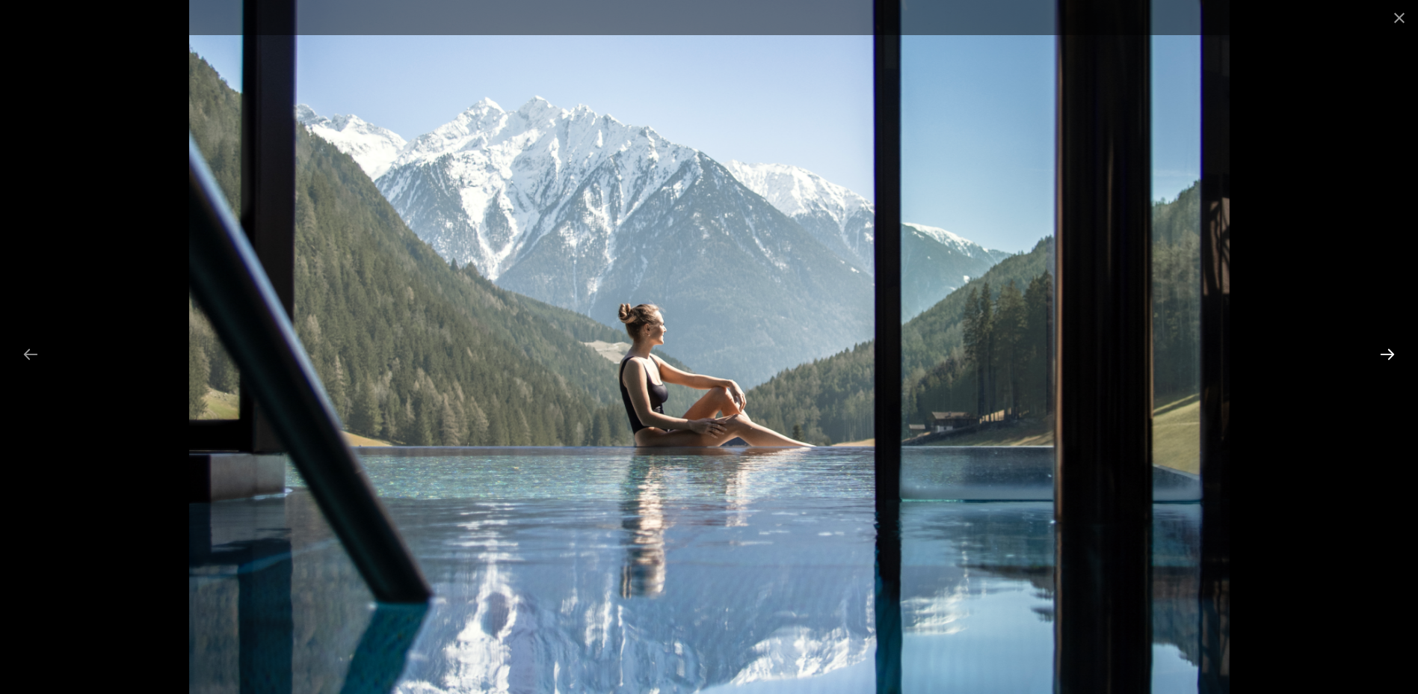
click at [1390, 363] on button "Next slide" at bounding box center [1387, 353] width 31 height 29
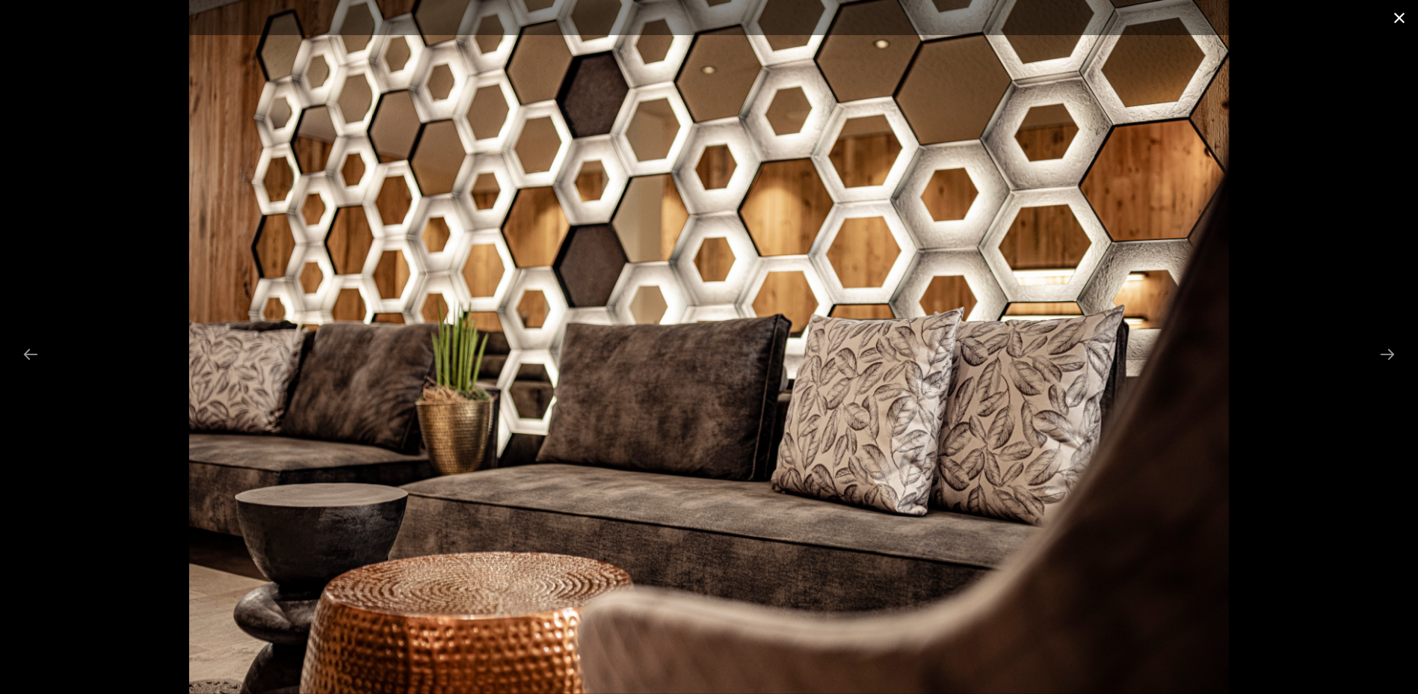
click at [1396, 11] on button "Close gallery" at bounding box center [1399, 17] width 37 height 35
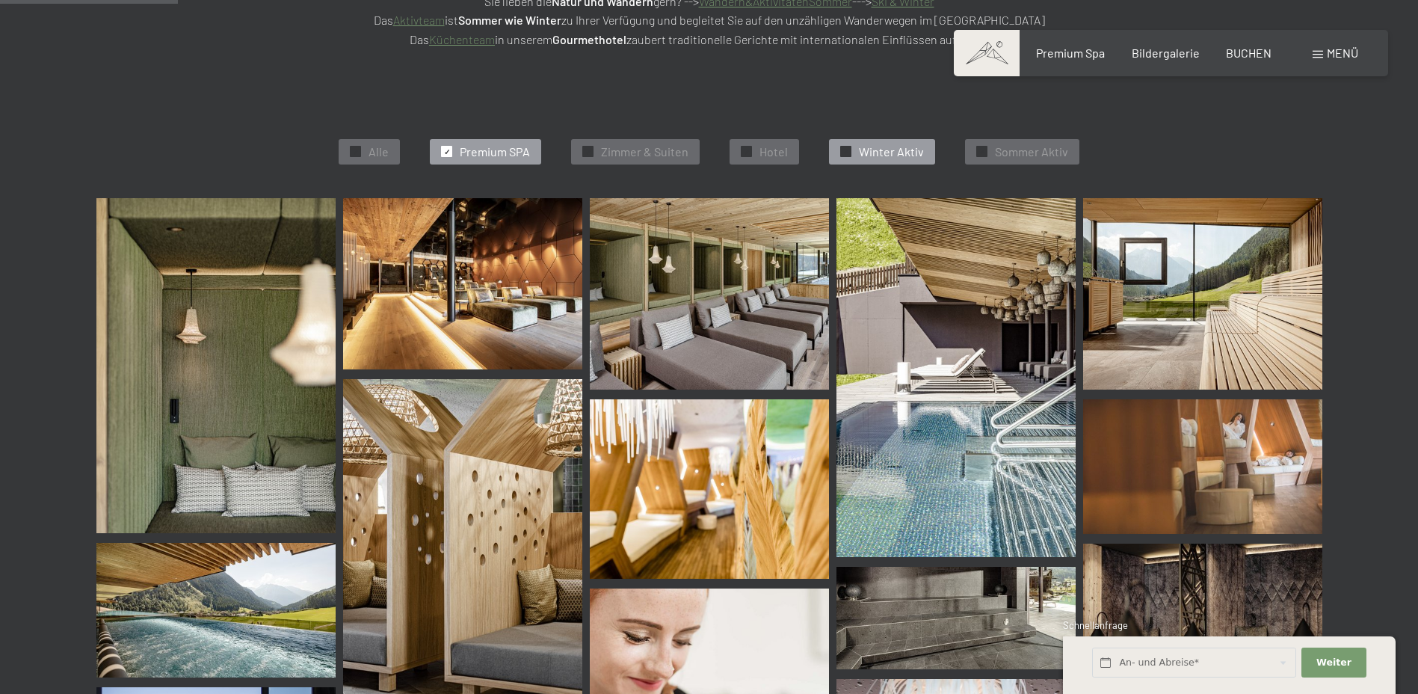
click at [911, 144] on span "Winter Aktiv" at bounding box center [891, 152] width 65 height 16
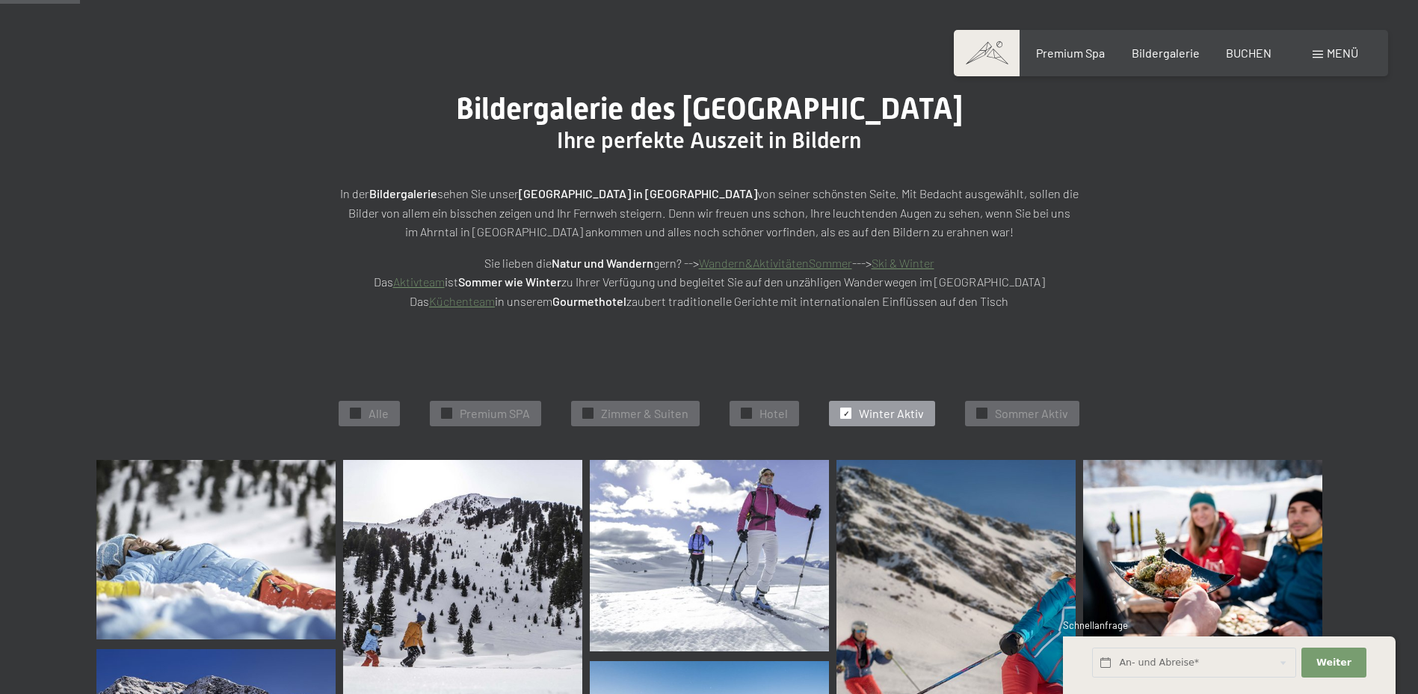
scroll to position [0, 0]
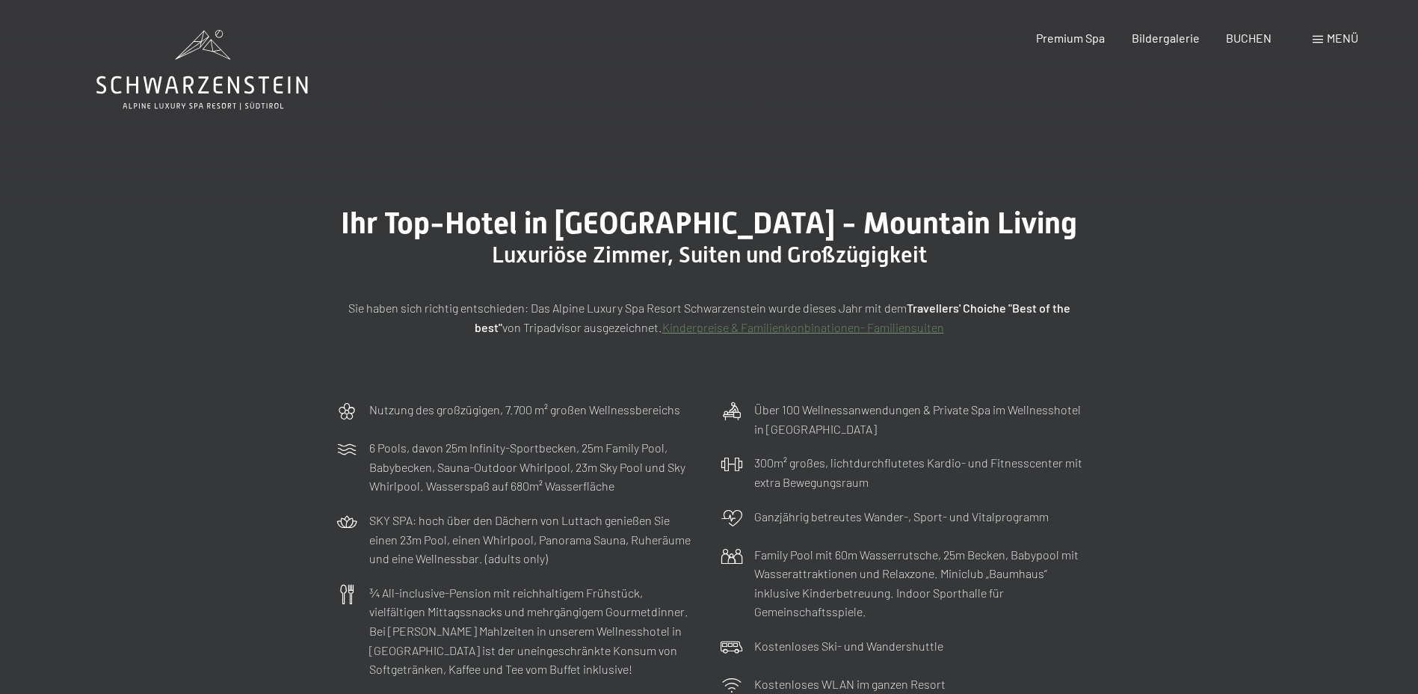
click at [167, 93] on icon at bounding box center [202, 70] width 212 height 80
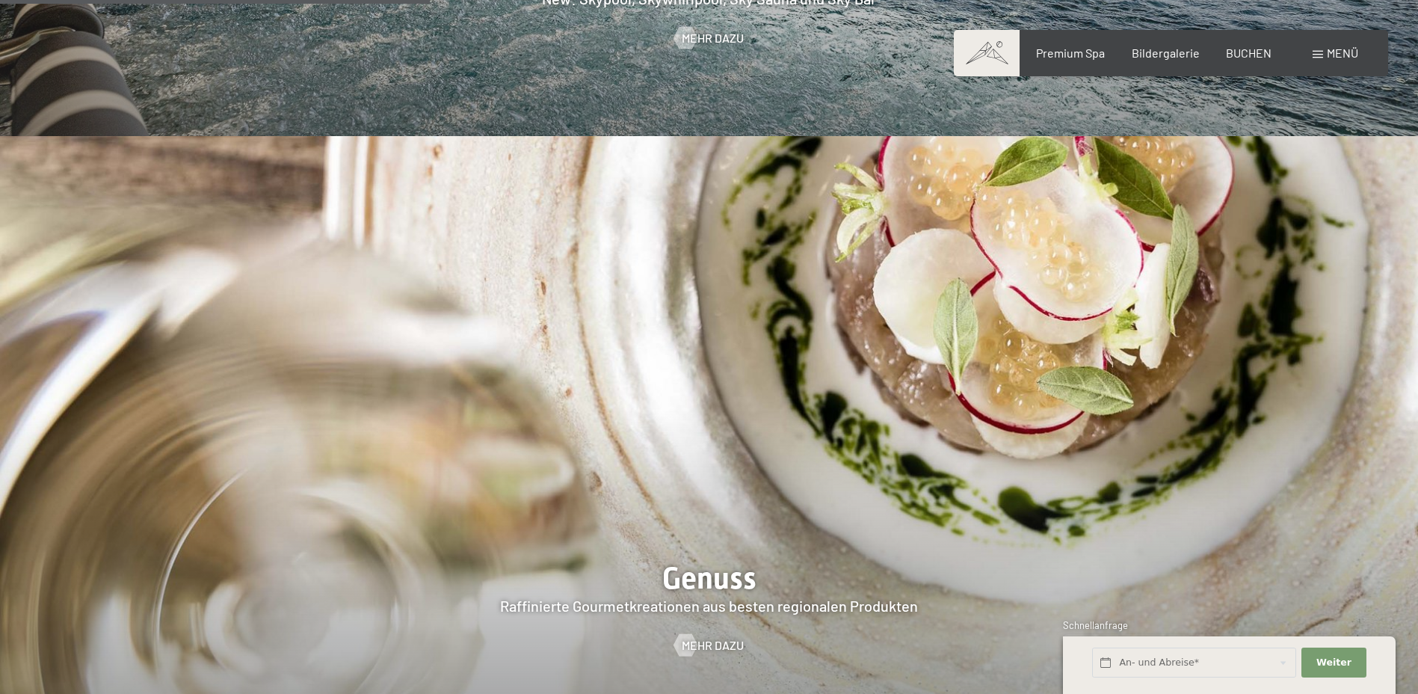
scroll to position [2542, 0]
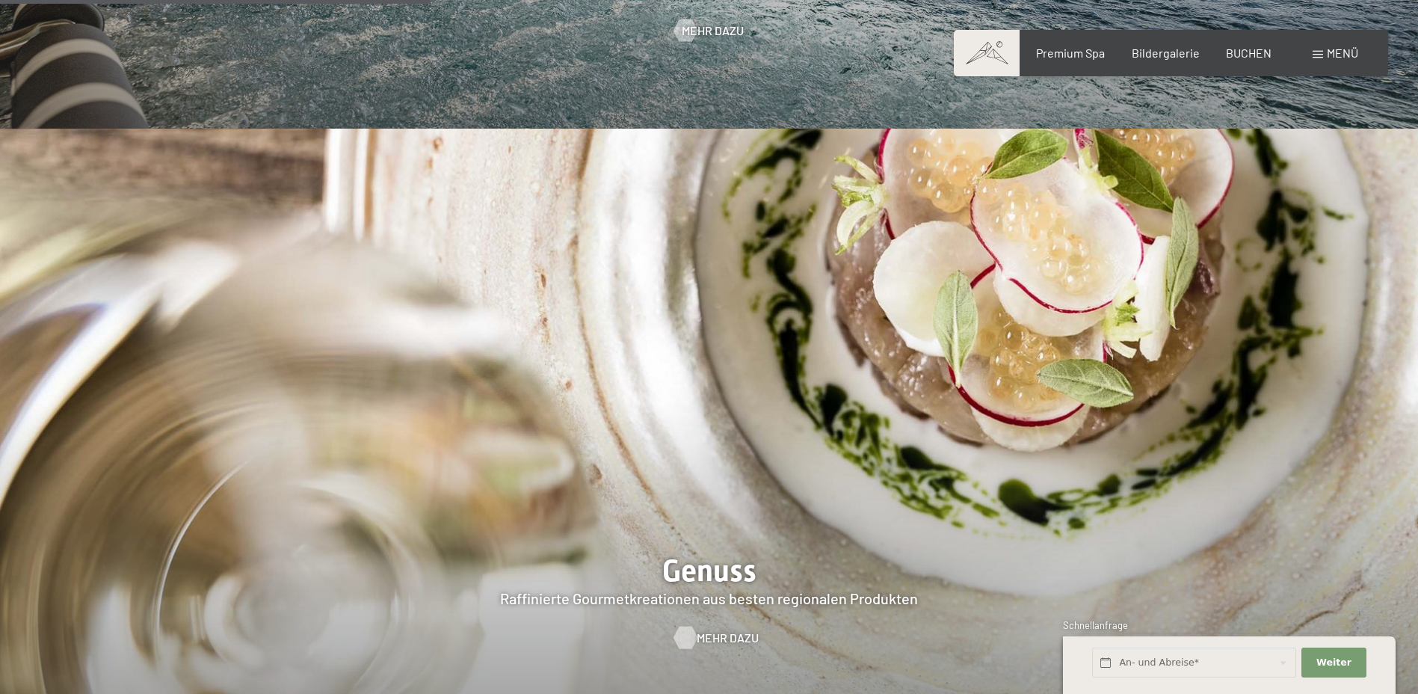
click at [715, 629] on span "Mehr dazu" at bounding box center [728, 637] width 62 height 16
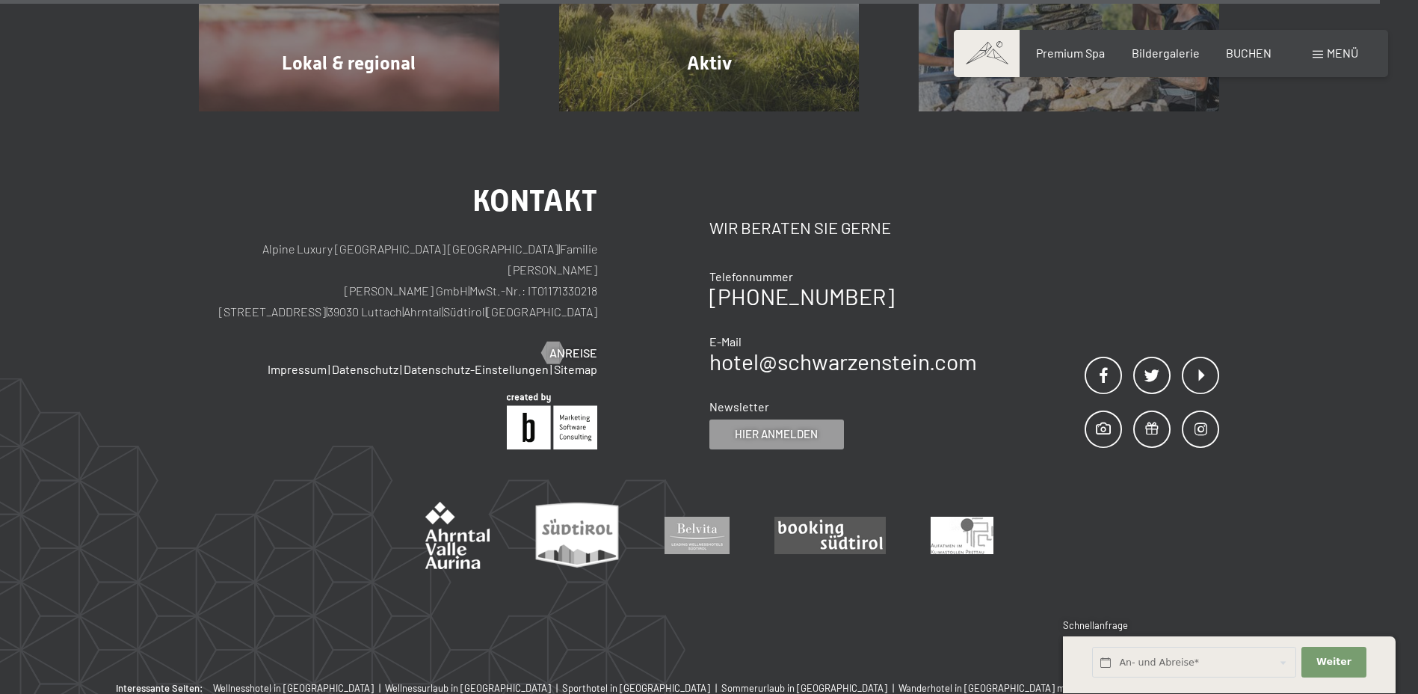
scroll to position [5811, 0]
